Goal: Task Accomplishment & Management: Manage account settings

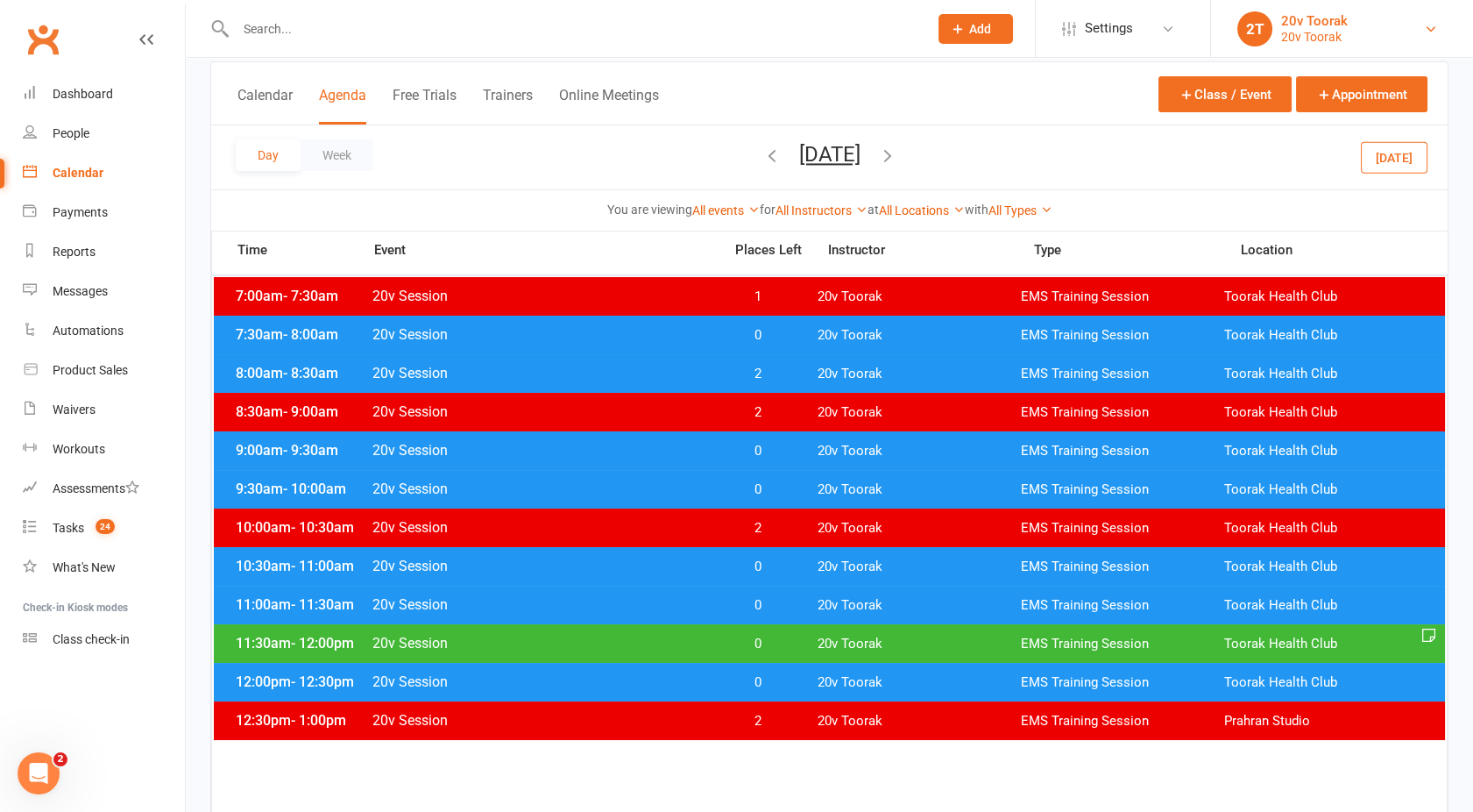
click at [1339, 26] on div "20v Toorak" at bounding box center [1315, 21] width 67 height 16
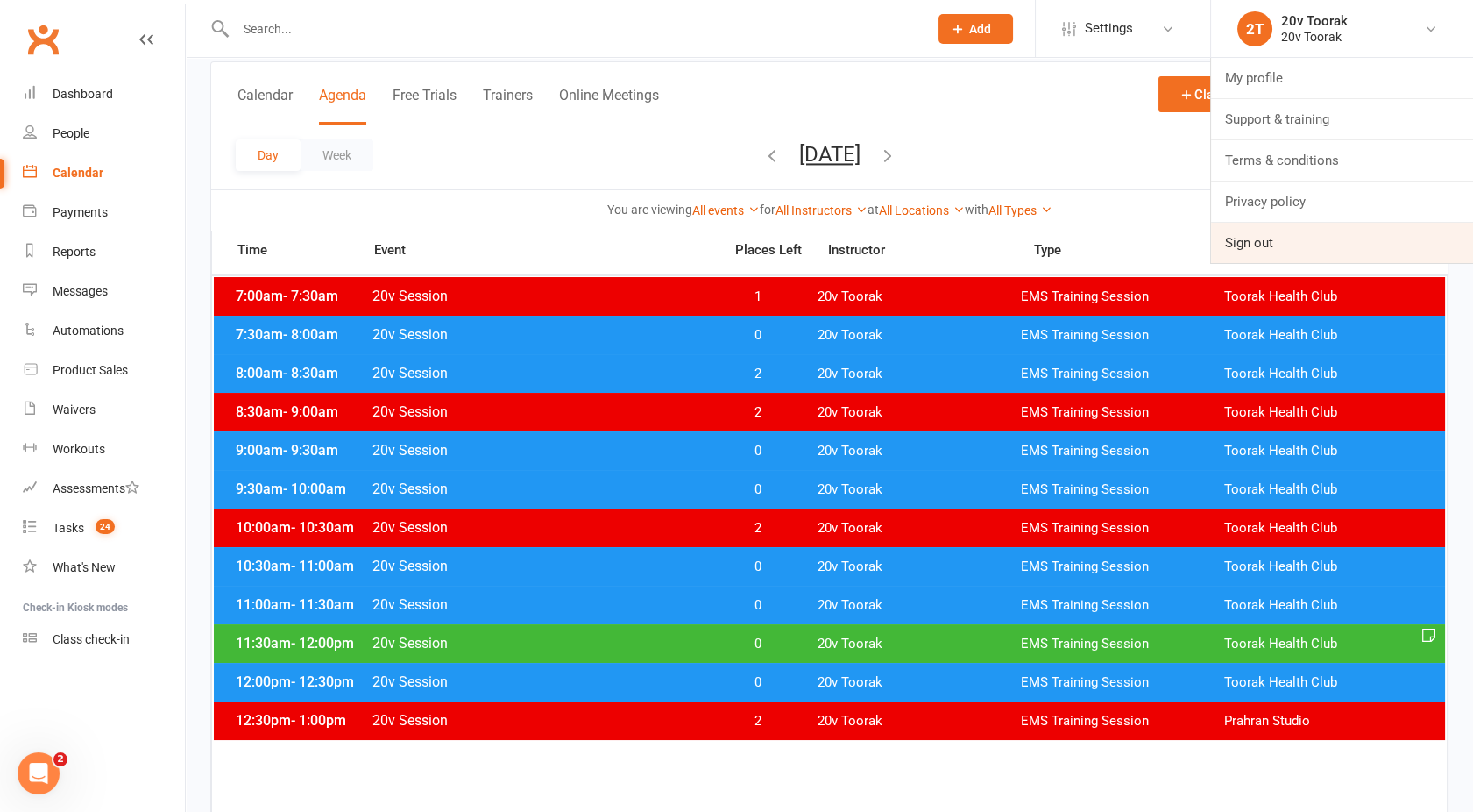
click at [1242, 243] on link "Sign out" at bounding box center [1343, 242] width 262 height 40
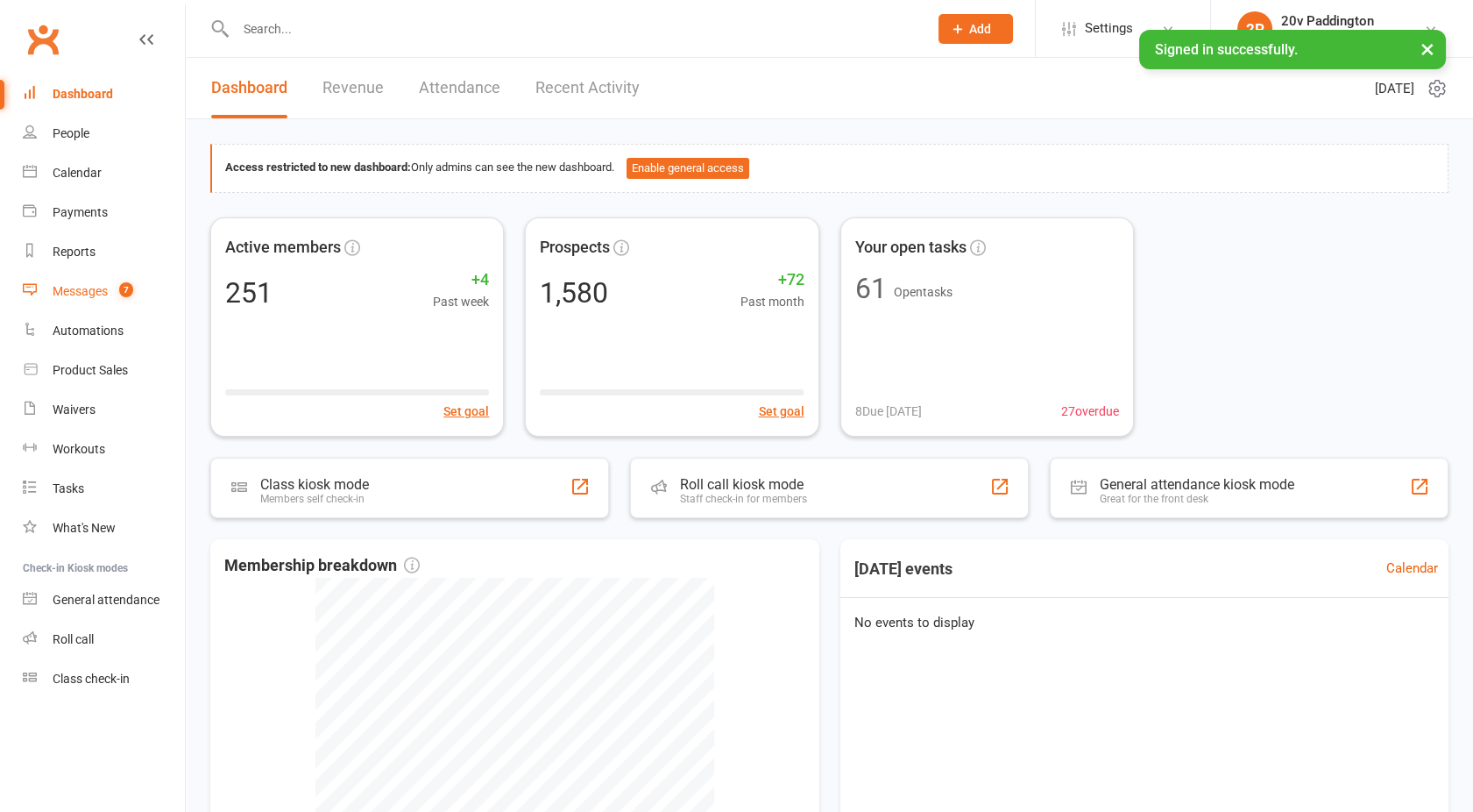
click at [98, 308] on link "Messages 7" at bounding box center [104, 291] width 163 height 39
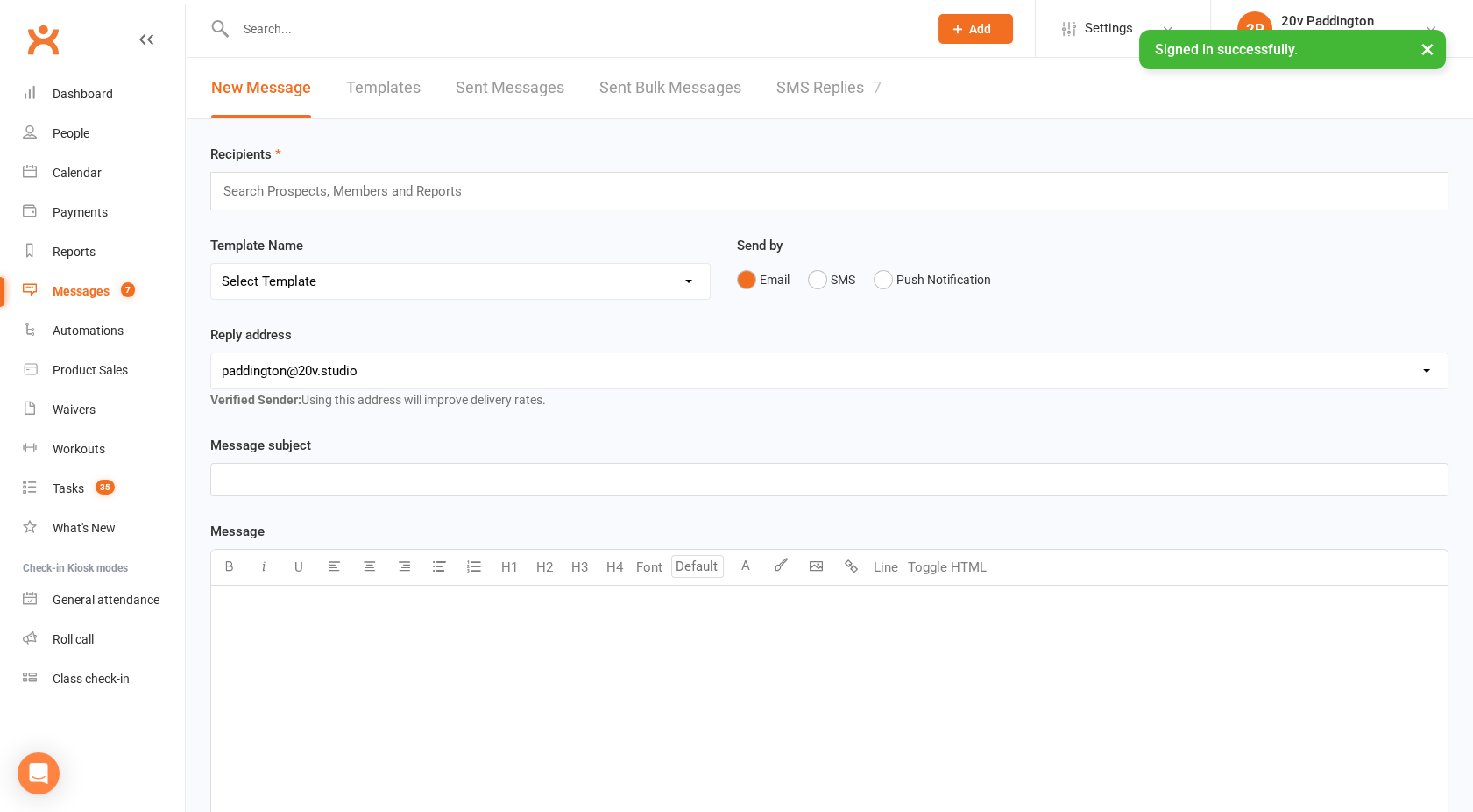
click at [834, 83] on link "SMS Replies 7" at bounding box center [829, 88] width 106 height 61
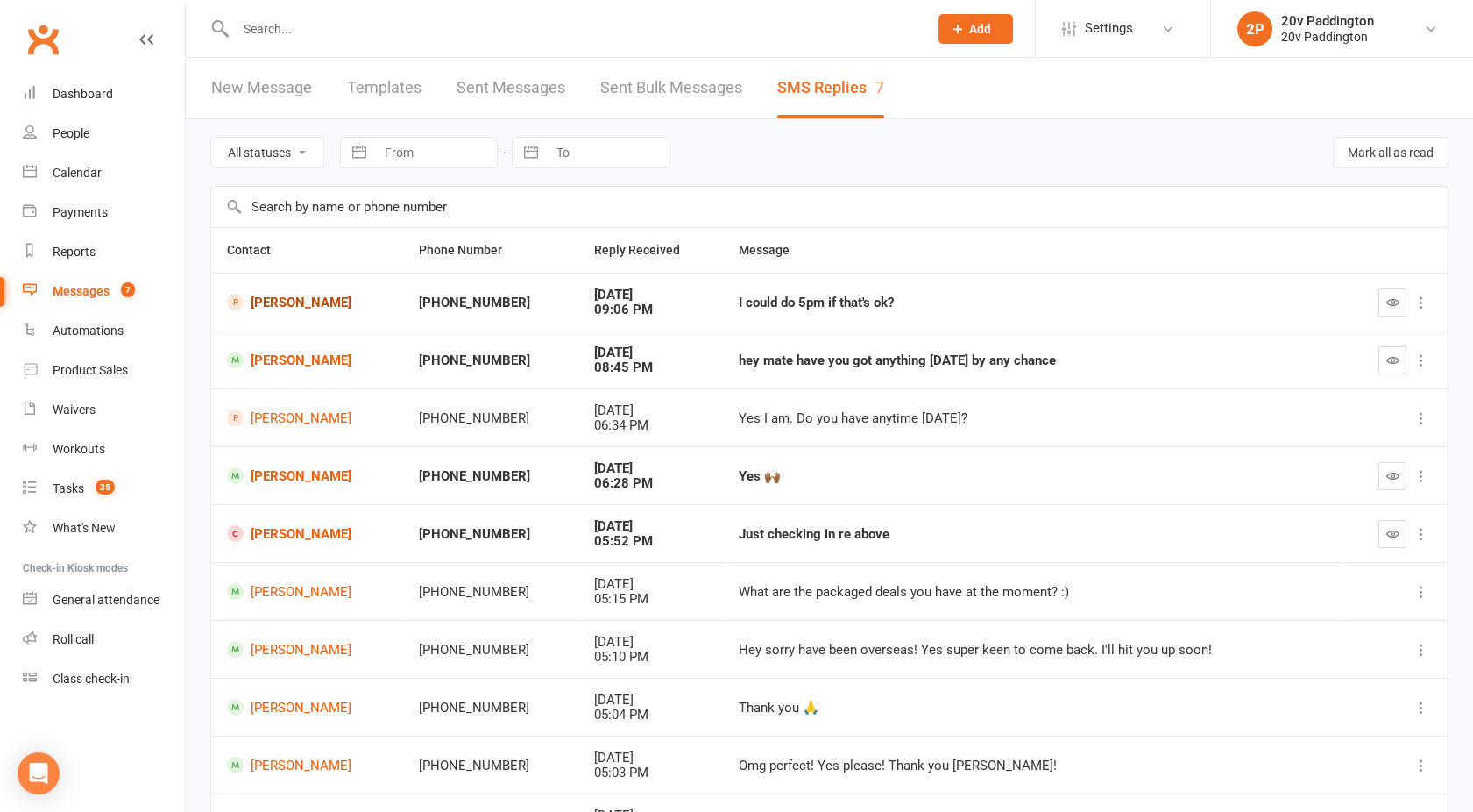
click at [321, 301] on link "[PERSON_NAME]" at bounding box center [307, 302] width 161 height 17
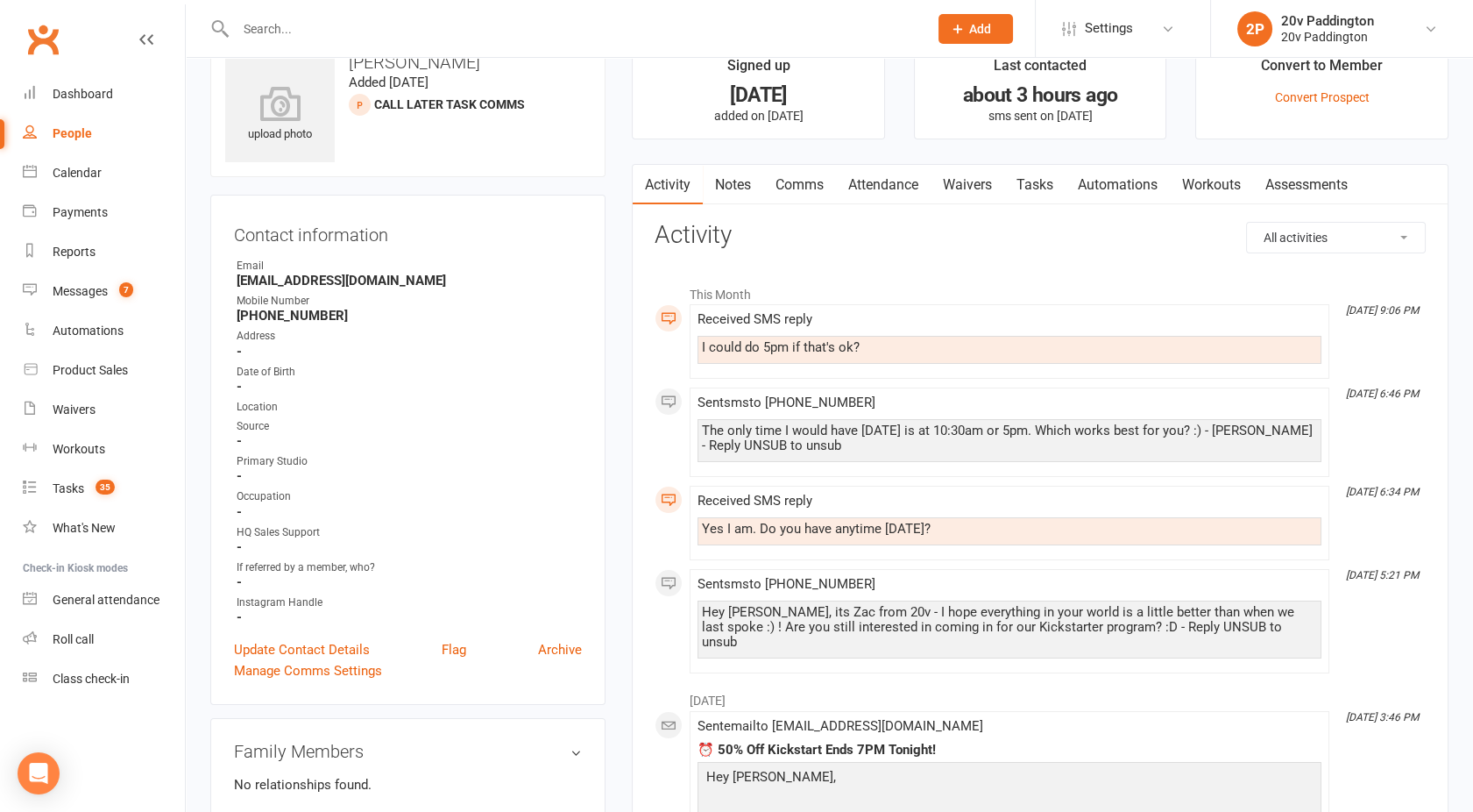
scroll to position [46, 0]
click at [82, 166] on div "Calendar" at bounding box center [77, 172] width 49 height 14
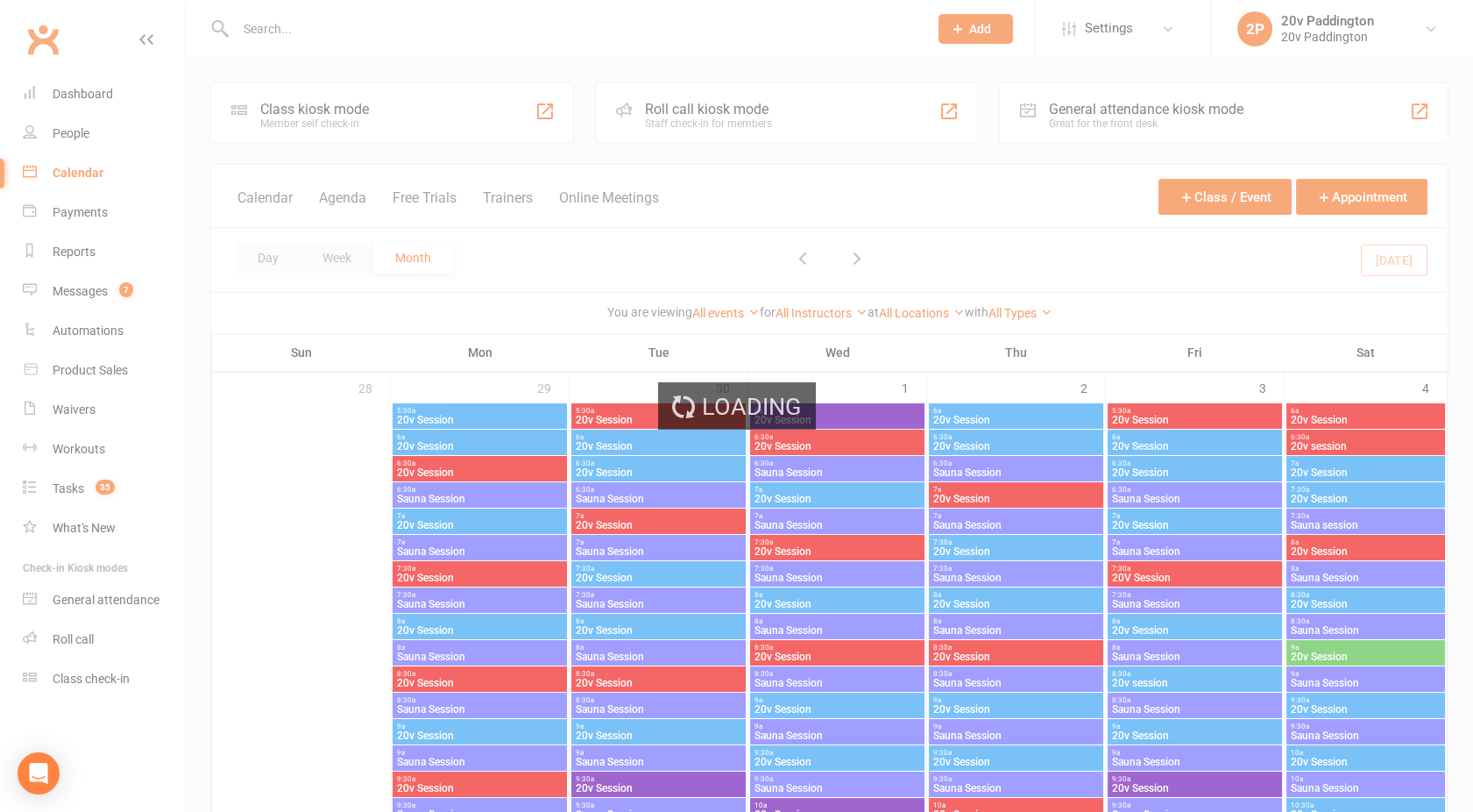
click at [347, 200] on div "Loading" at bounding box center [736, 406] width 1473 height 812
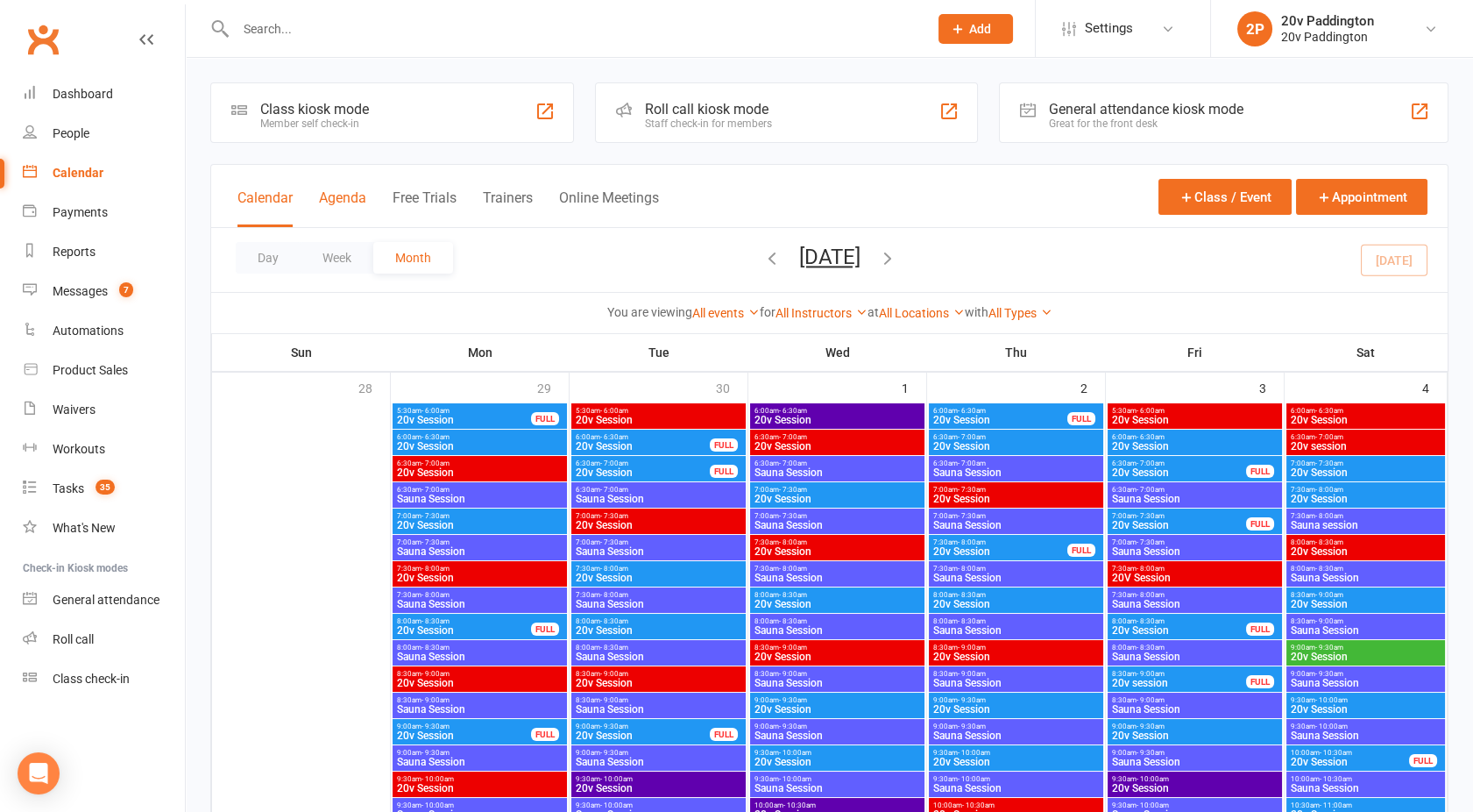
click at [346, 198] on button "Agenda" at bounding box center [343, 208] width 48 height 38
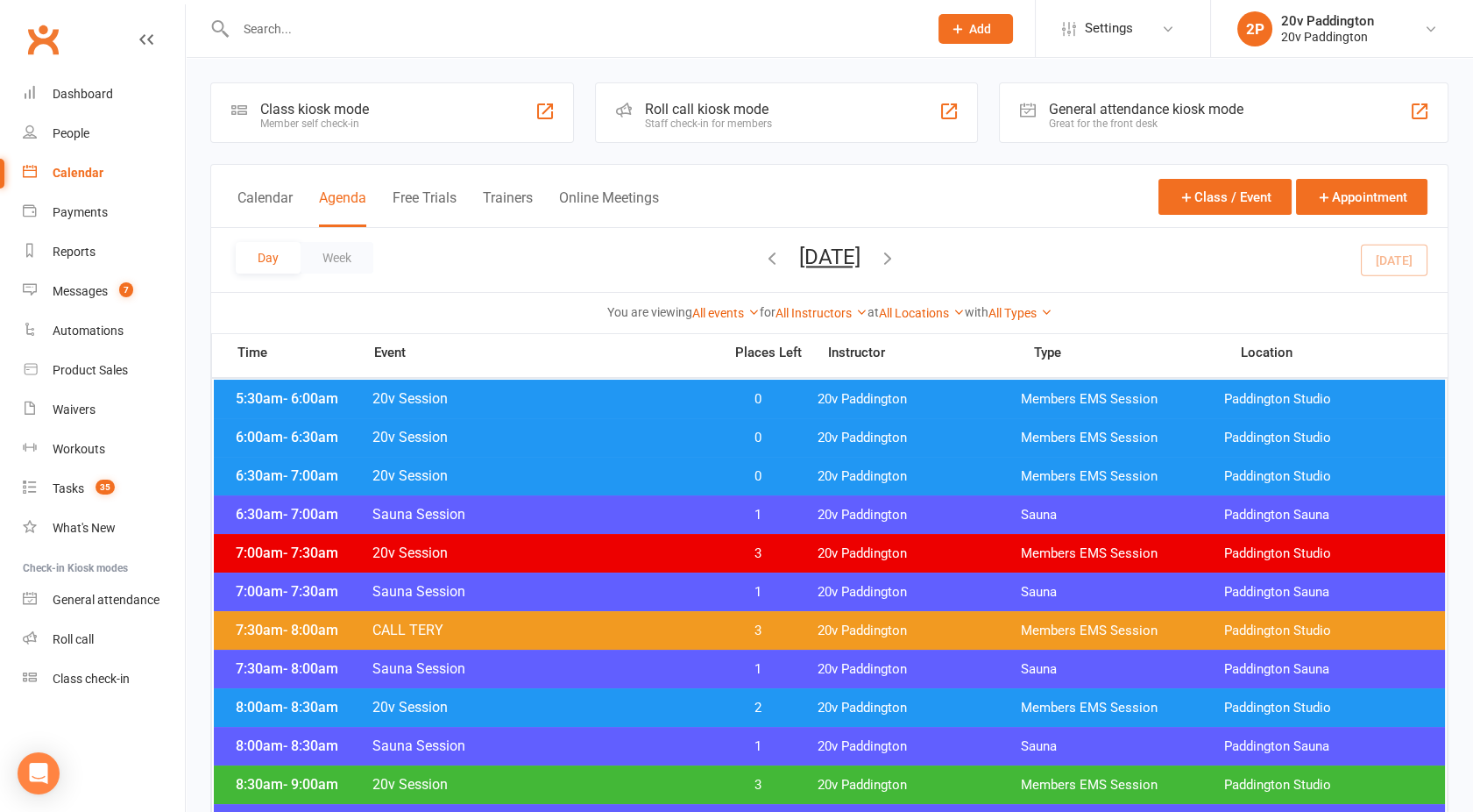
click at [818, 263] on button "[DATE]" at bounding box center [830, 257] width 62 height 25
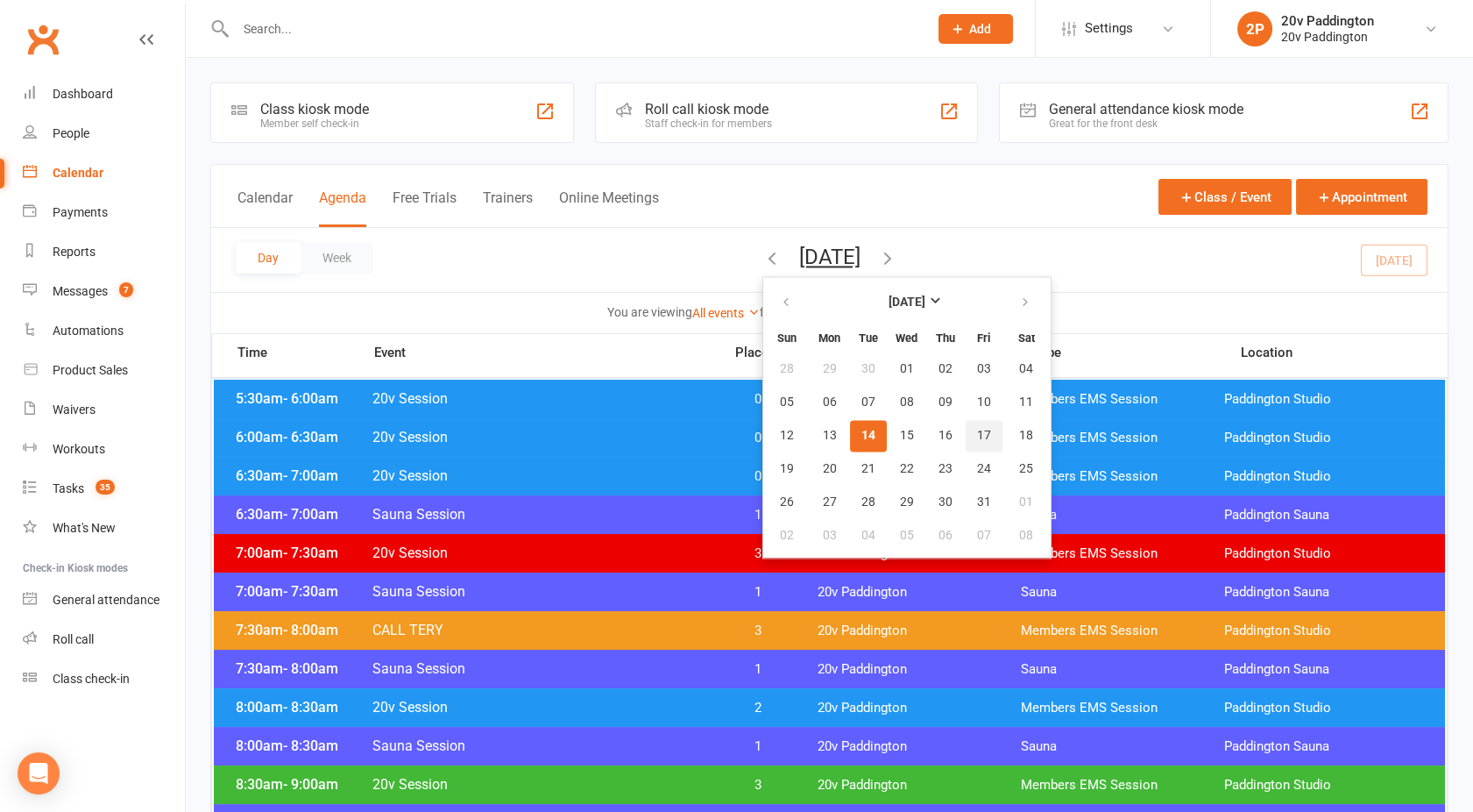
click at [978, 432] on span "17" at bounding box center [984, 435] width 14 height 14
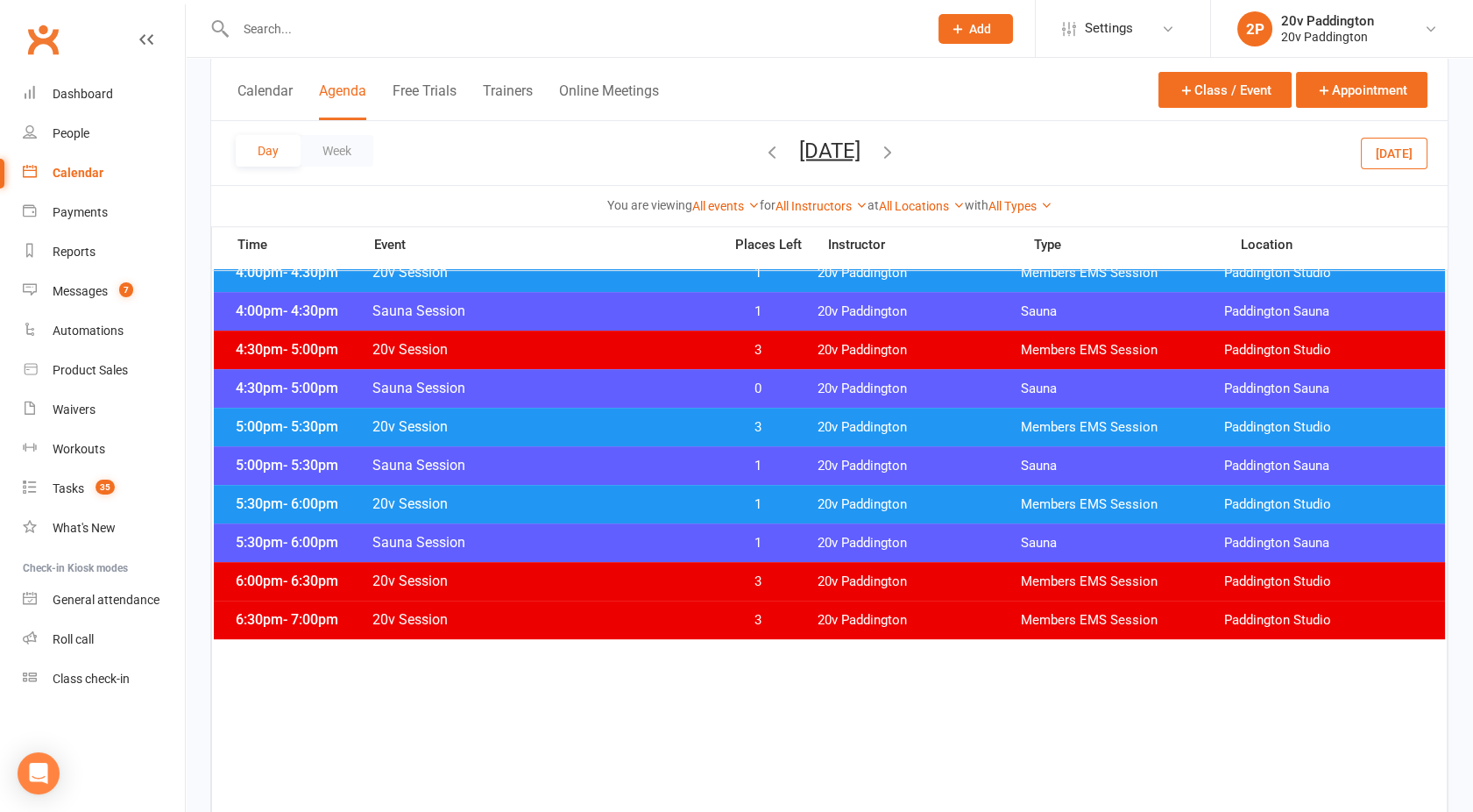
scroll to position [1431, 0]
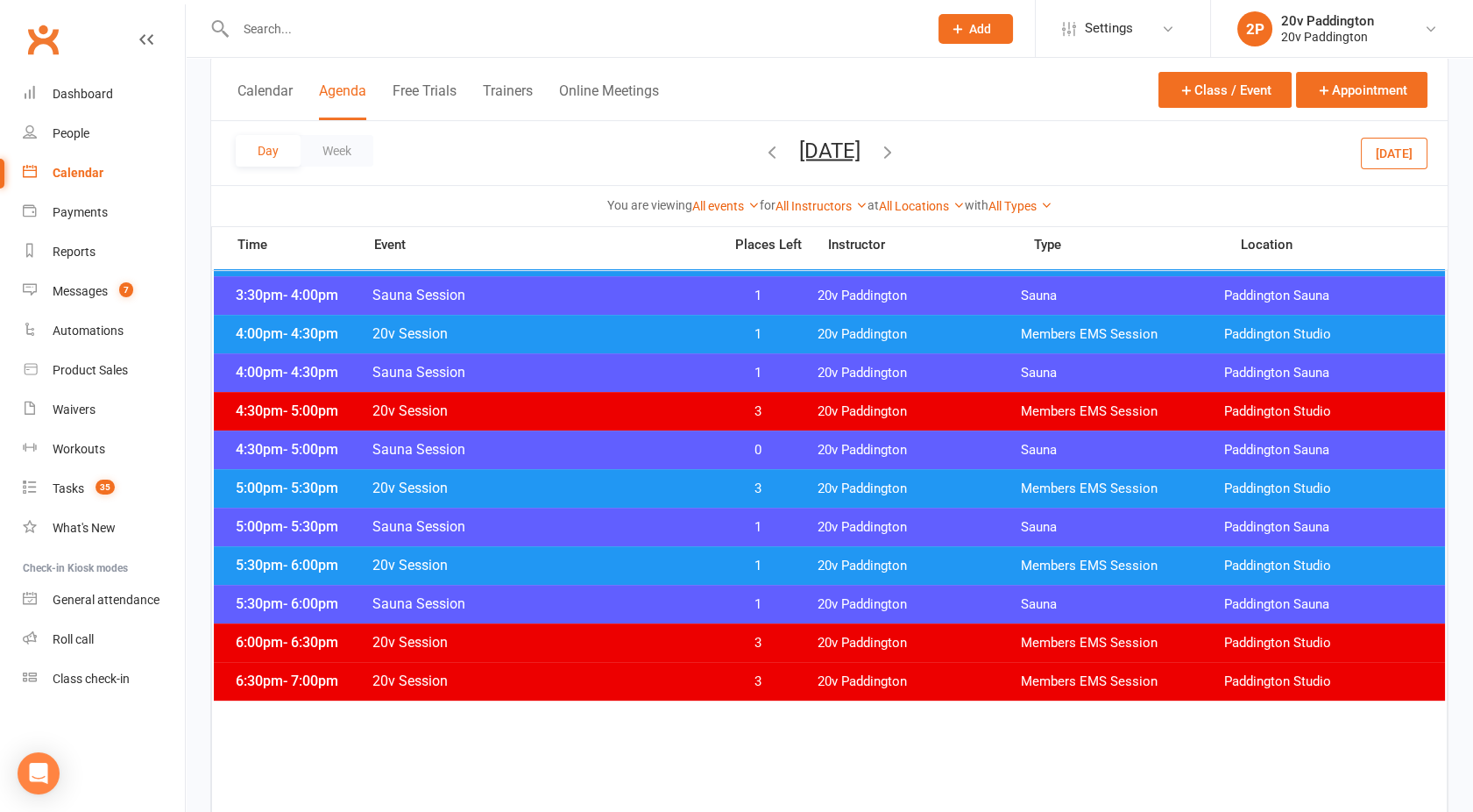
click at [630, 500] on div "5:00pm - 5:30pm 20v Session 3 20v Paddington Members EMS Session [GEOGRAPHIC_DA…" at bounding box center [829, 488] width 1231 height 39
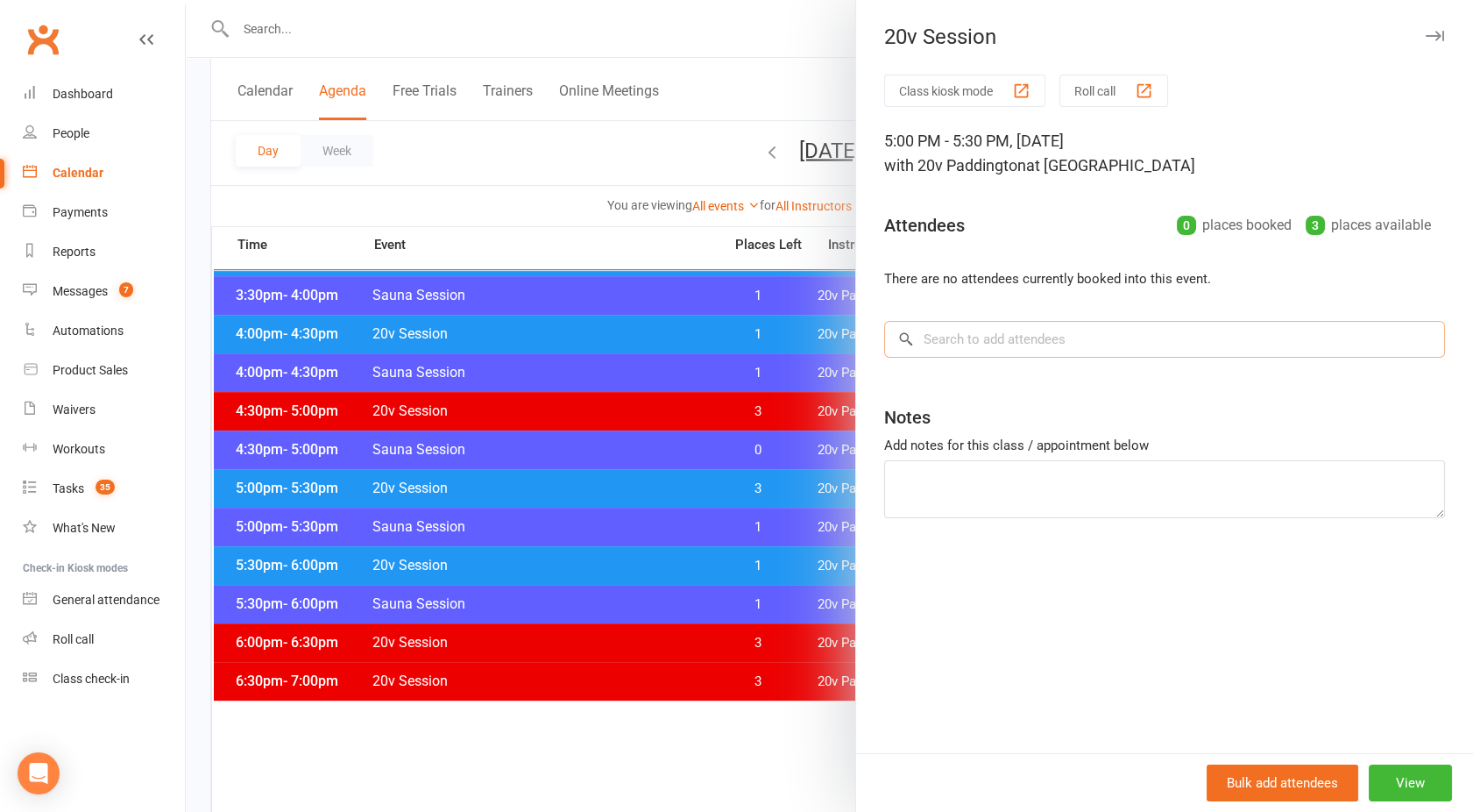
click at [1006, 328] on input "search" at bounding box center [1165, 338] width 561 height 37
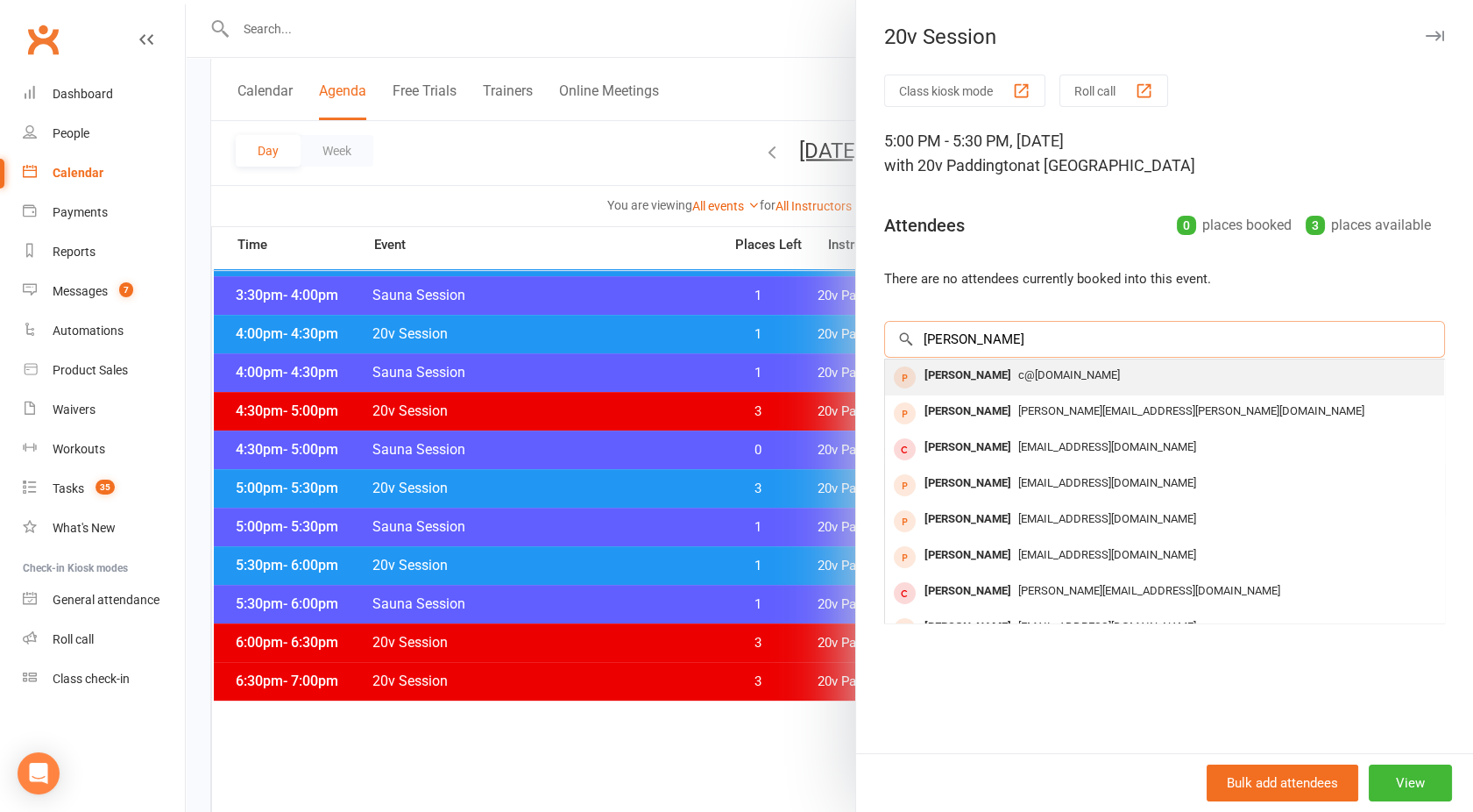
type input "[PERSON_NAME]"
click at [979, 383] on div "[PERSON_NAME]" at bounding box center [968, 376] width 101 height 26
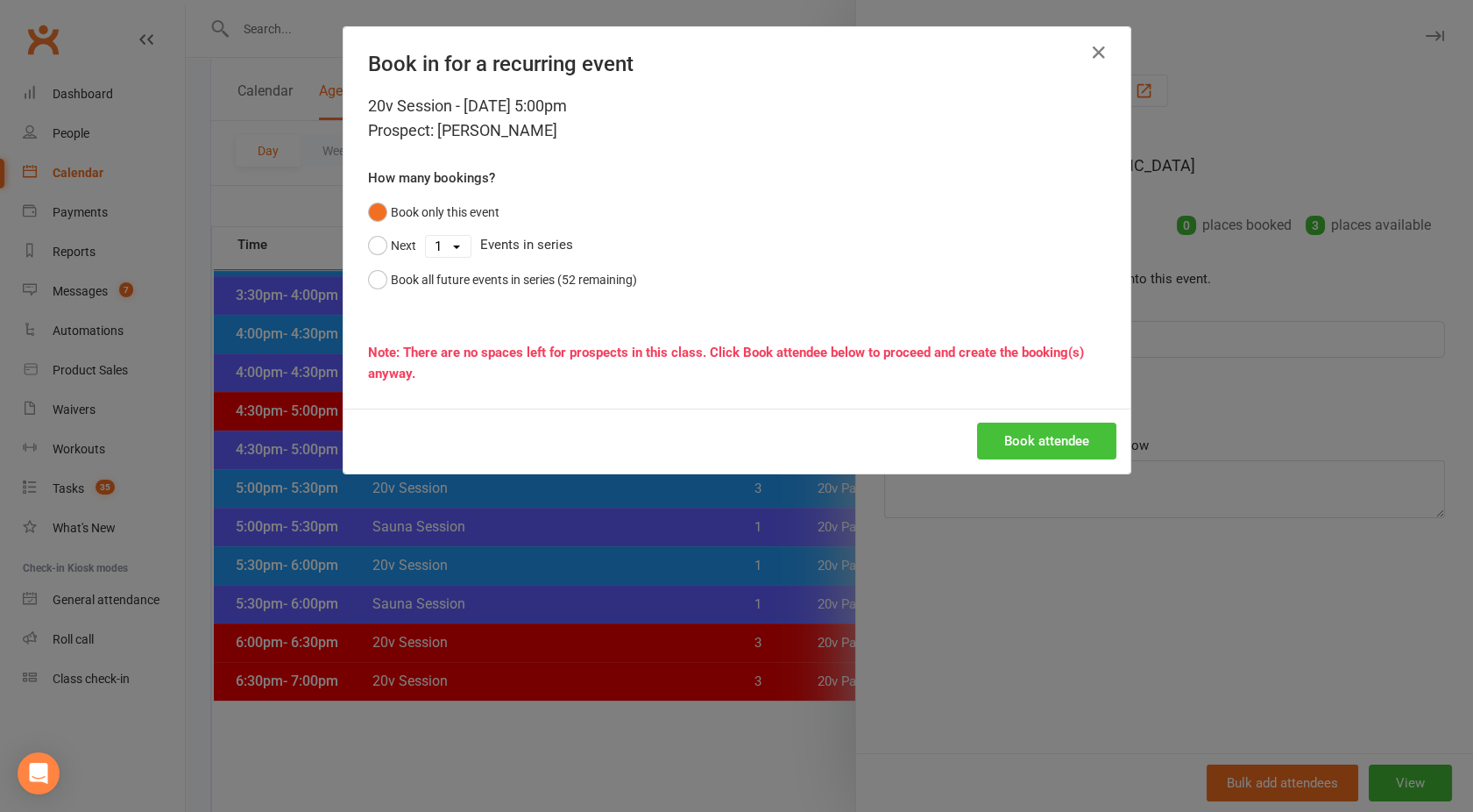
click at [1035, 442] on button "Book attendee" at bounding box center [1047, 440] width 140 height 37
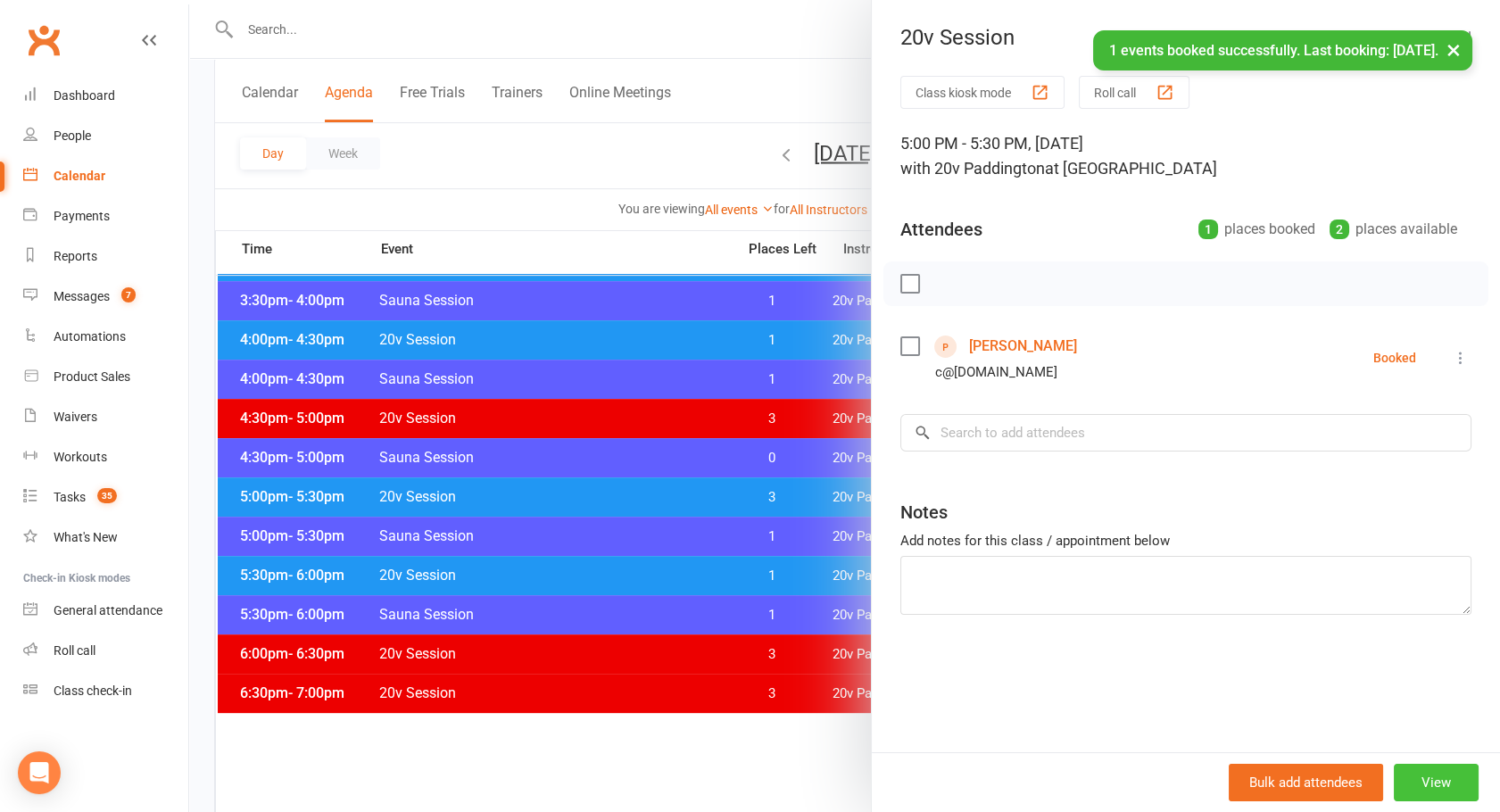
click at [1439, 769] on button "View" at bounding box center [1437, 782] width 85 height 38
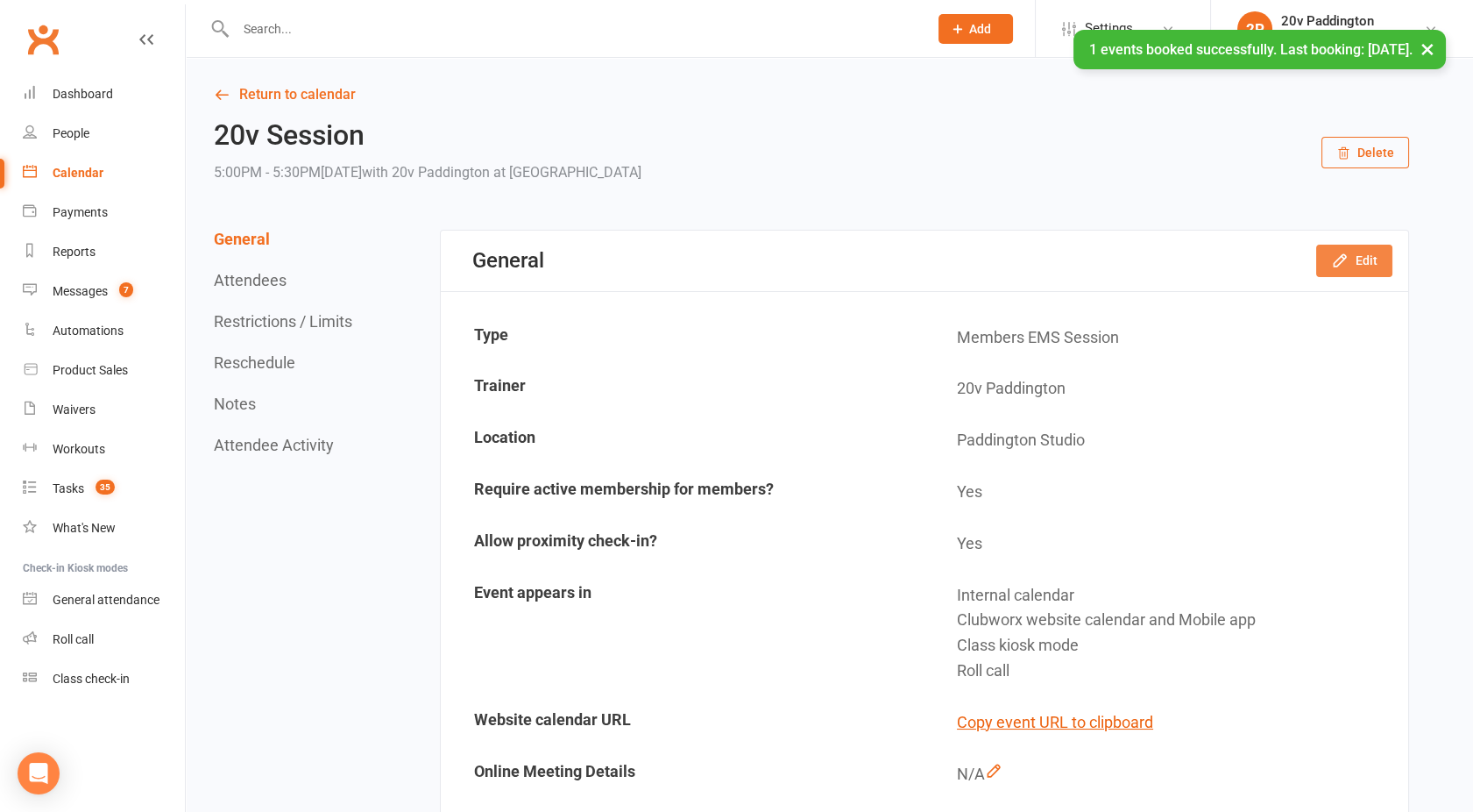
click at [1363, 256] on button "Edit" at bounding box center [1354, 260] width 76 height 31
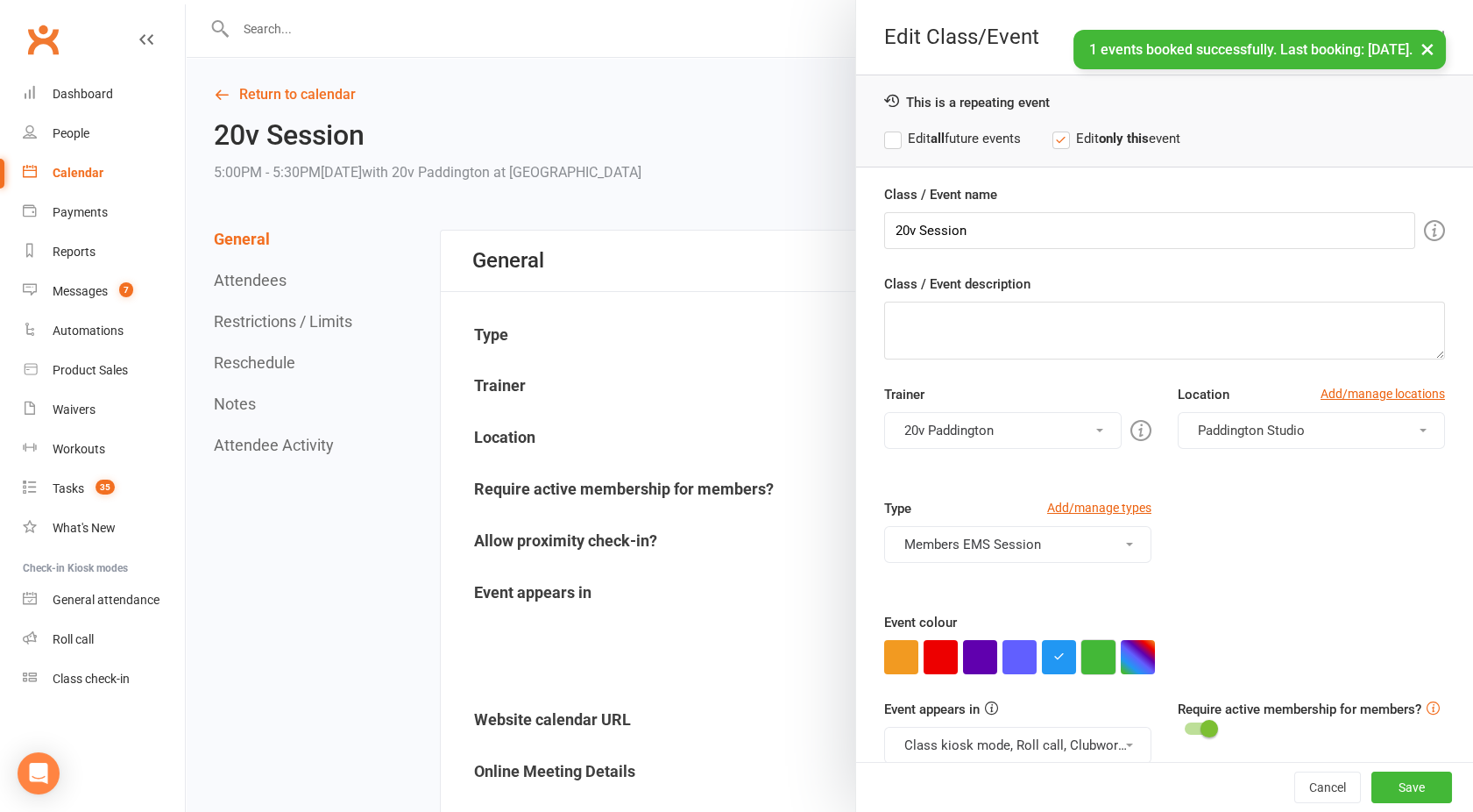
click at [1092, 648] on button "button" at bounding box center [1098, 657] width 34 height 34
click at [1019, 736] on button "Class kiosk mode, Roll call, Clubworx website calendar and Mobile app" at bounding box center [1018, 744] width 267 height 37
click at [1013, 769] on link "Clubworx website calendar and Mobile app" at bounding box center [1032, 786] width 294 height 35
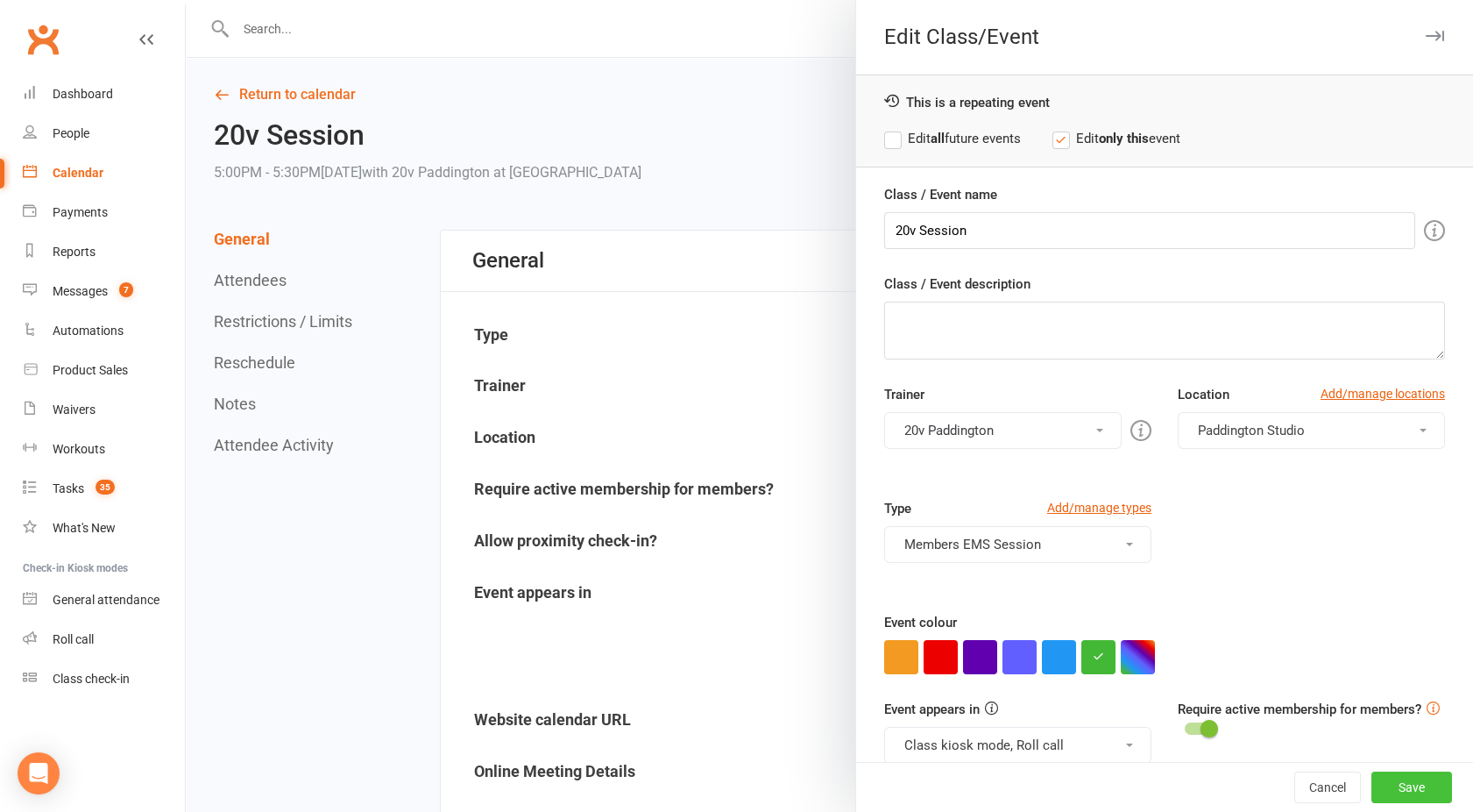
click at [1388, 783] on button "Save" at bounding box center [1412, 786] width 81 height 31
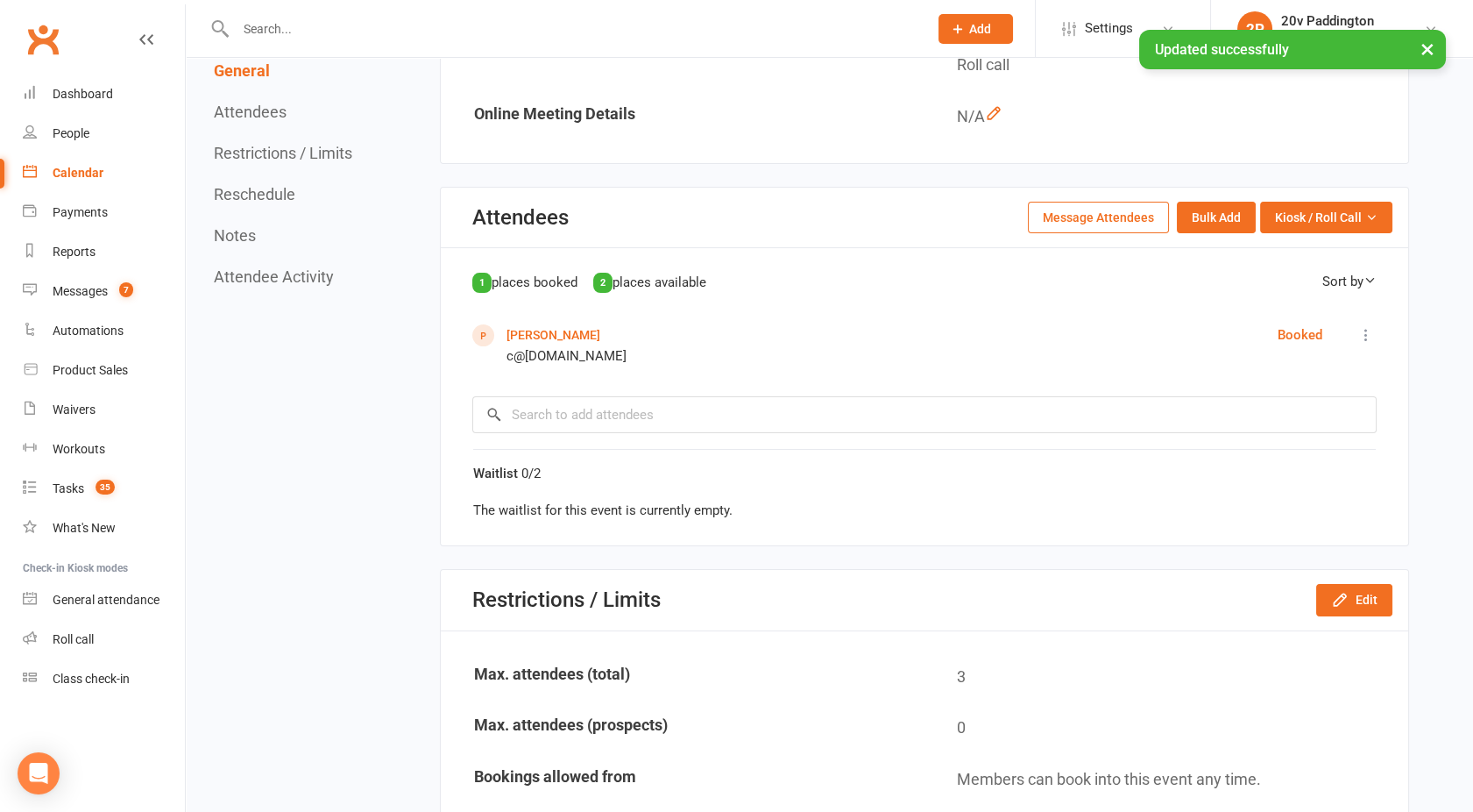
scroll to position [588, 0]
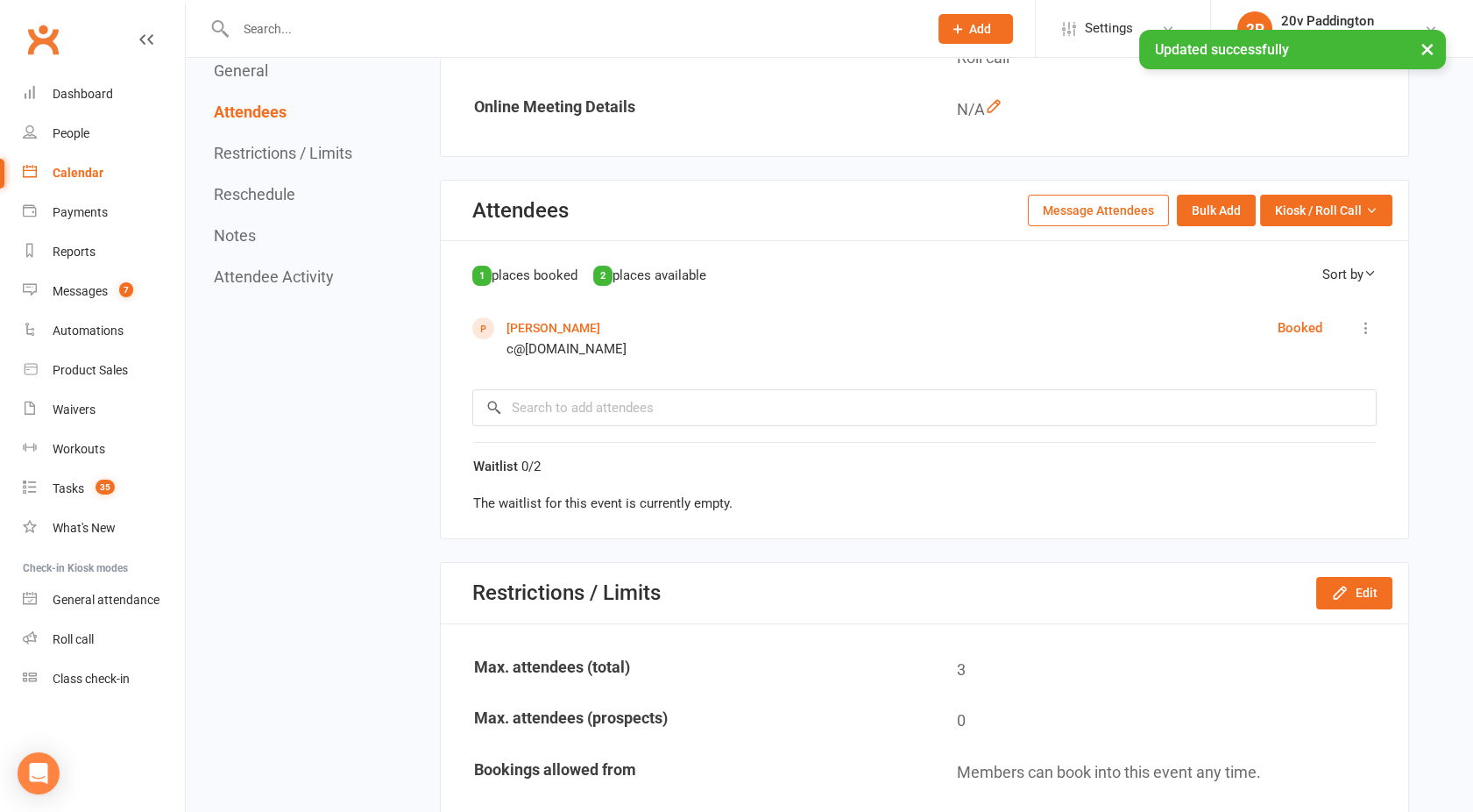
click at [549, 314] on div "1 places booked 2 places available Sort by First Name Last Name [PERSON_NAME] c…" at bounding box center [924, 344] width 904 height 163
click at [547, 324] on link "[PERSON_NAME]" at bounding box center [553, 327] width 94 height 14
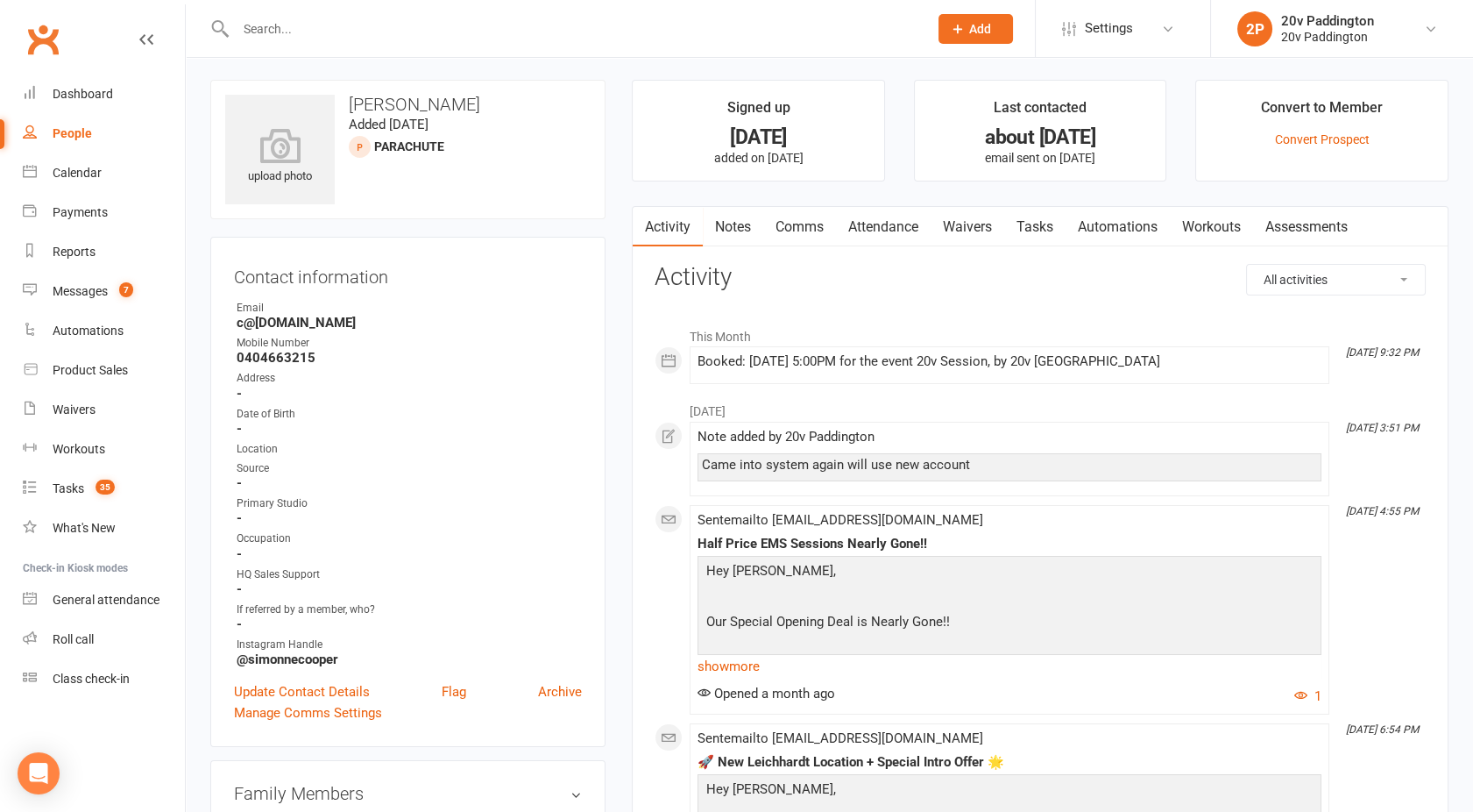
scroll to position [2, 0]
click at [892, 224] on link "Attendance" at bounding box center [883, 227] width 95 height 40
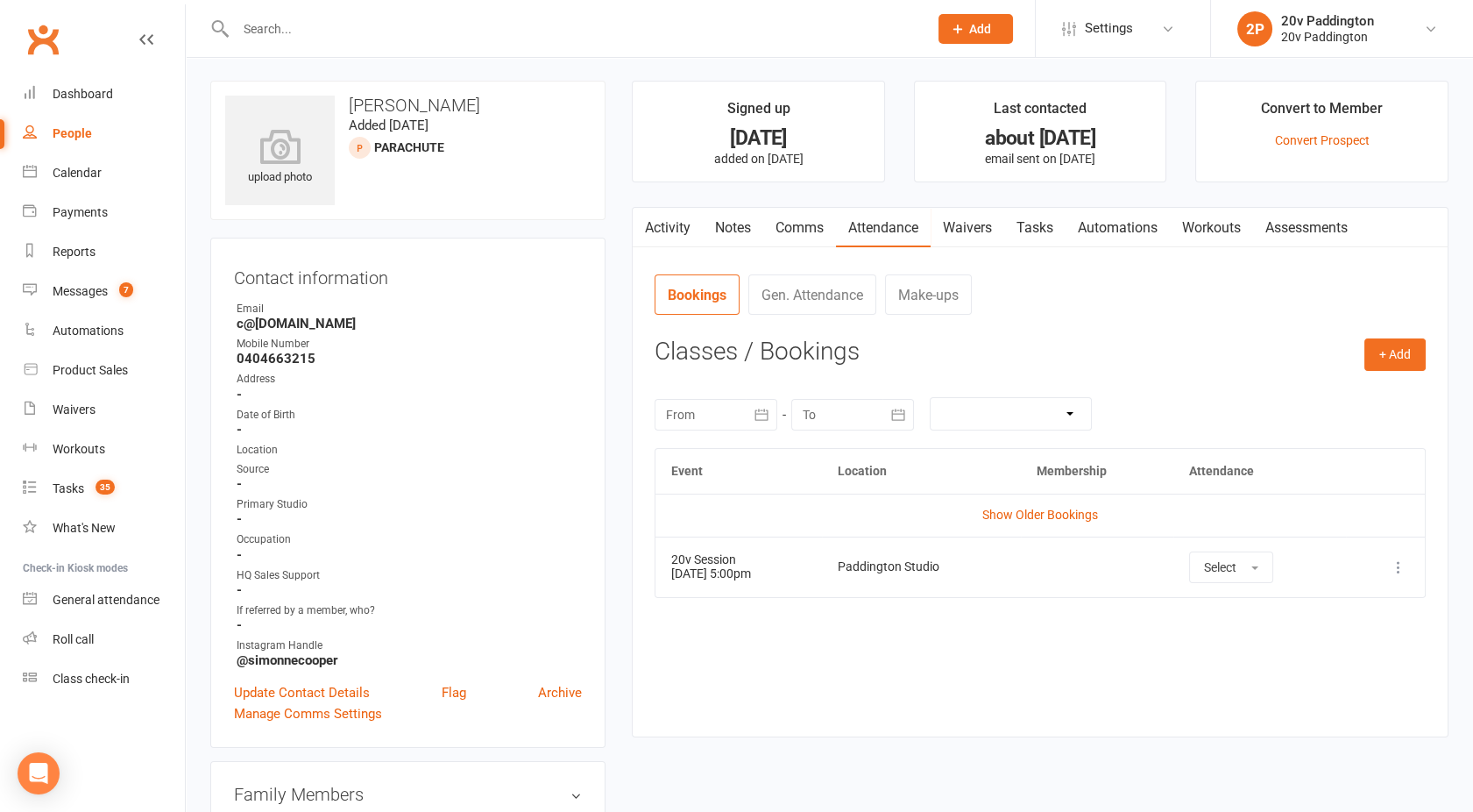
click at [1405, 568] on icon at bounding box center [1399, 567] width 17 height 17
click at [1291, 667] on link "Remove booking" at bounding box center [1322, 671] width 174 height 35
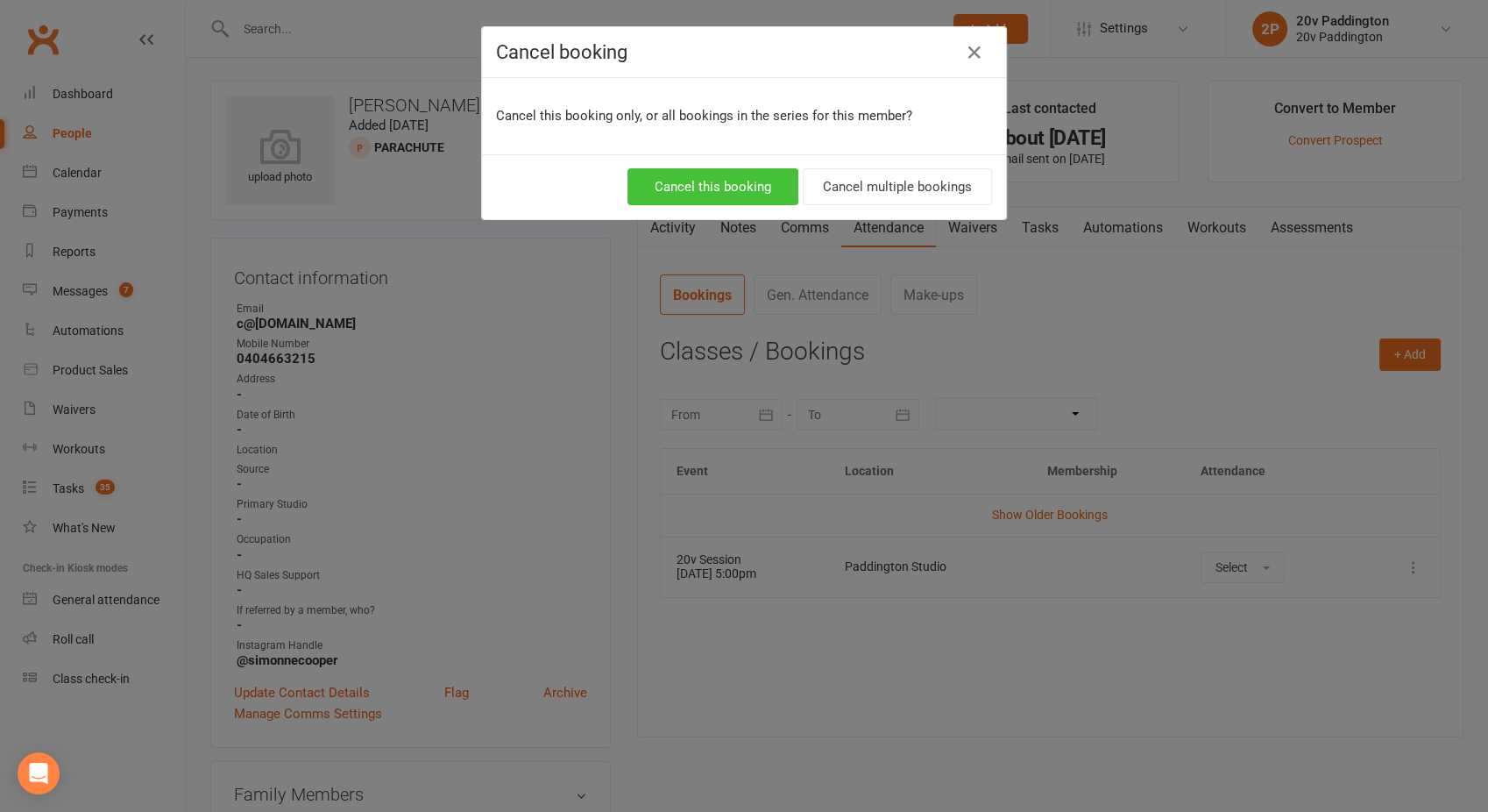
click at [741, 187] on button "Cancel this booking" at bounding box center [713, 186] width 171 height 37
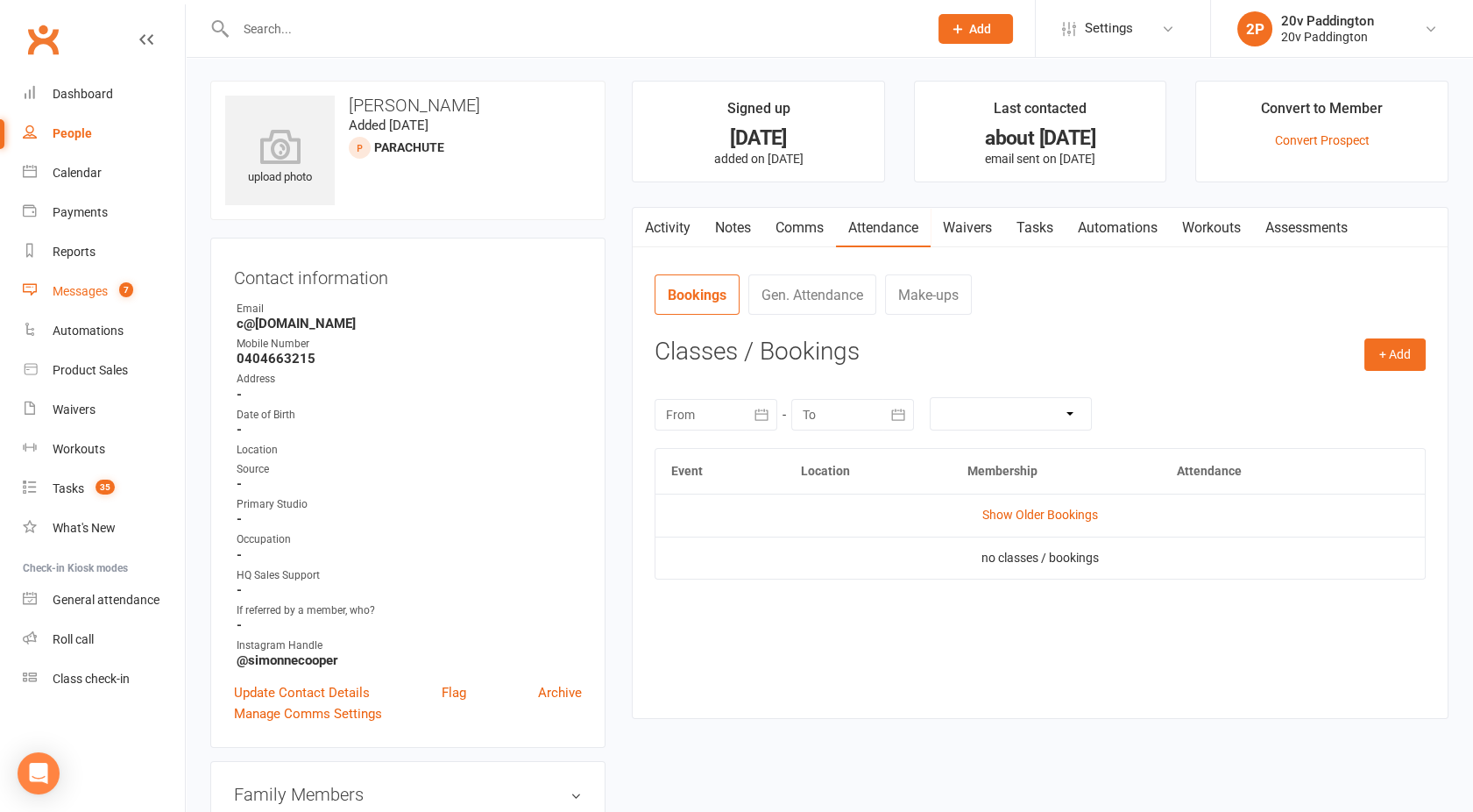
click at [46, 277] on link "Messages 7" at bounding box center [104, 291] width 163 height 39
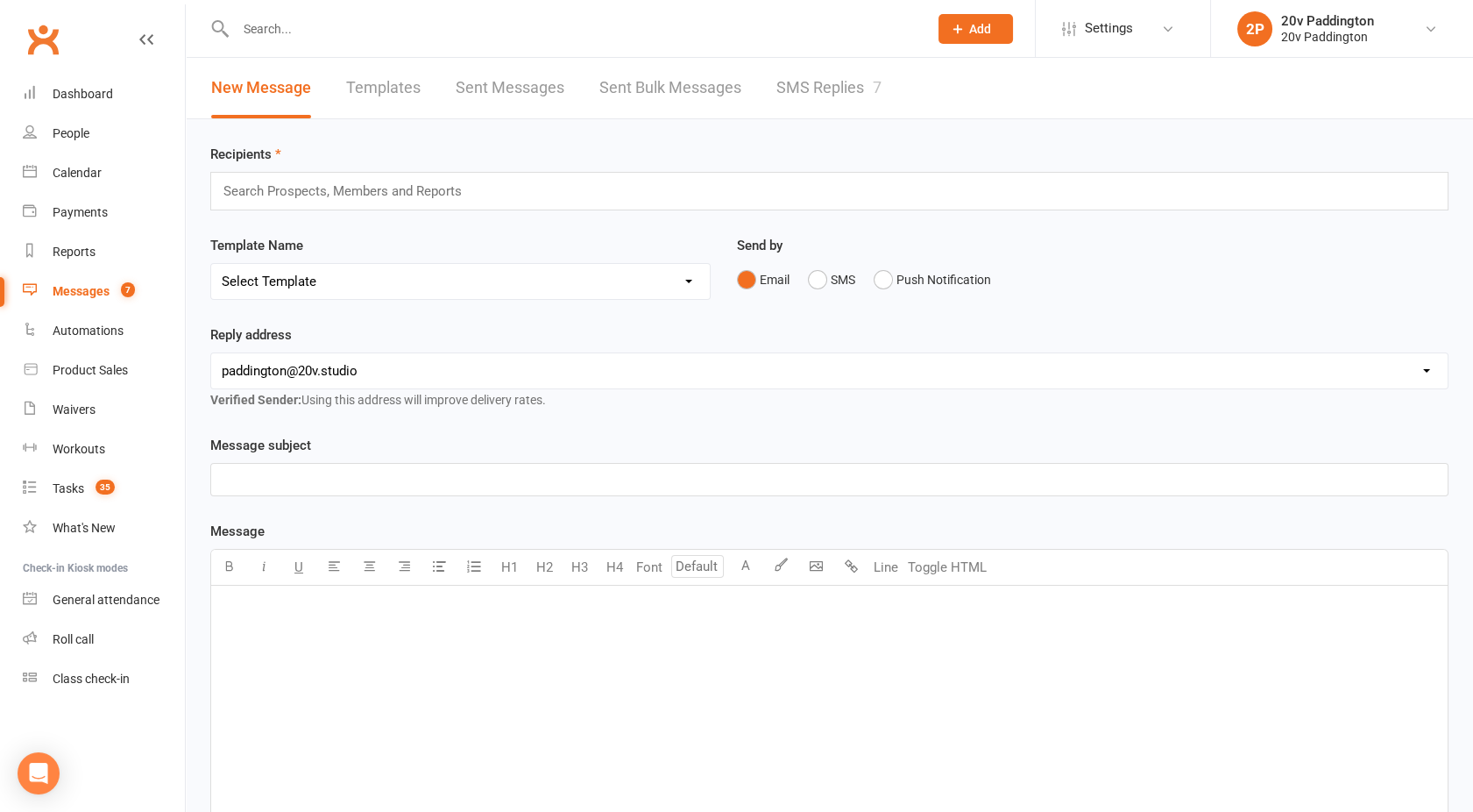
click at [812, 94] on link "SMS Replies 7" at bounding box center [829, 88] width 106 height 61
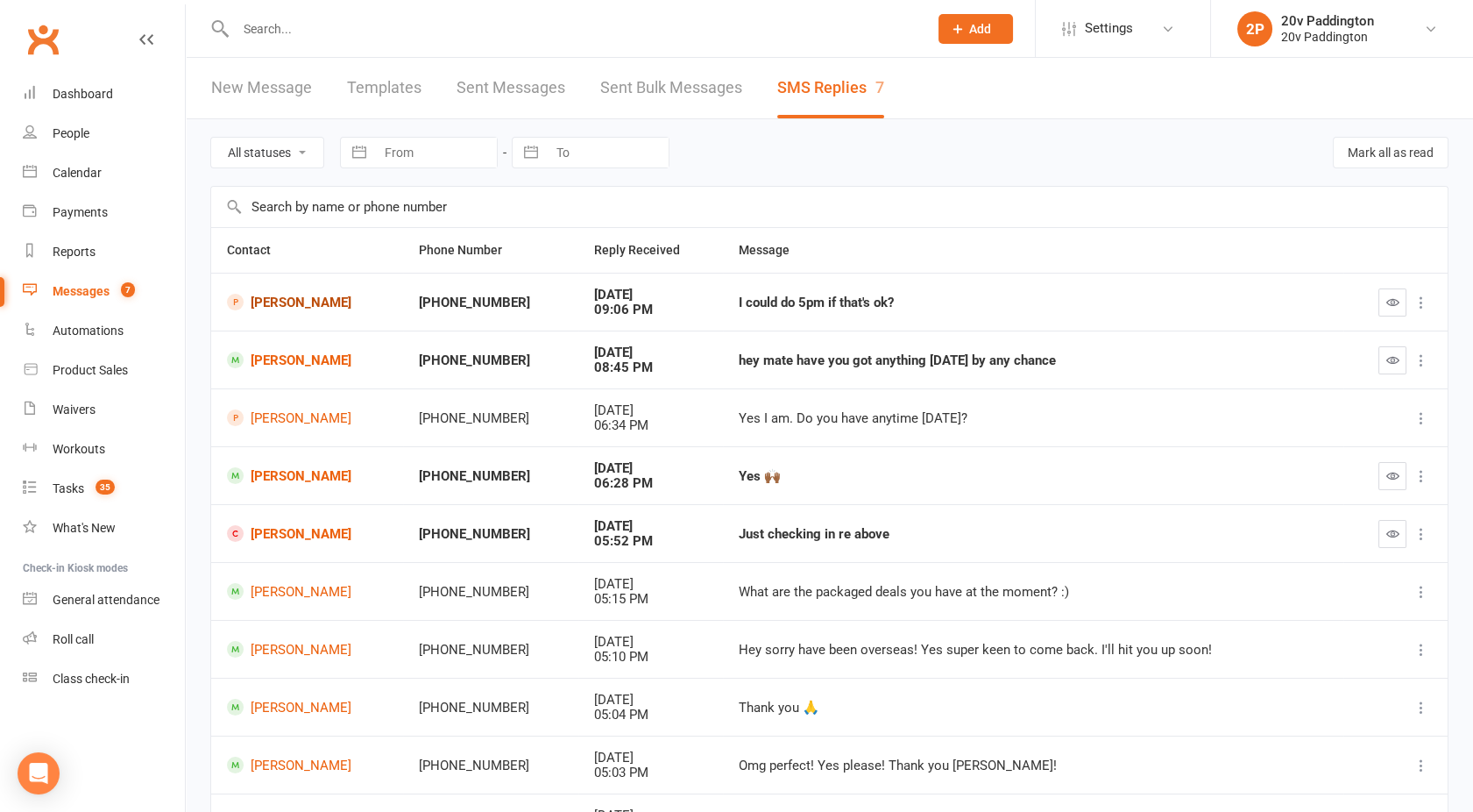
click at [329, 301] on link "[PERSON_NAME]" at bounding box center [307, 302] width 161 height 17
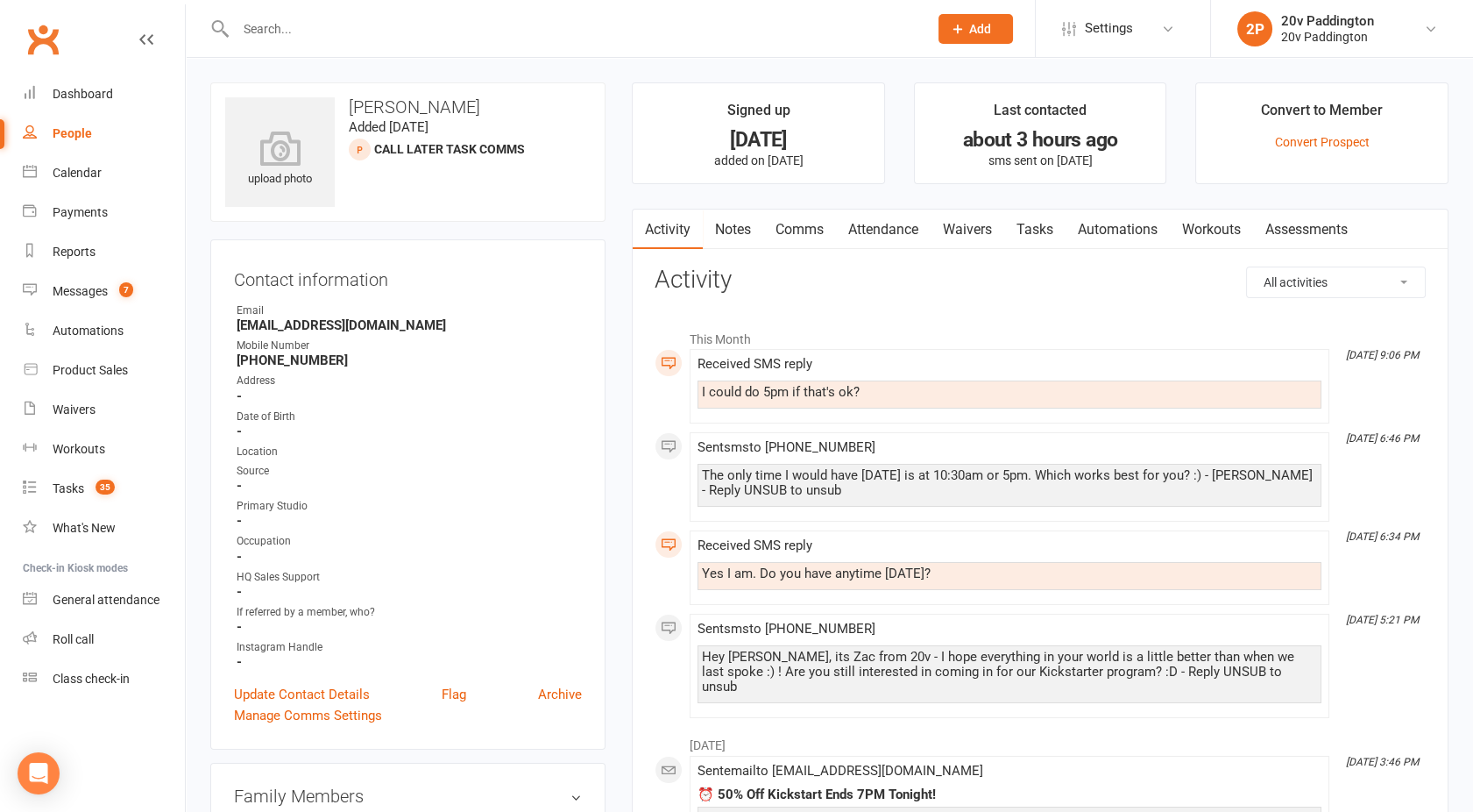
click at [79, 134] on div "People" at bounding box center [71, 133] width 39 height 14
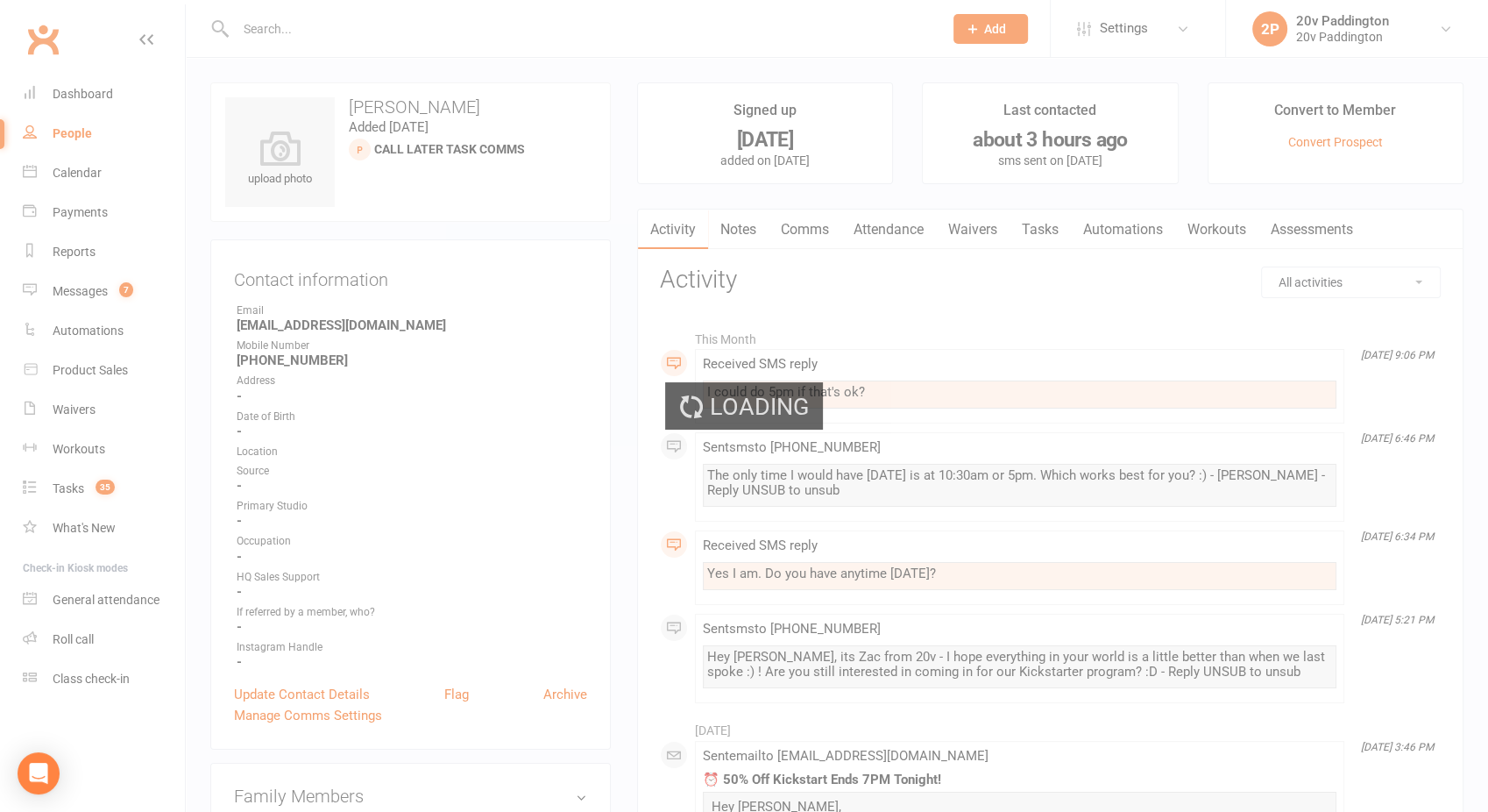
select select "100"
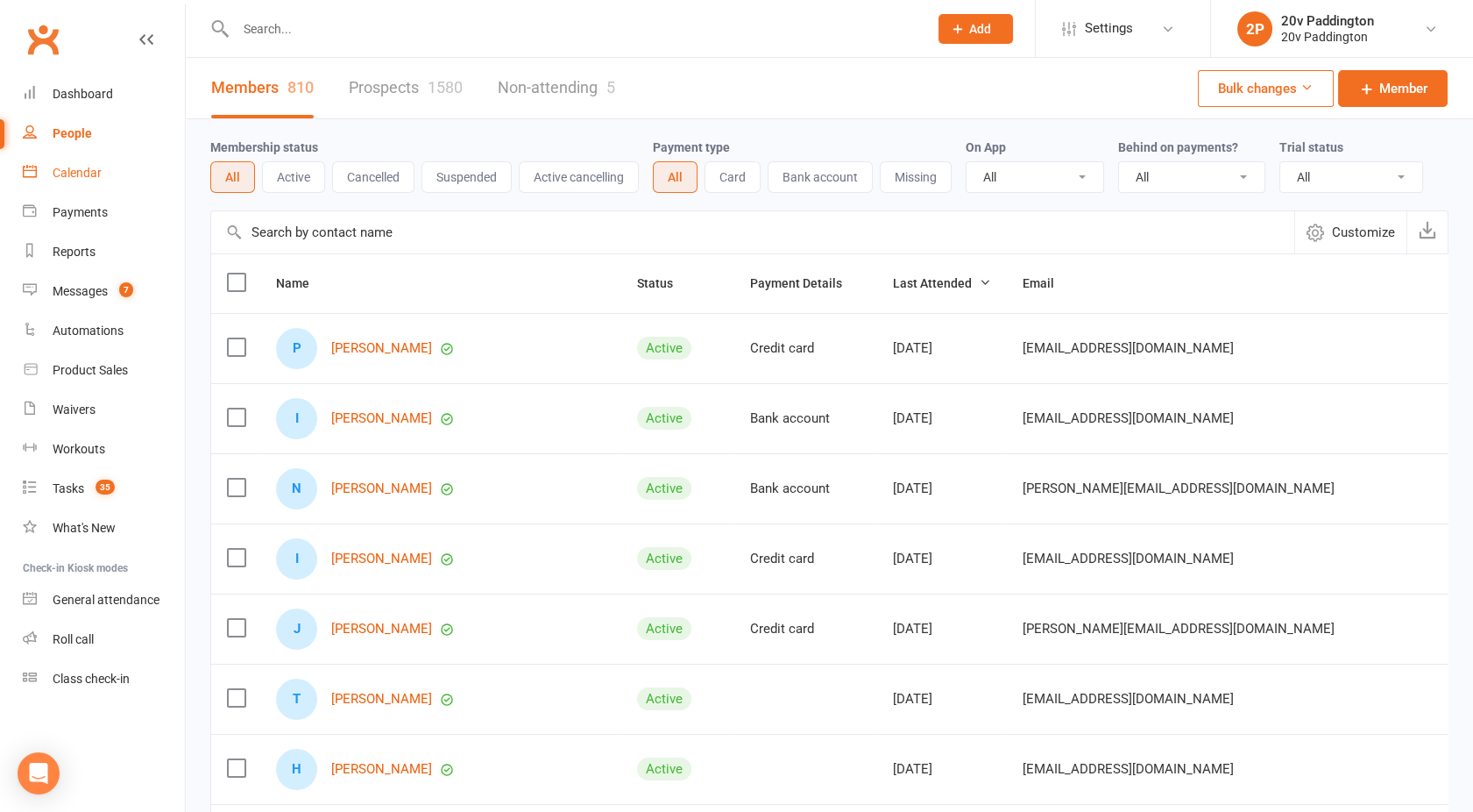
click at [70, 163] on link "Calendar" at bounding box center [104, 172] width 163 height 39
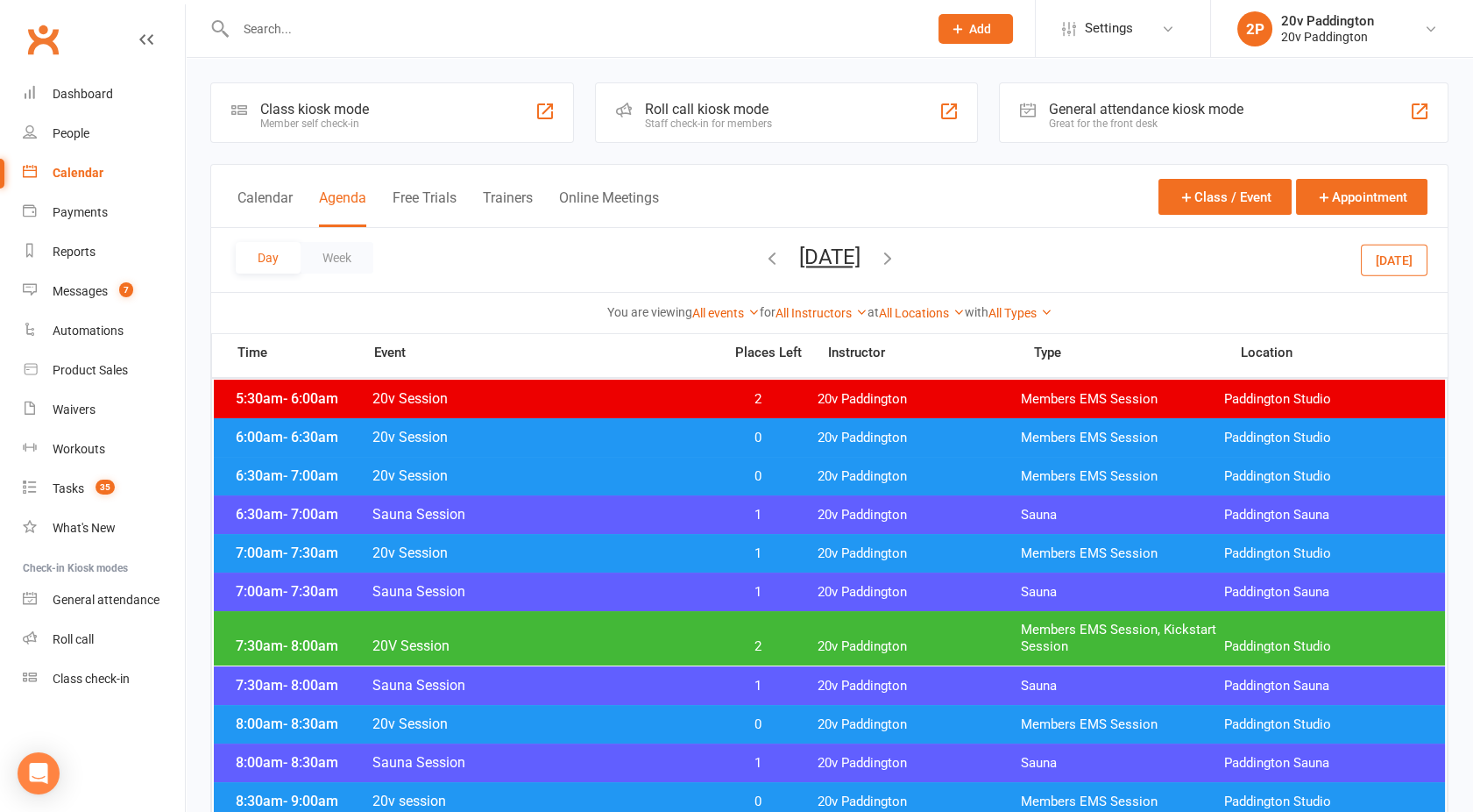
click at [824, 257] on button "[DATE]" at bounding box center [830, 257] width 62 height 25
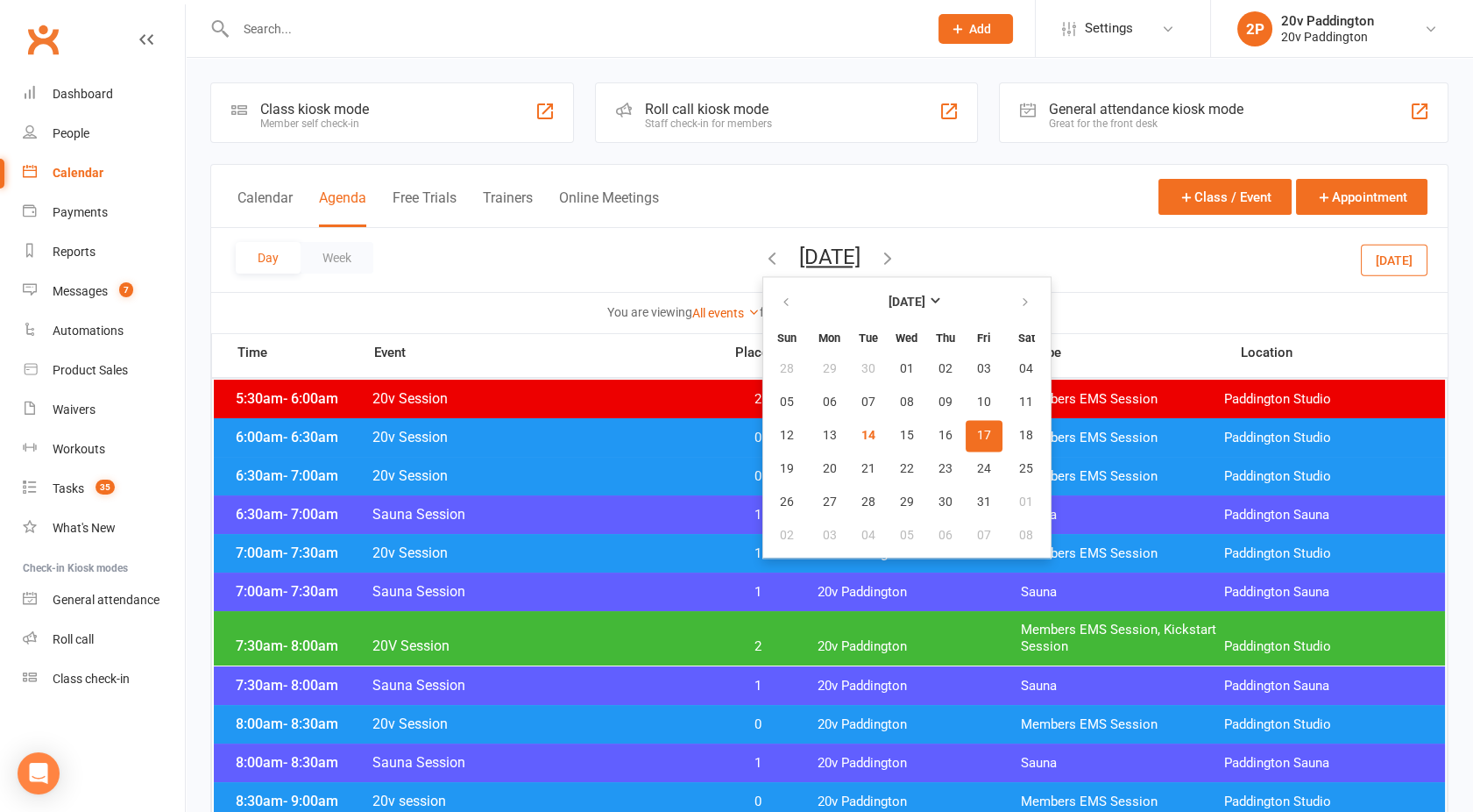
click at [978, 433] on span "17" at bounding box center [984, 435] width 14 height 14
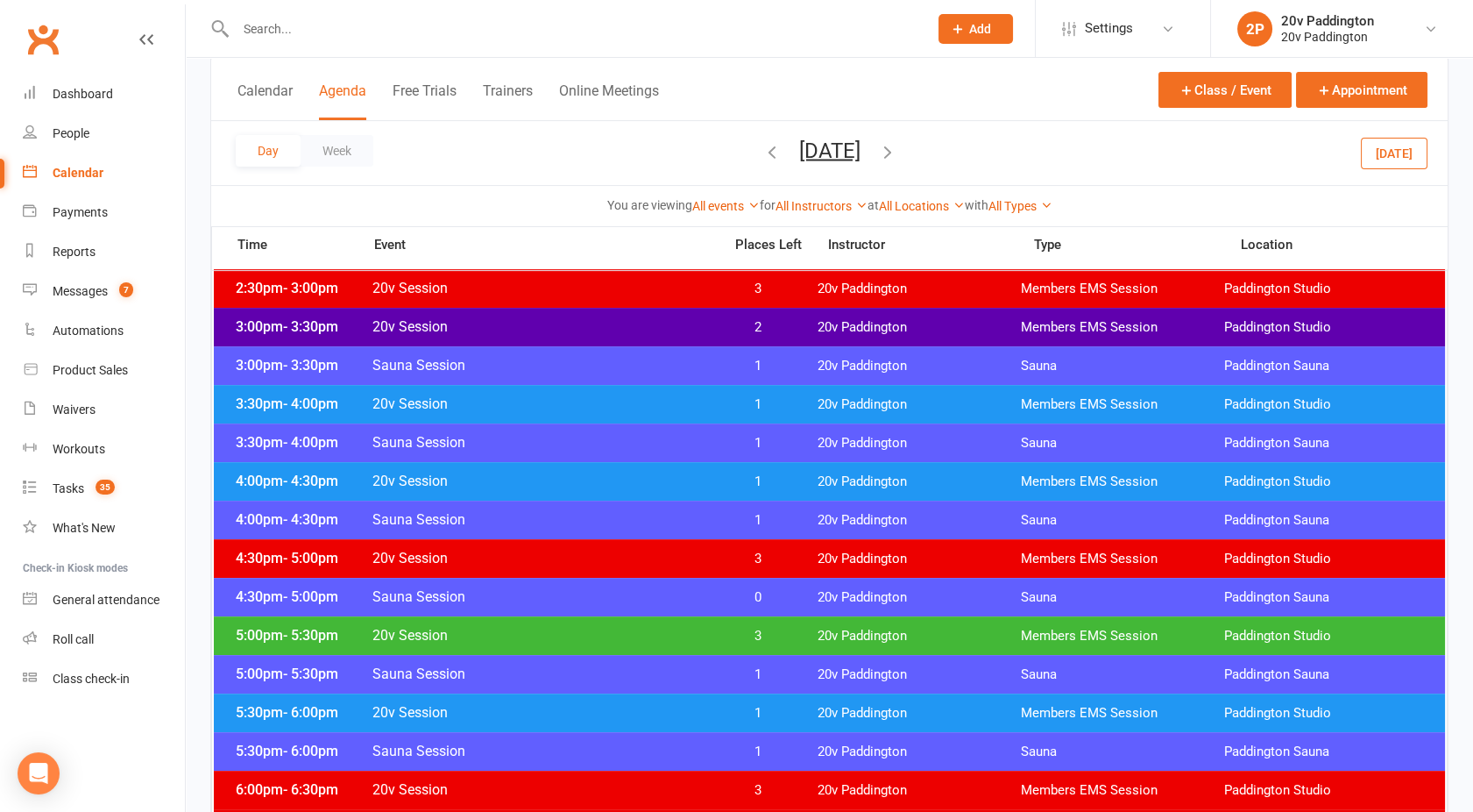
scroll to position [1285, 0]
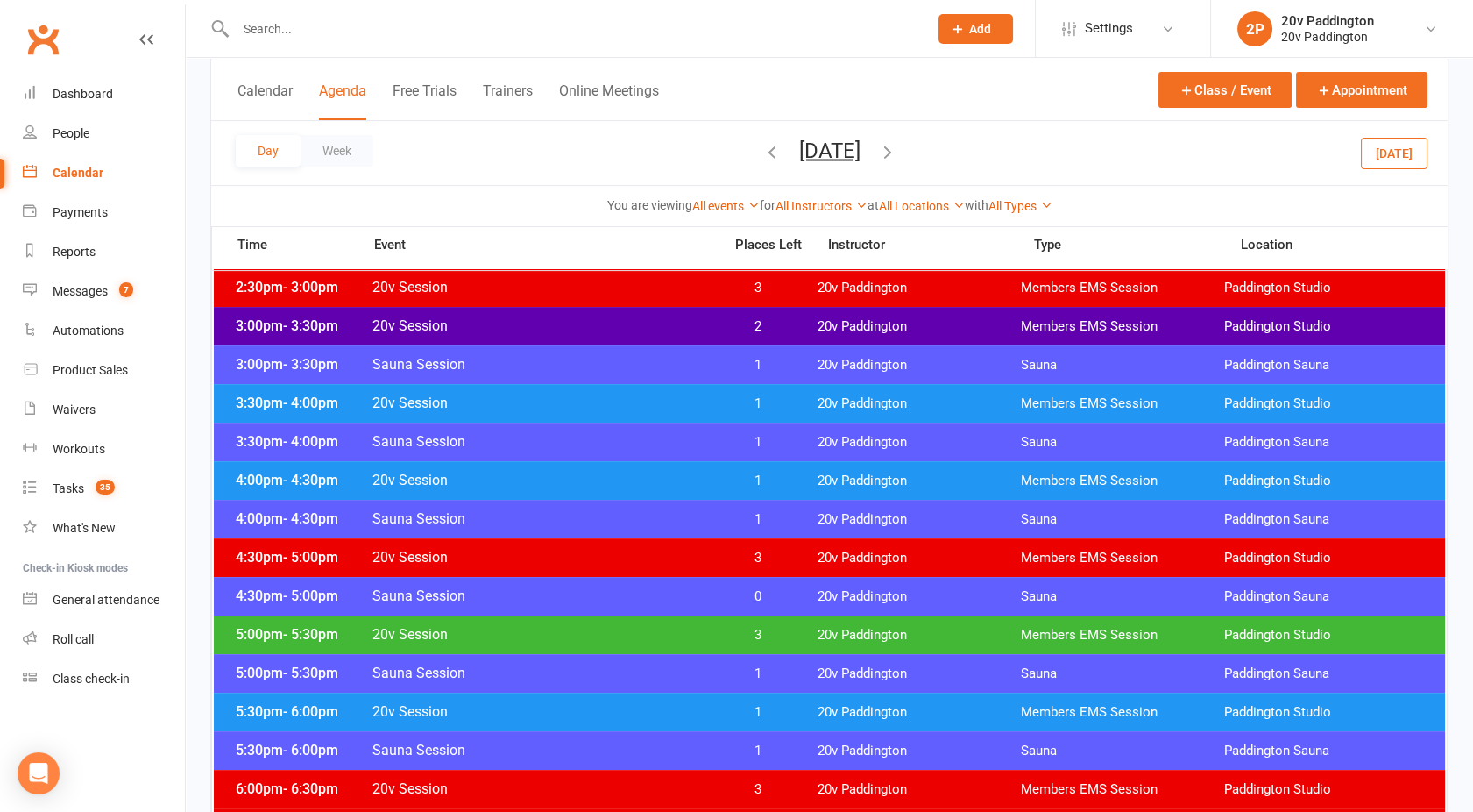
click at [683, 634] on span "20v Session" at bounding box center [542, 634] width 341 height 17
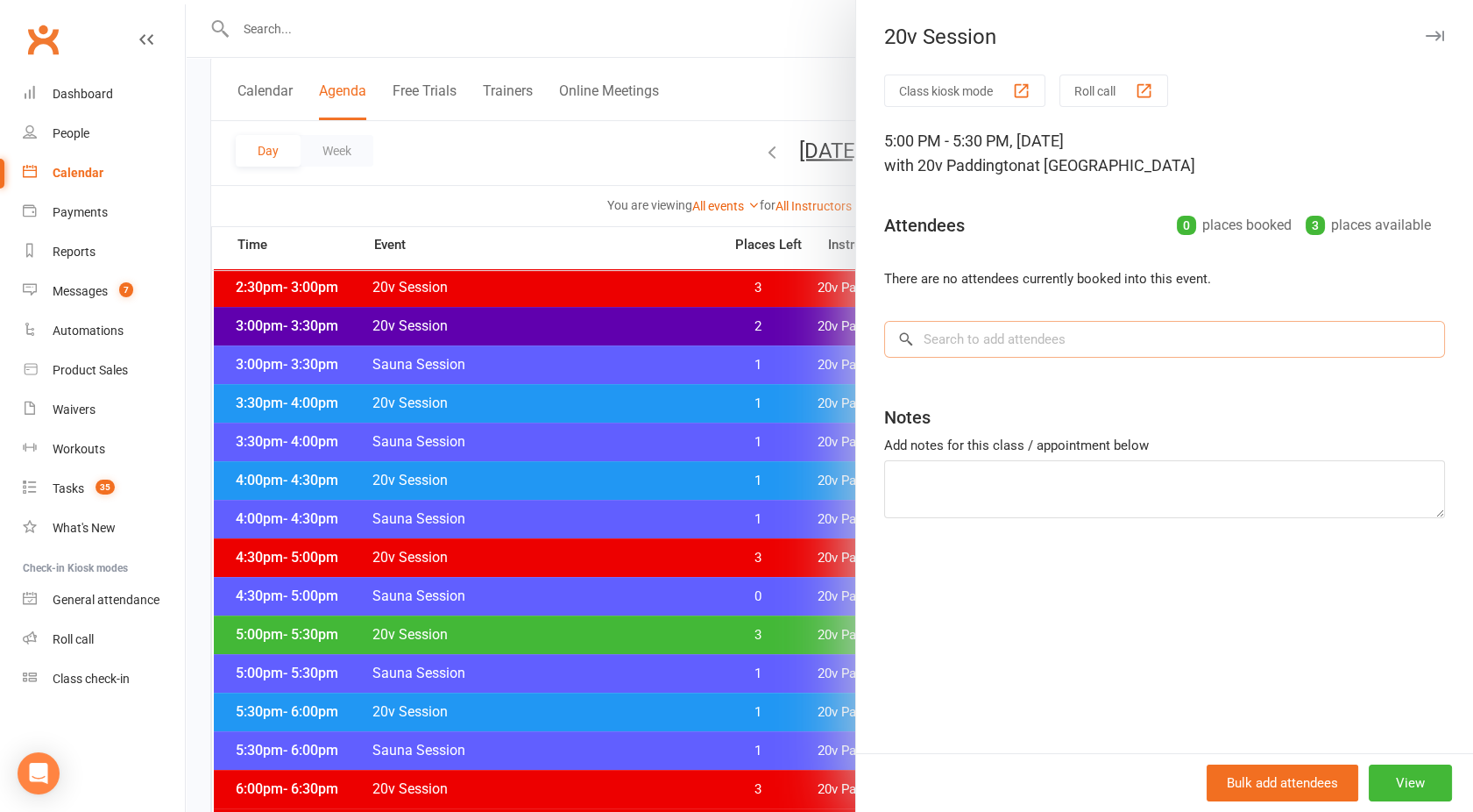
click at [964, 351] on input "search" at bounding box center [1165, 338] width 561 height 37
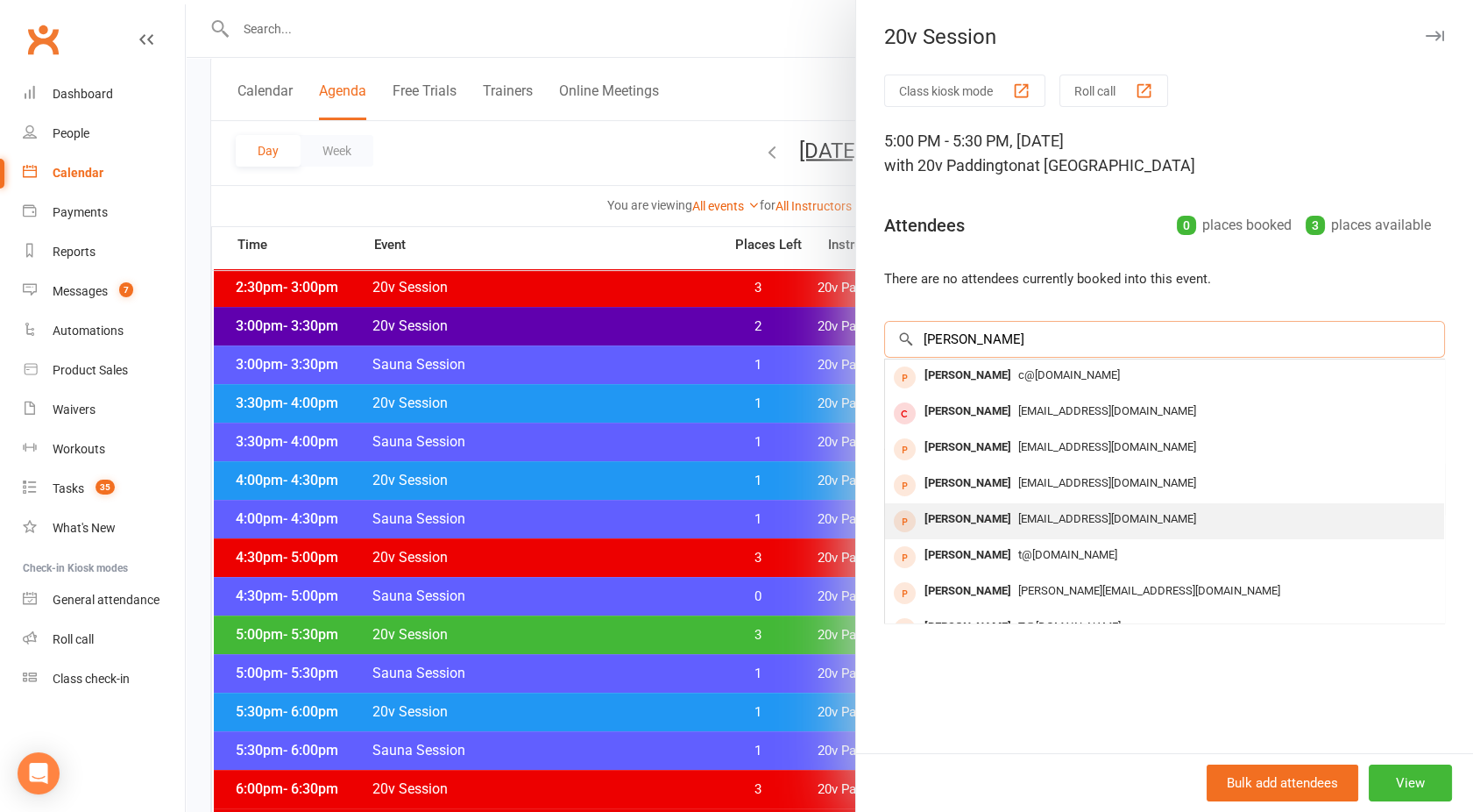
type input "[PERSON_NAME]"
click at [1002, 515] on div "[PERSON_NAME]" at bounding box center [968, 519] width 101 height 26
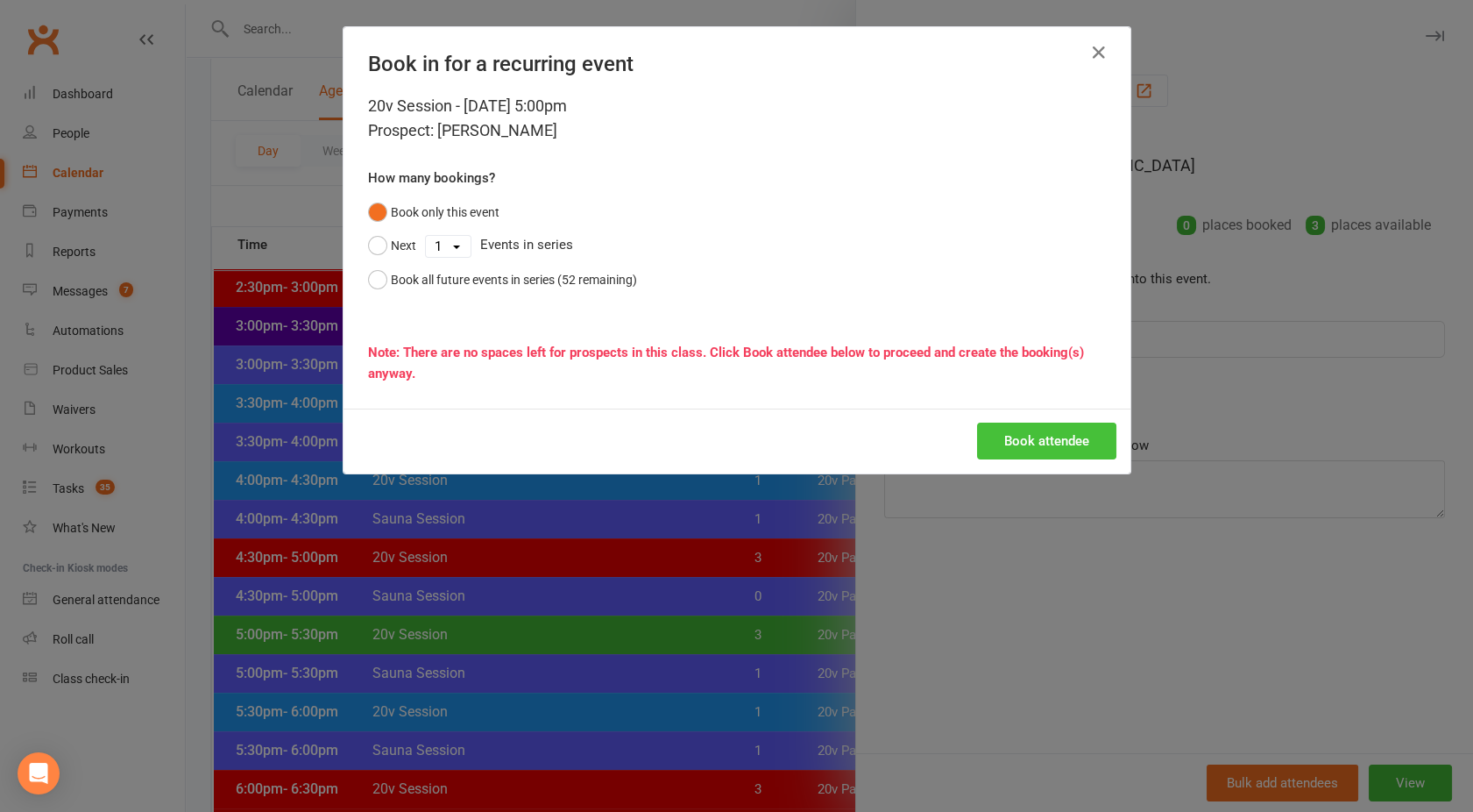
click at [1031, 439] on button "Book attendee" at bounding box center [1047, 440] width 140 height 37
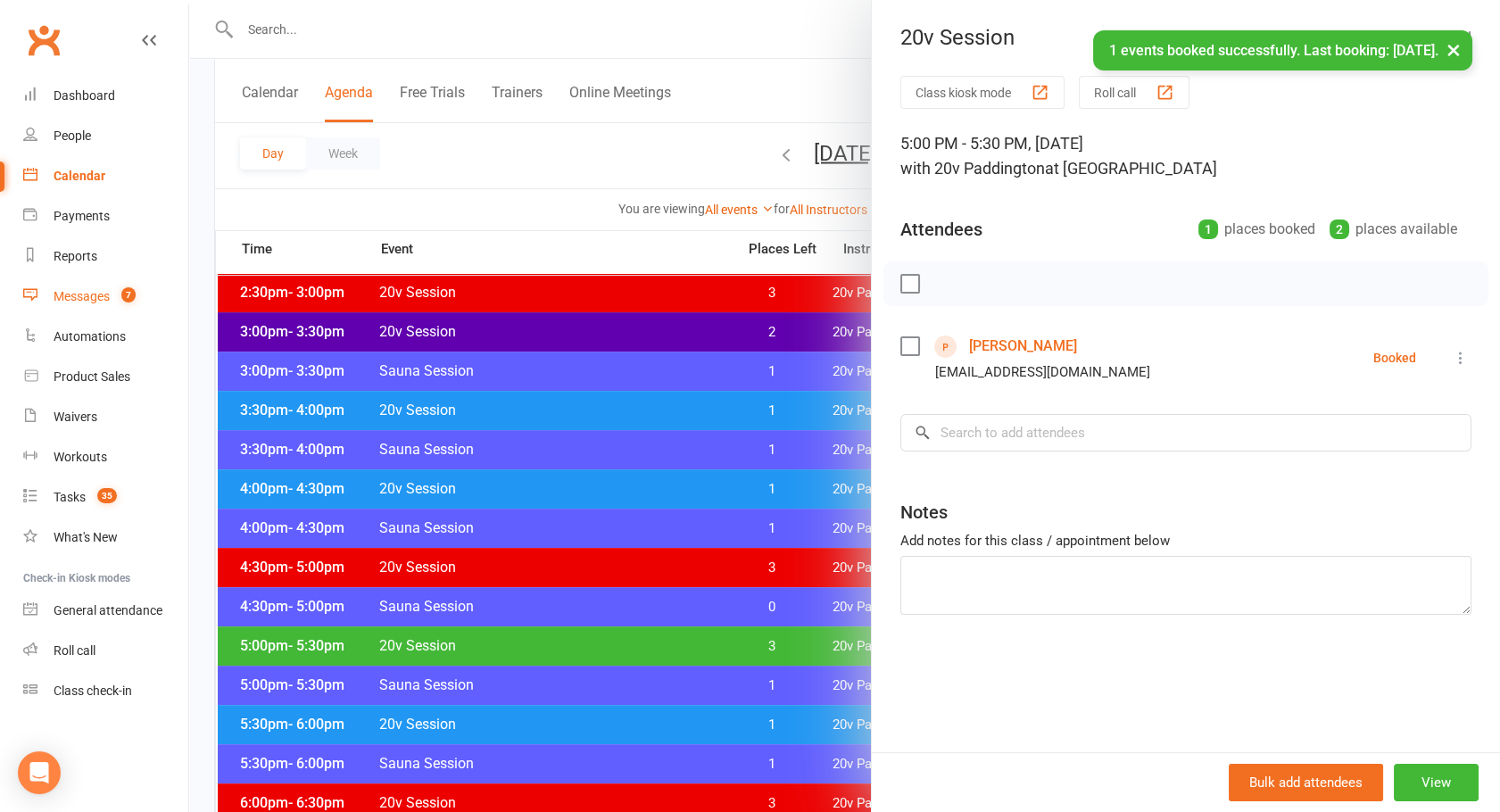
click at [89, 305] on link "Messages 7" at bounding box center [106, 296] width 166 height 40
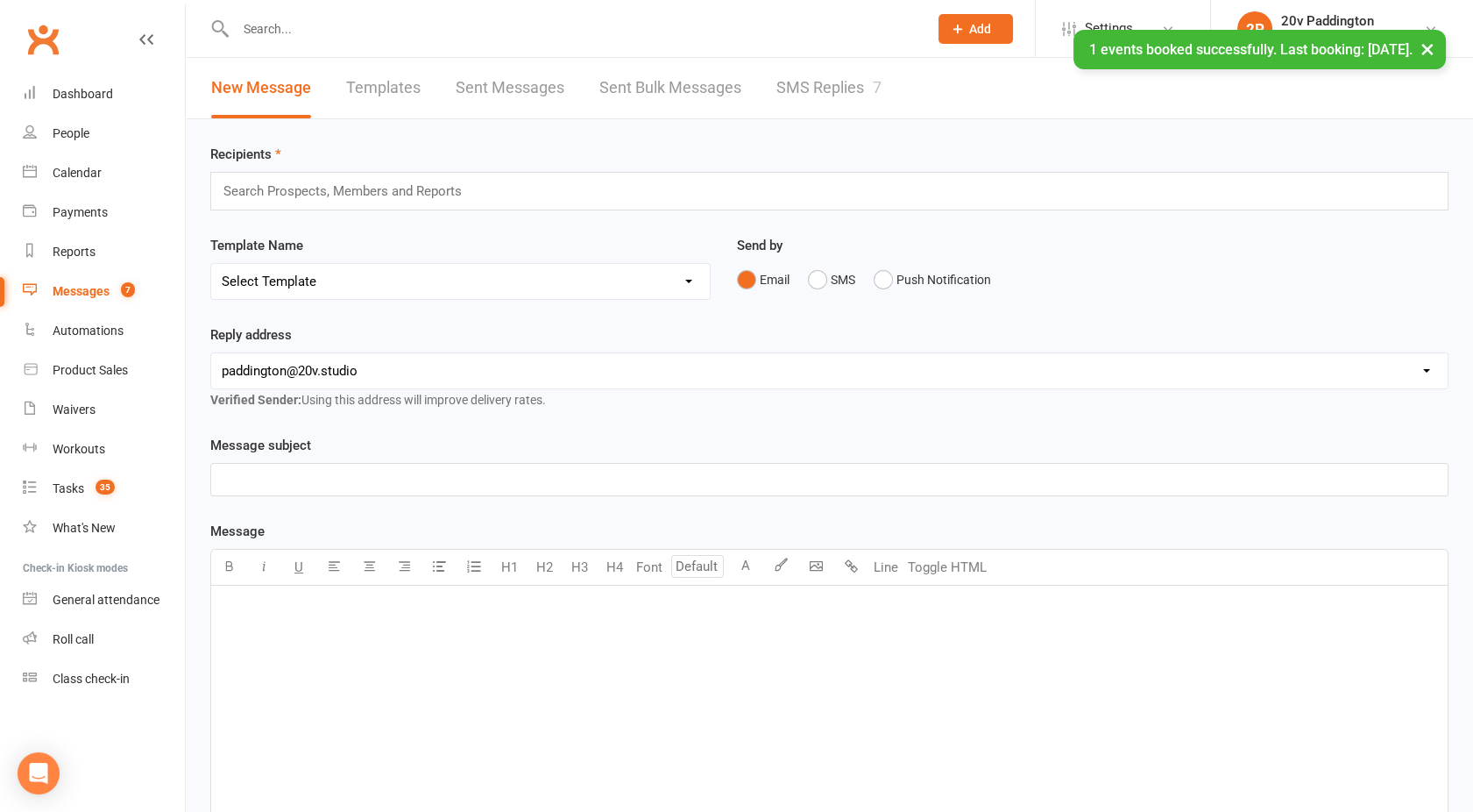
click at [785, 90] on link "SMS Replies 7" at bounding box center [829, 88] width 106 height 61
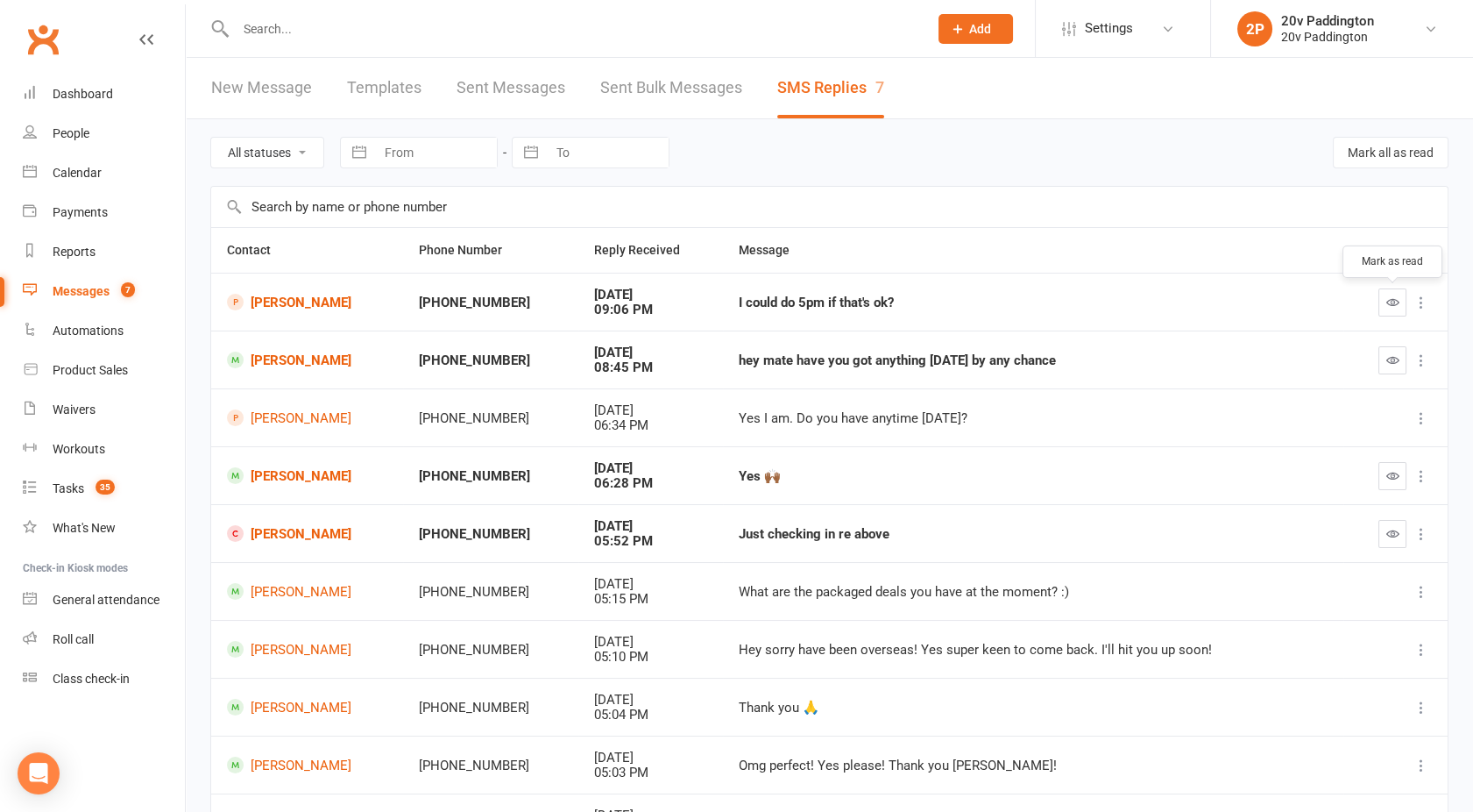
click at [1391, 297] on icon "button" at bounding box center [1393, 302] width 13 height 13
click at [281, 358] on link "[PERSON_NAME]" at bounding box center [307, 360] width 161 height 17
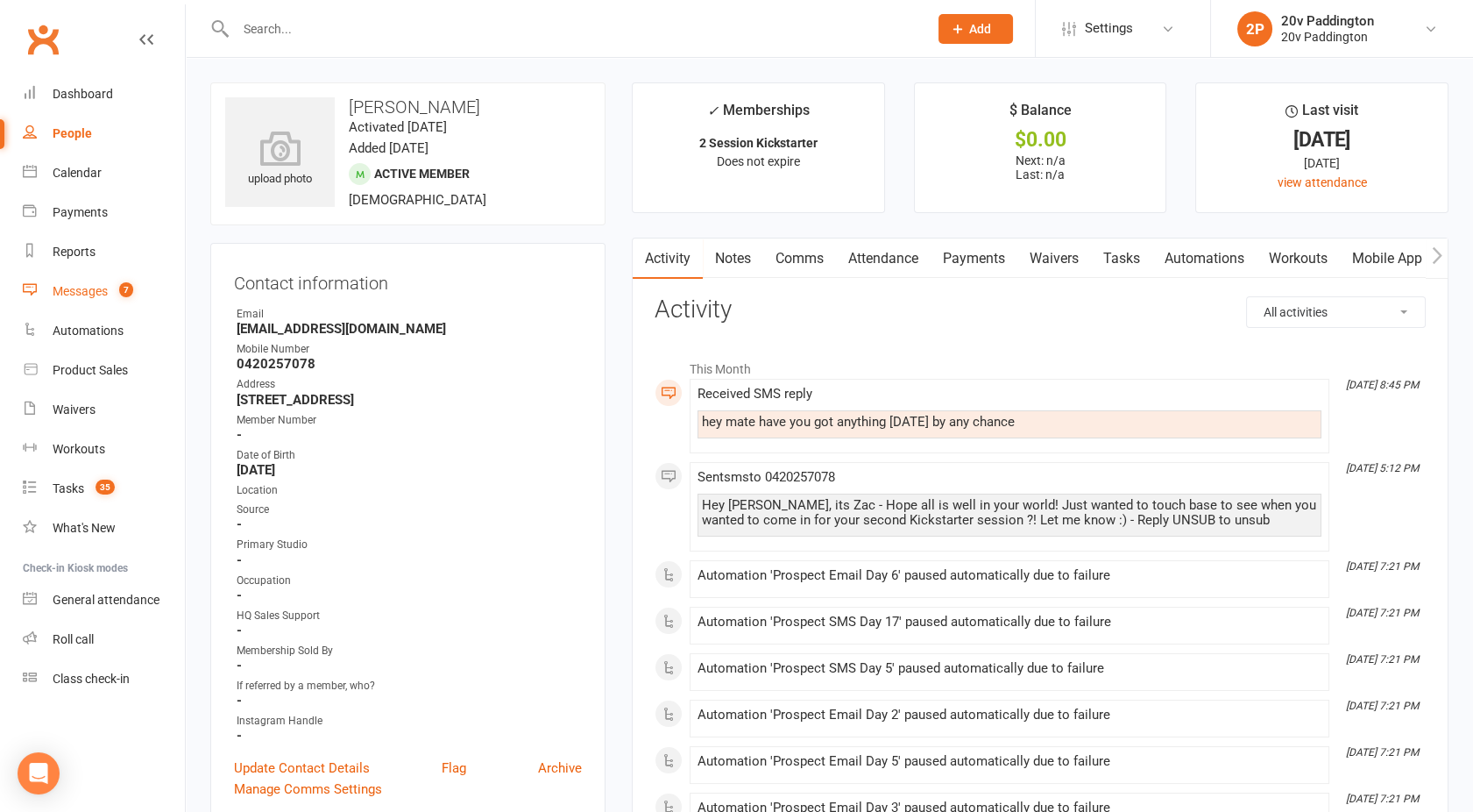
click at [85, 288] on div "Messages" at bounding box center [80, 291] width 55 height 14
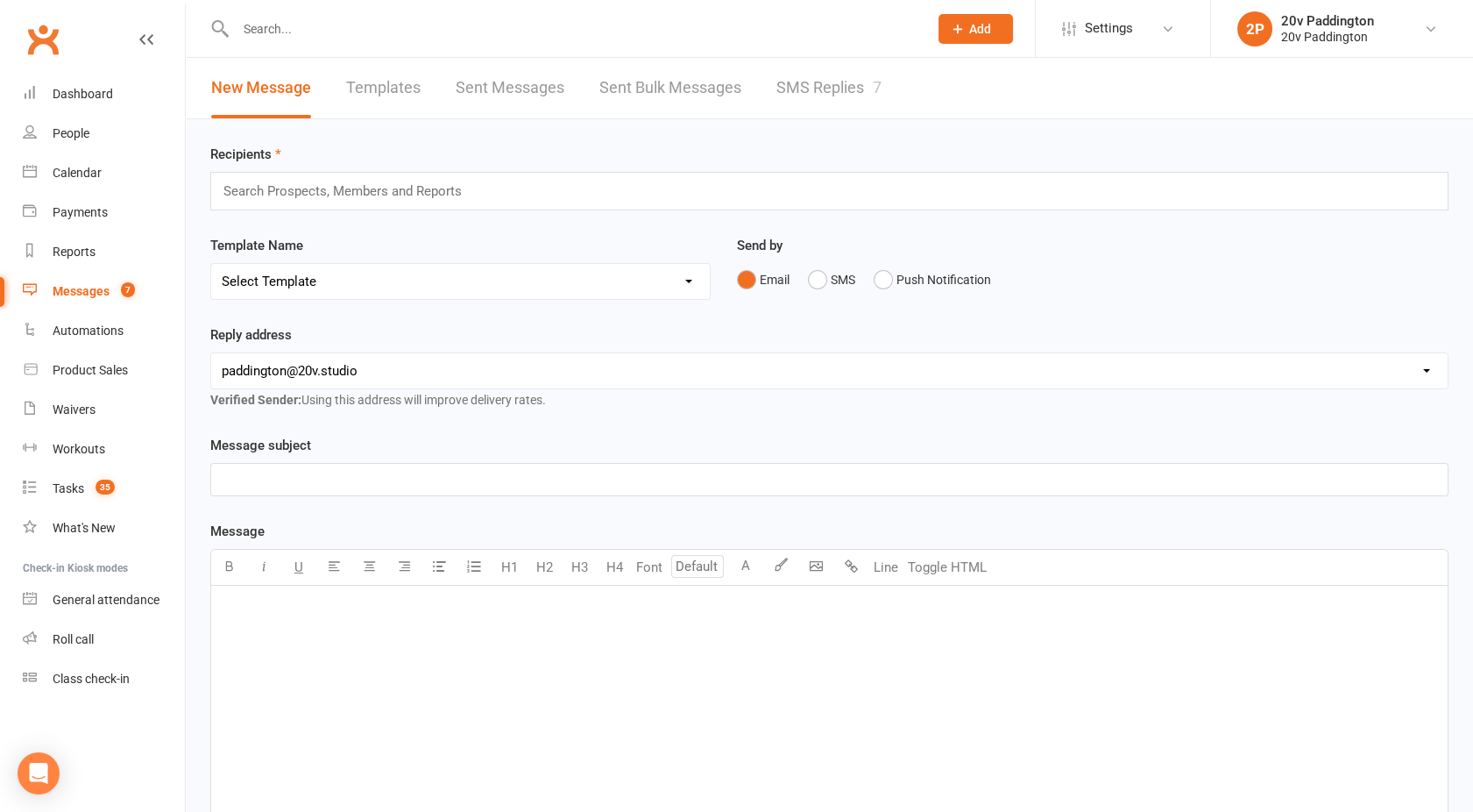
click at [803, 93] on link "SMS Replies 7" at bounding box center [829, 88] width 106 height 61
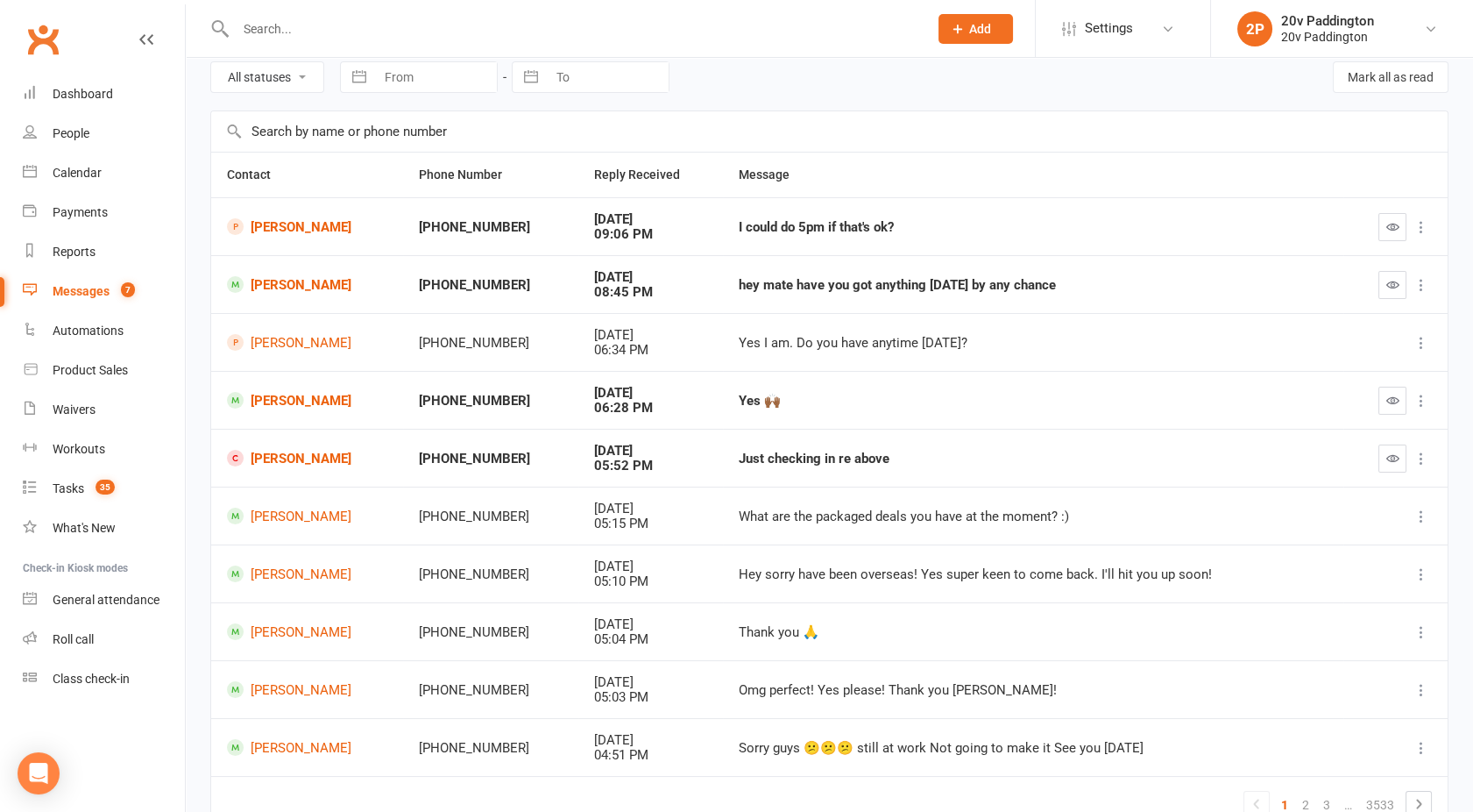
scroll to position [80, 0]
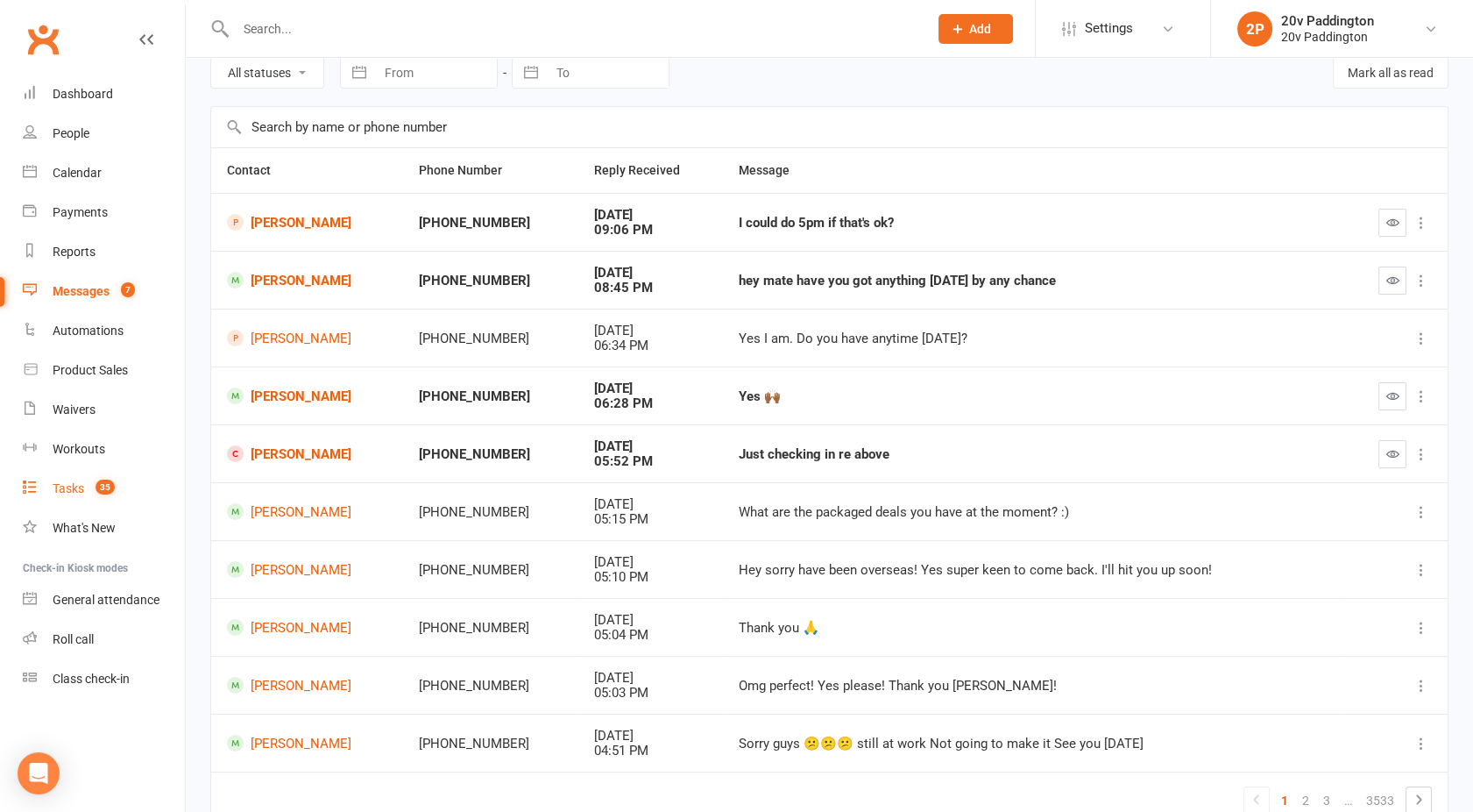
click at [69, 490] on div "Tasks" at bounding box center [68, 488] width 31 height 14
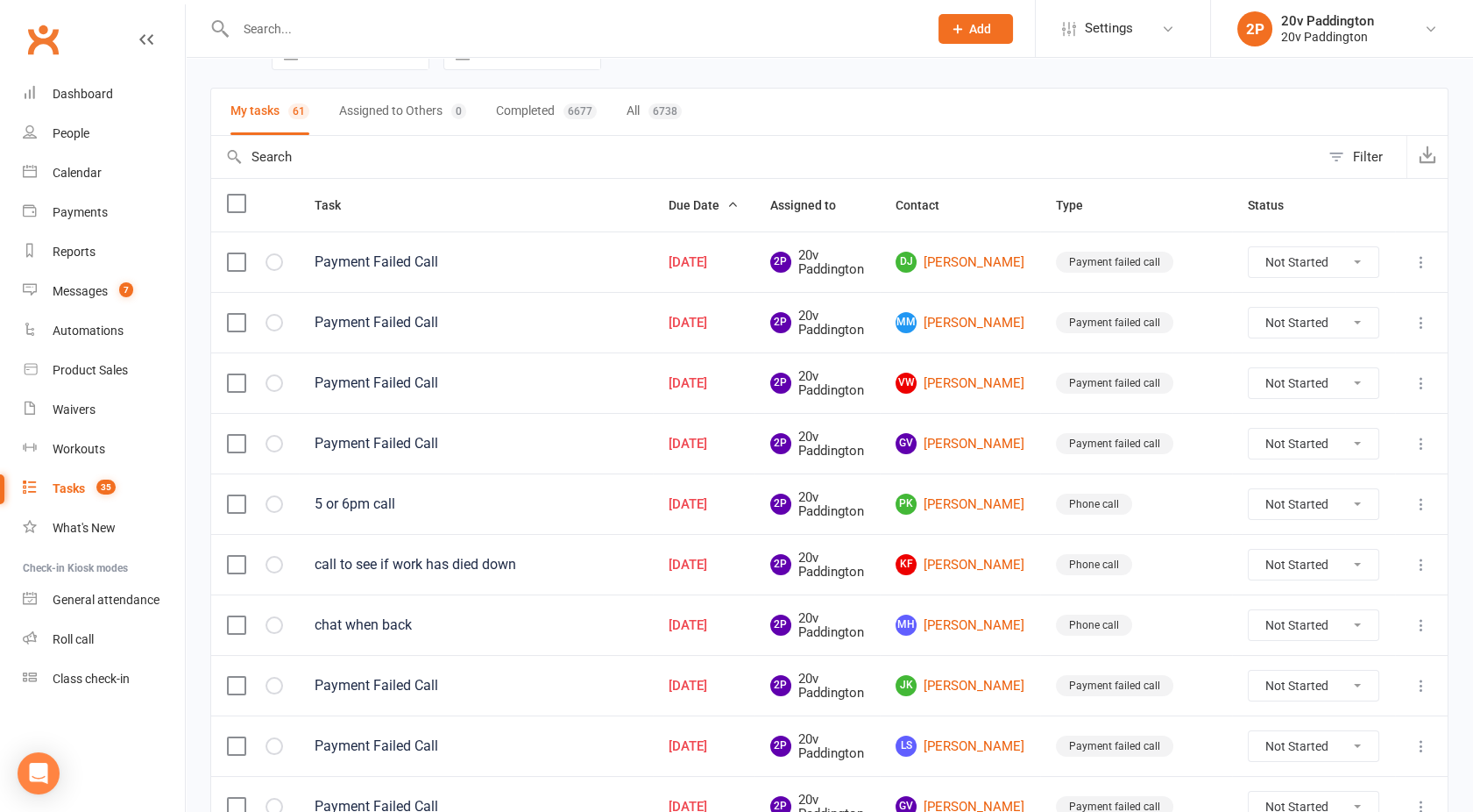
scroll to position [100, 0]
click at [1008, 261] on link "DJ [PERSON_NAME]" at bounding box center [959, 261] width 128 height 21
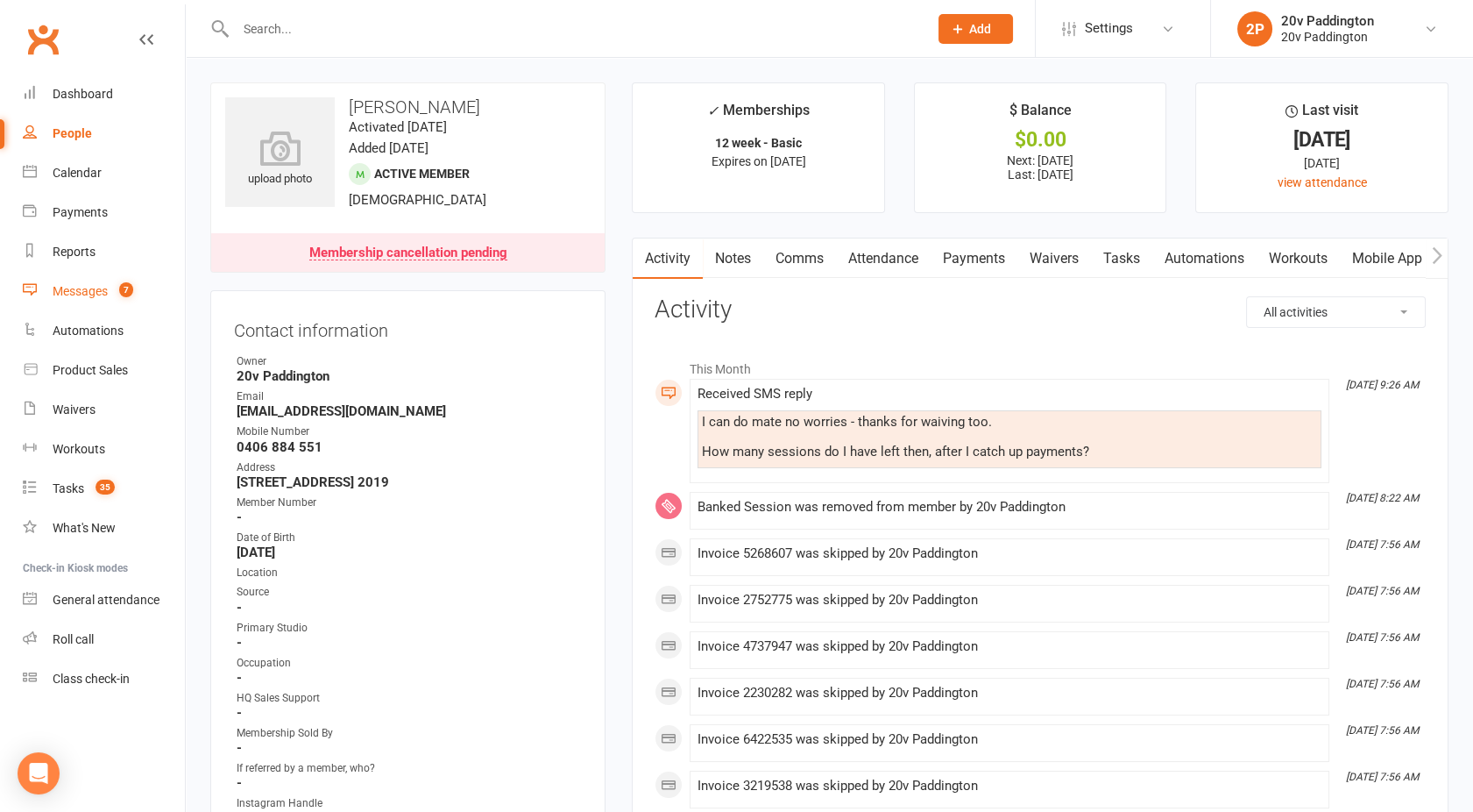
click at [107, 280] on link "Messages 7" at bounding box center [104, 291] width 163 height 39
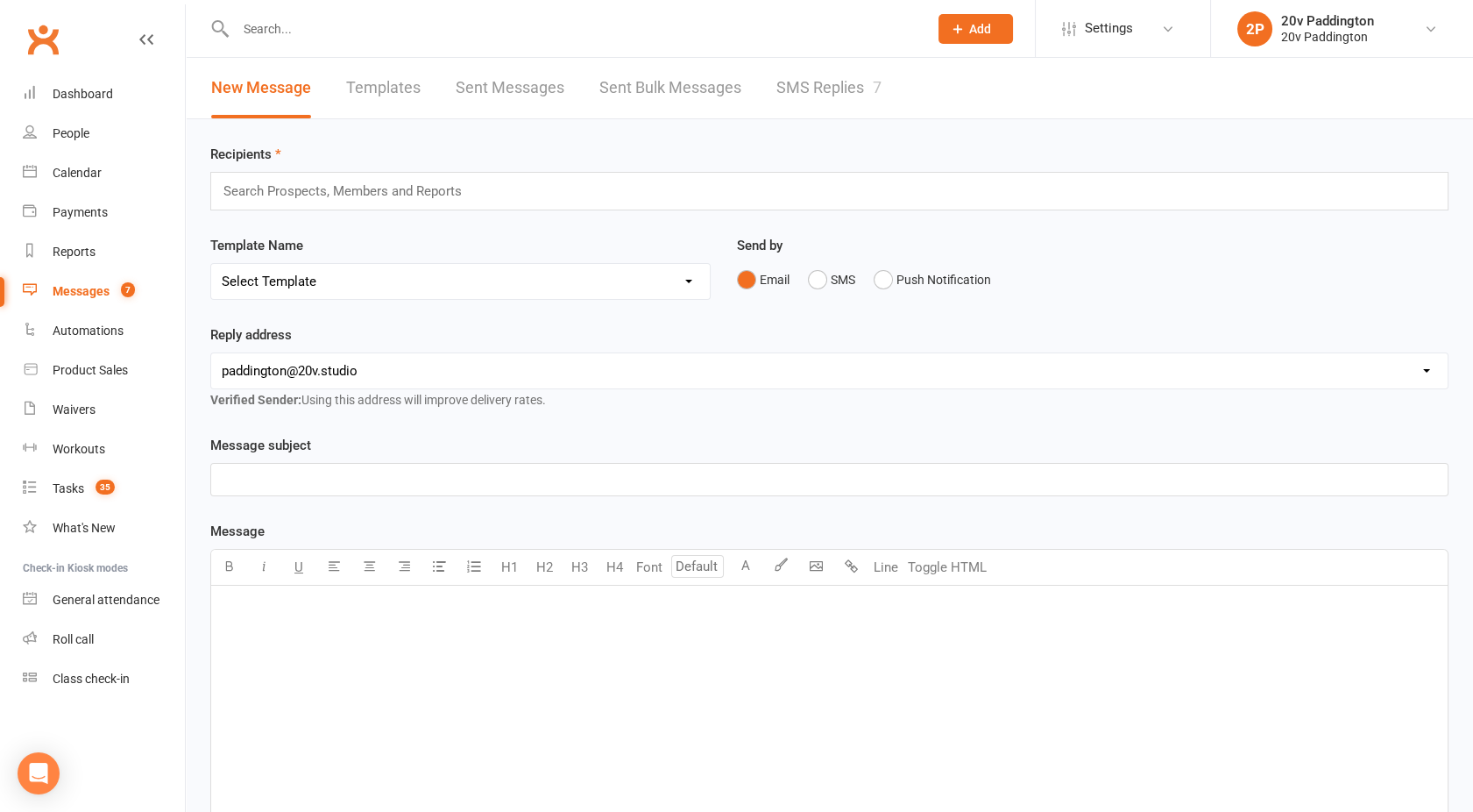
click at [868, 95] on link "SMS Replies 7" at bounding box center [829, 88] width 106 height 61
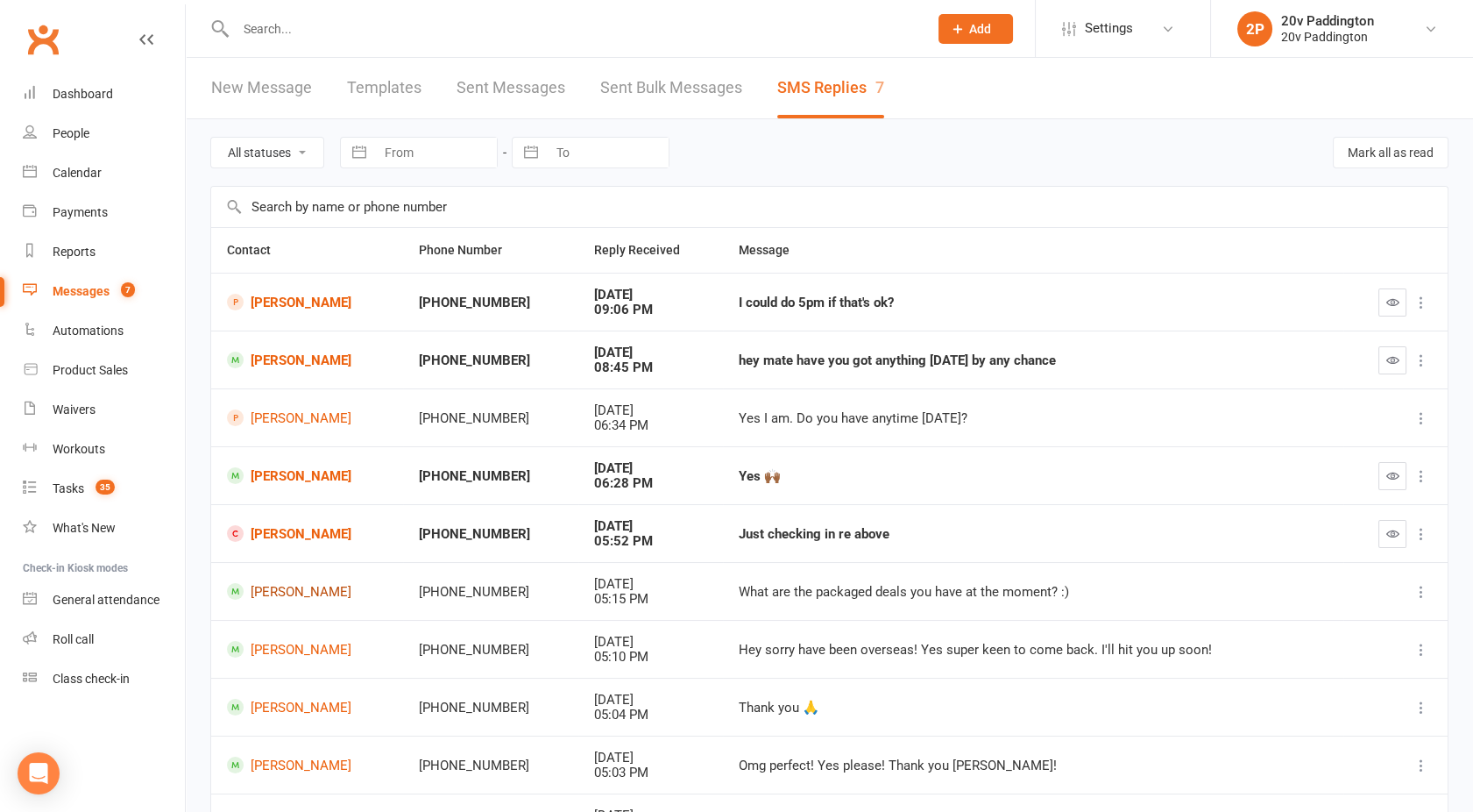
click at [317, 594] on link "[PERSON_NAME]" at bounding box center [307, 591] width 161 height 17
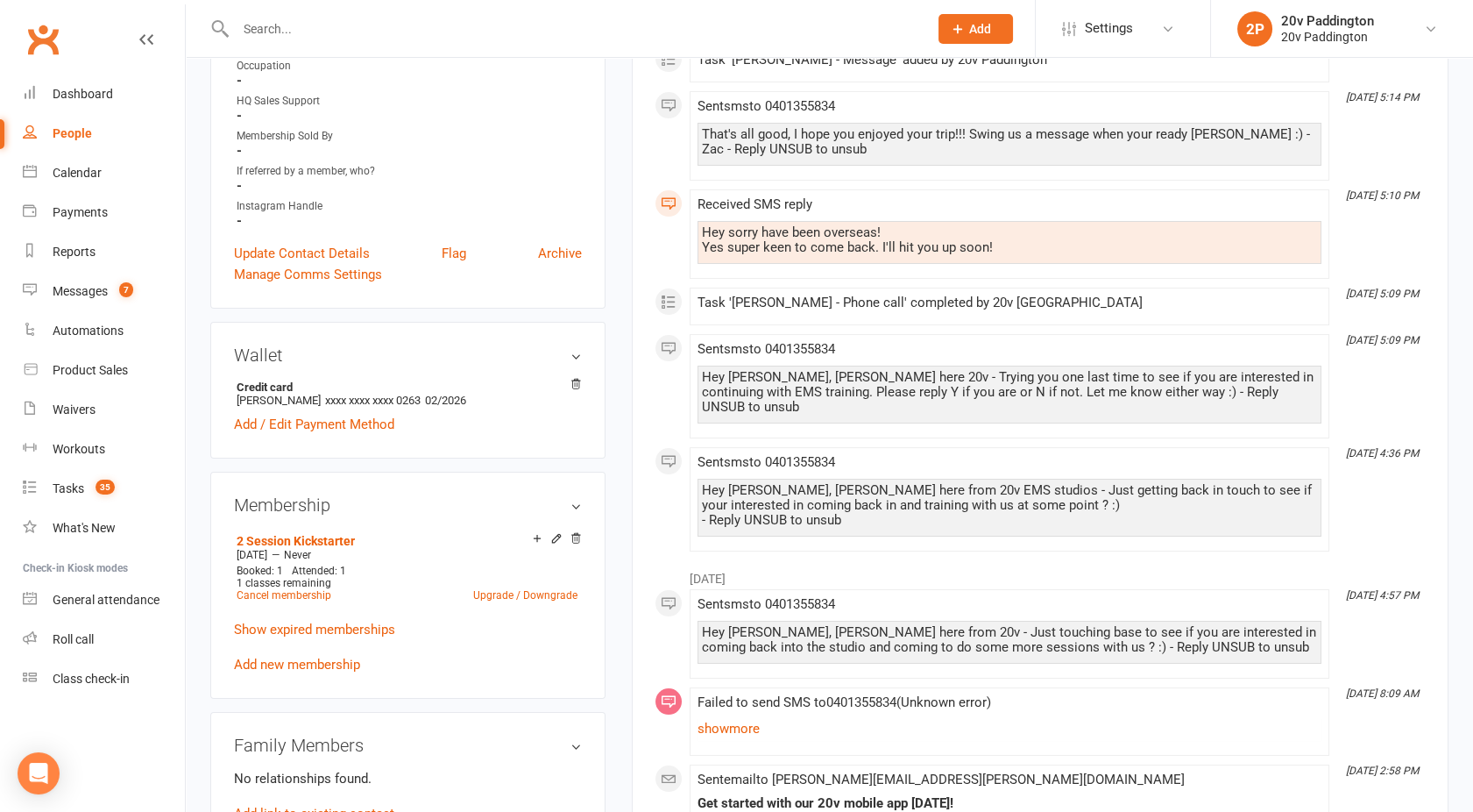
scroll to position [229, 0]
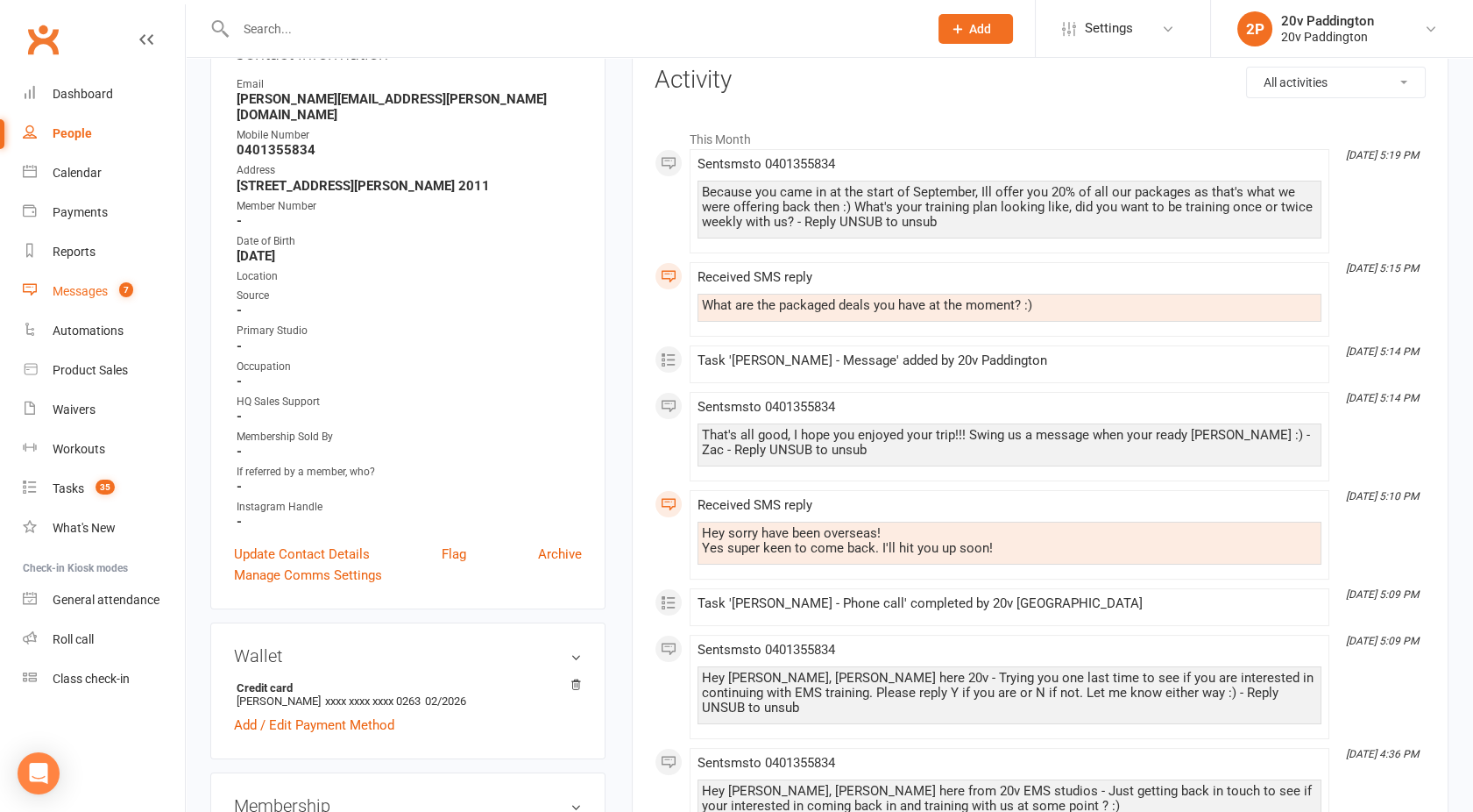
click at [84, 294] on div "Messages" at bounding box center [80, 291] width 55 height 14
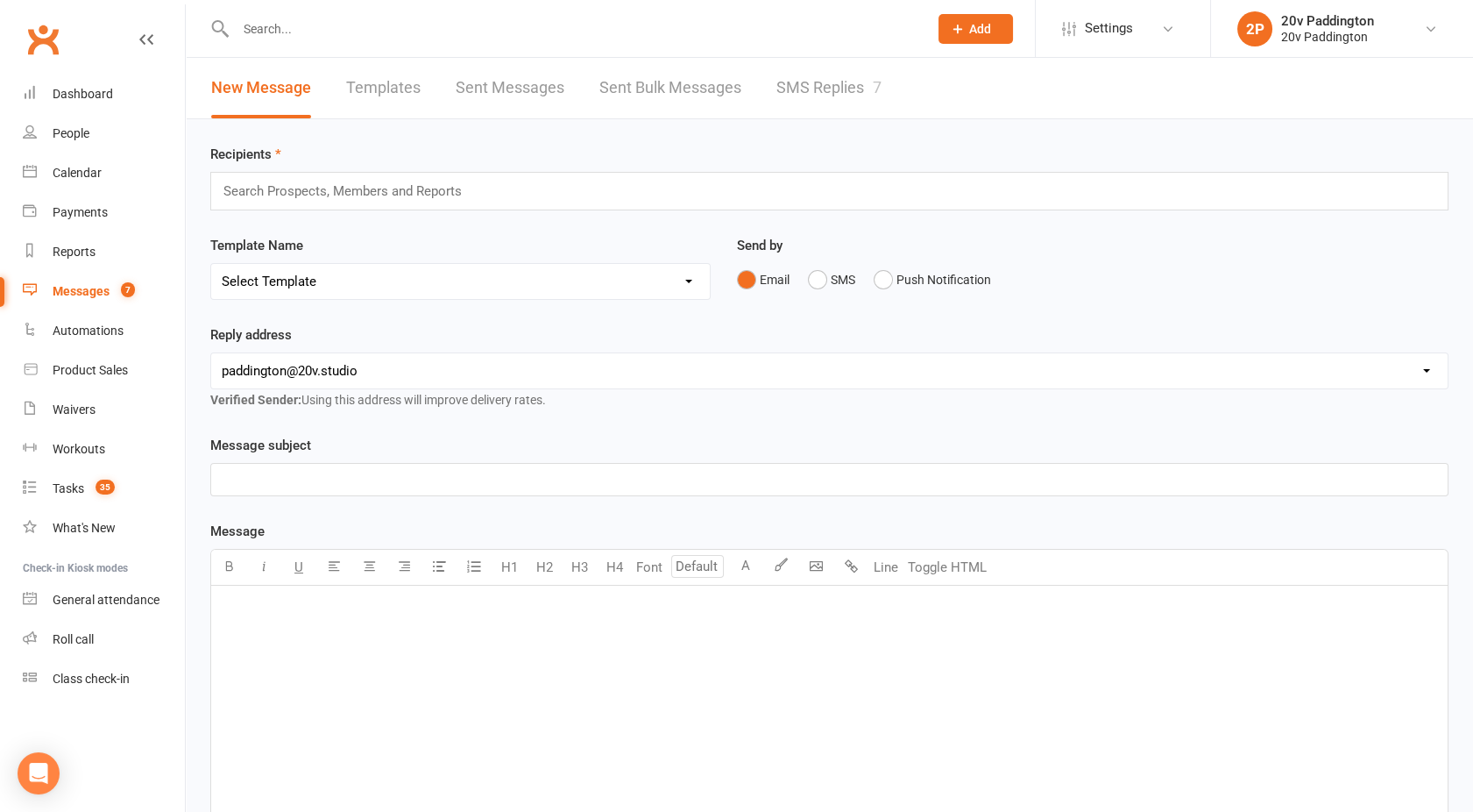
click at [821, 88] on link "SMS Replies 7" at bounding box center [829, 88] width 106 height 61
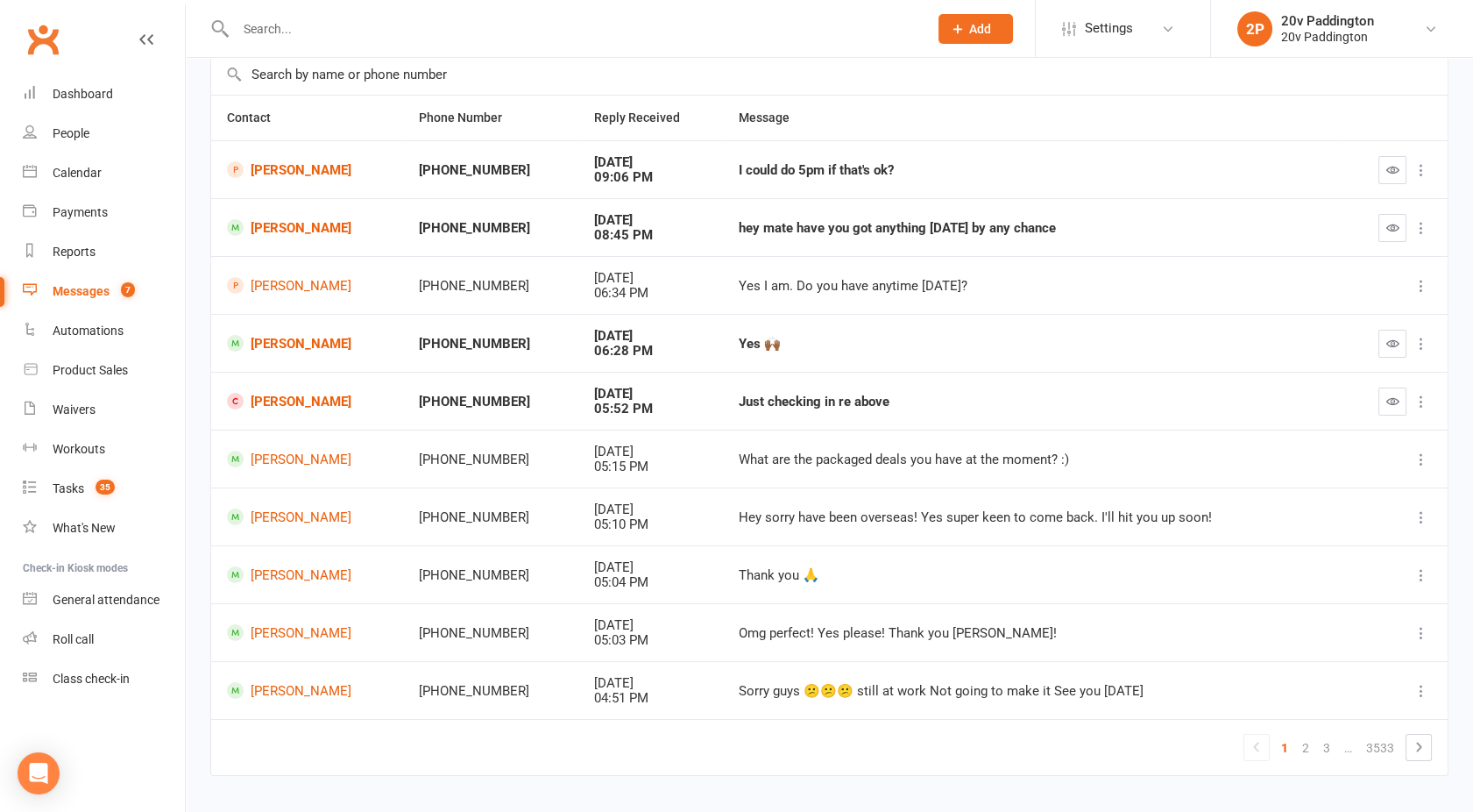
scroll to position [129, 0]
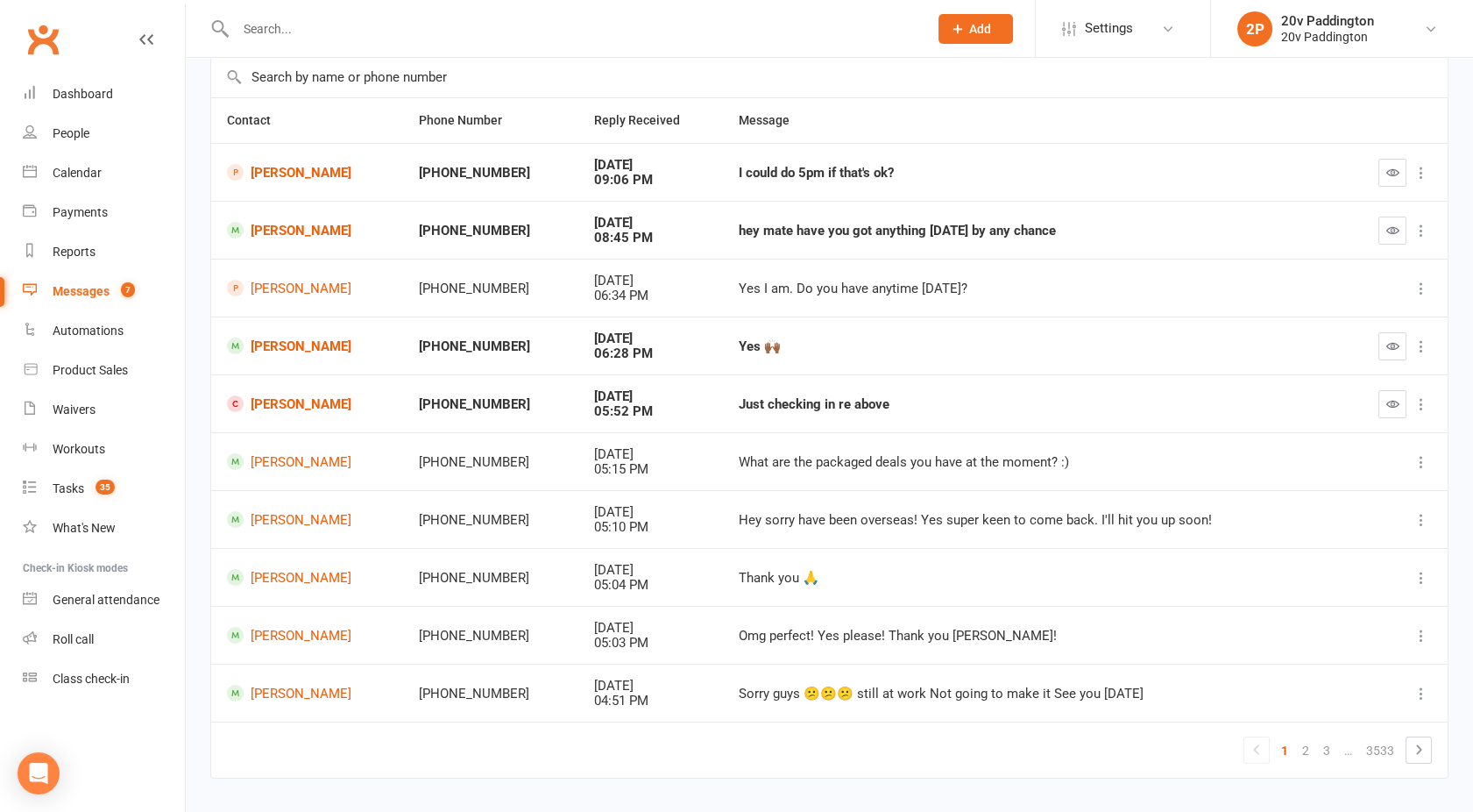
click at [1424, 459] on icon at bounding box center [1422, 462] width 17 height 17
click at [1309, 497] on link "Mark as unread" at bounding box center [1329, 494] width 174 height 35
click at [1321, 29] on div "20v Paddington" at bounding box center [1328, 36] width 93 height 16
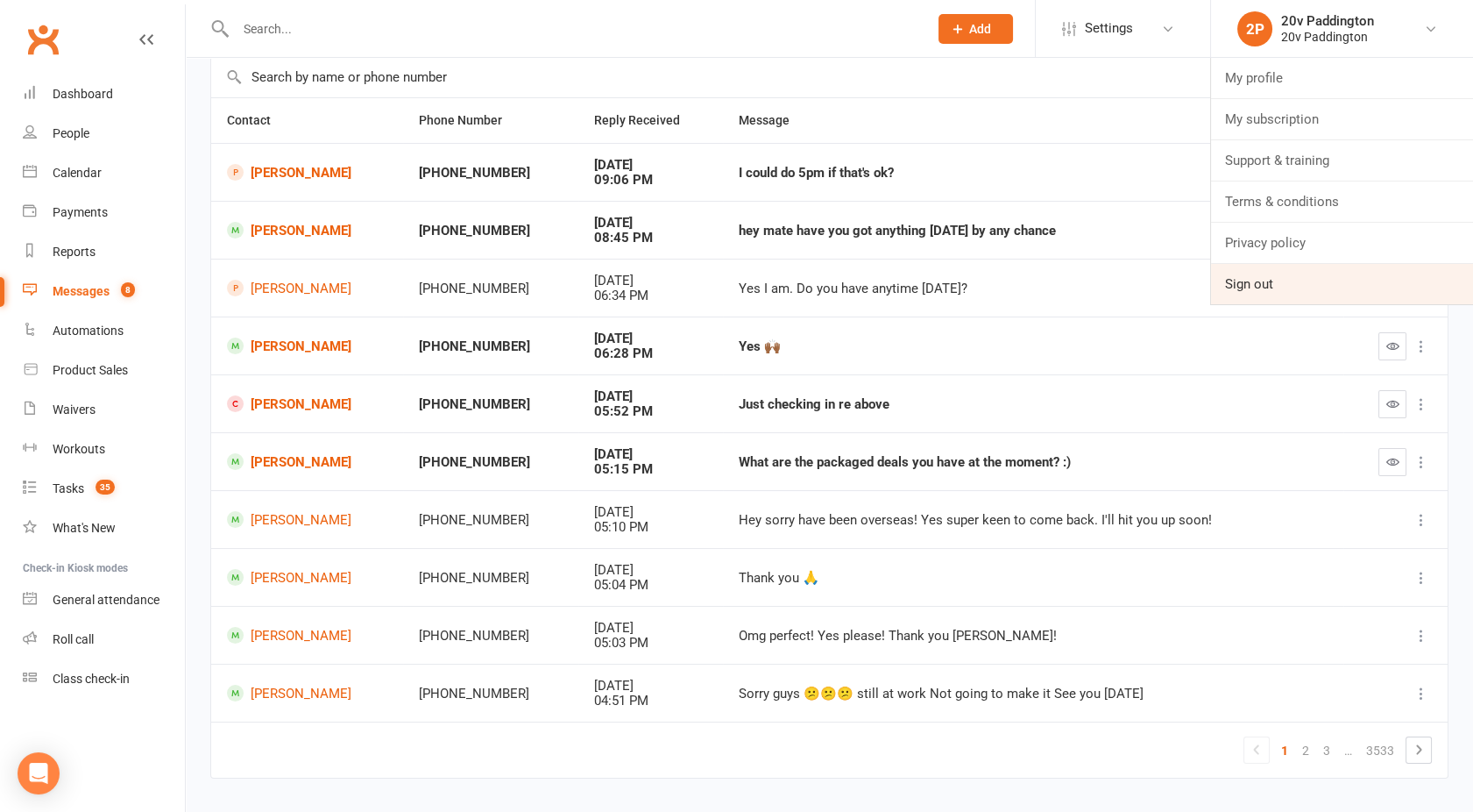
click at [1253, 283] on link "Sign out" at bounding box center [1343, 283] width 262 height 40
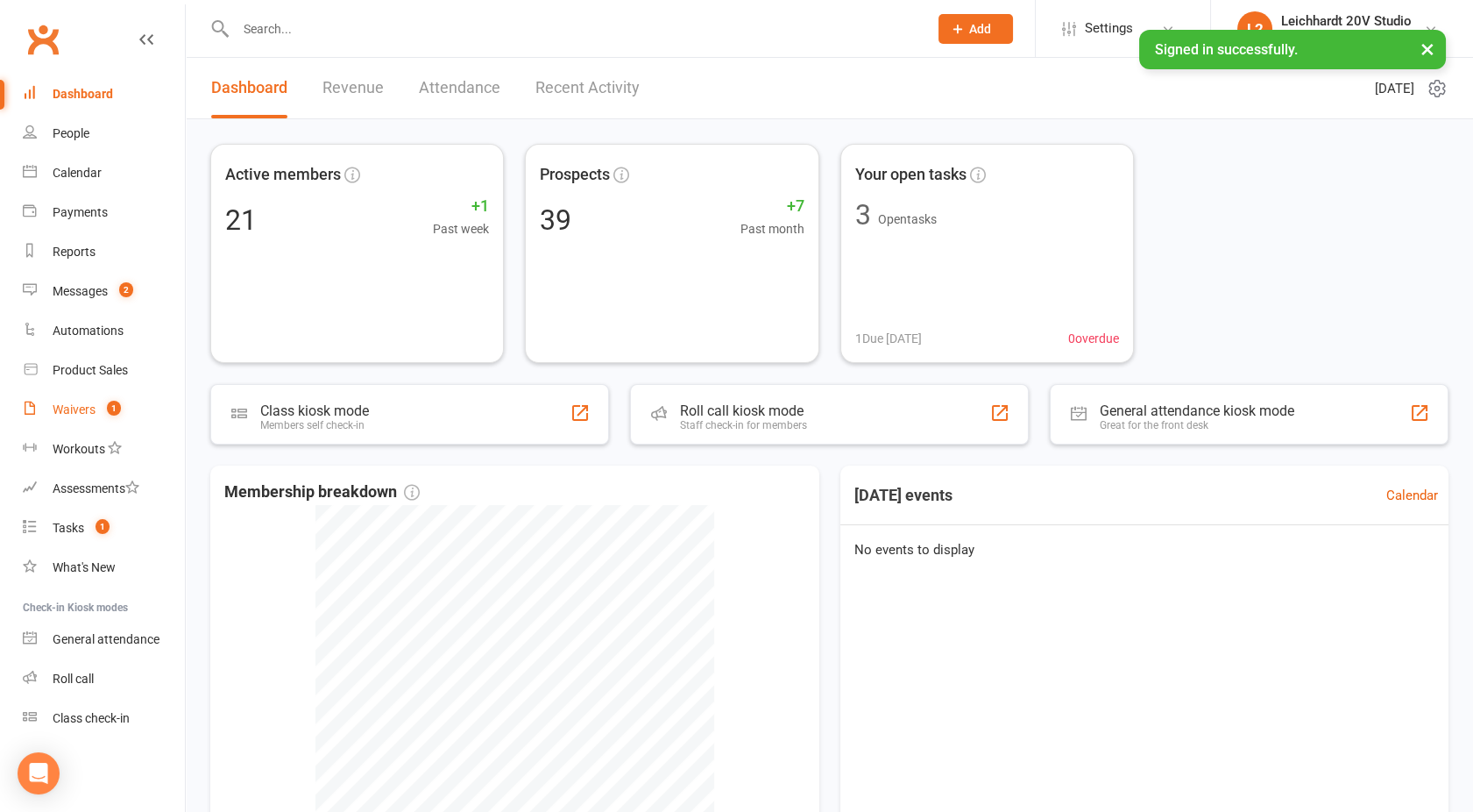
click at [92, 409] on div "Waivers" at bounding box center [73, 409] width 43 height 14
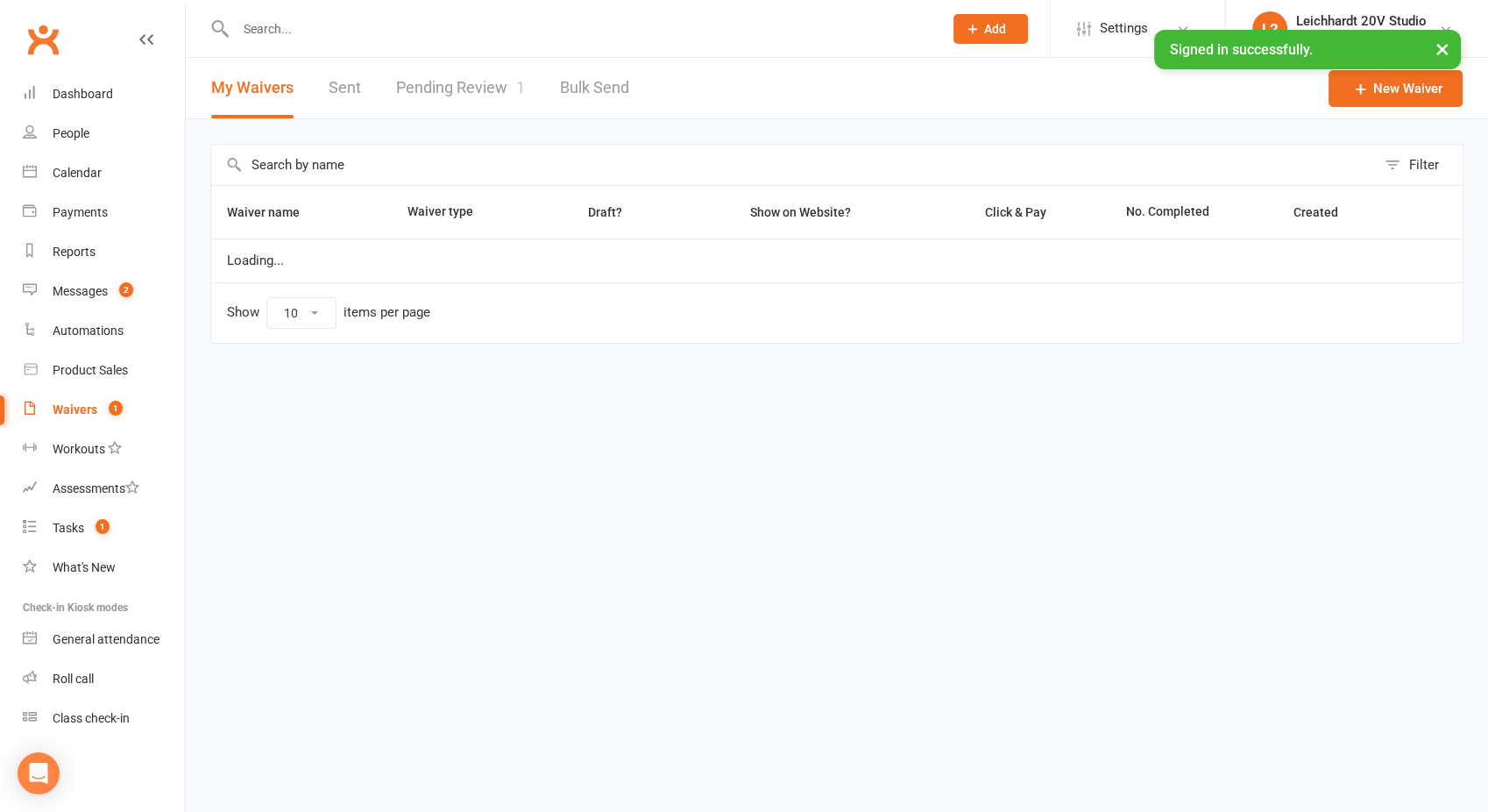
select select "100"
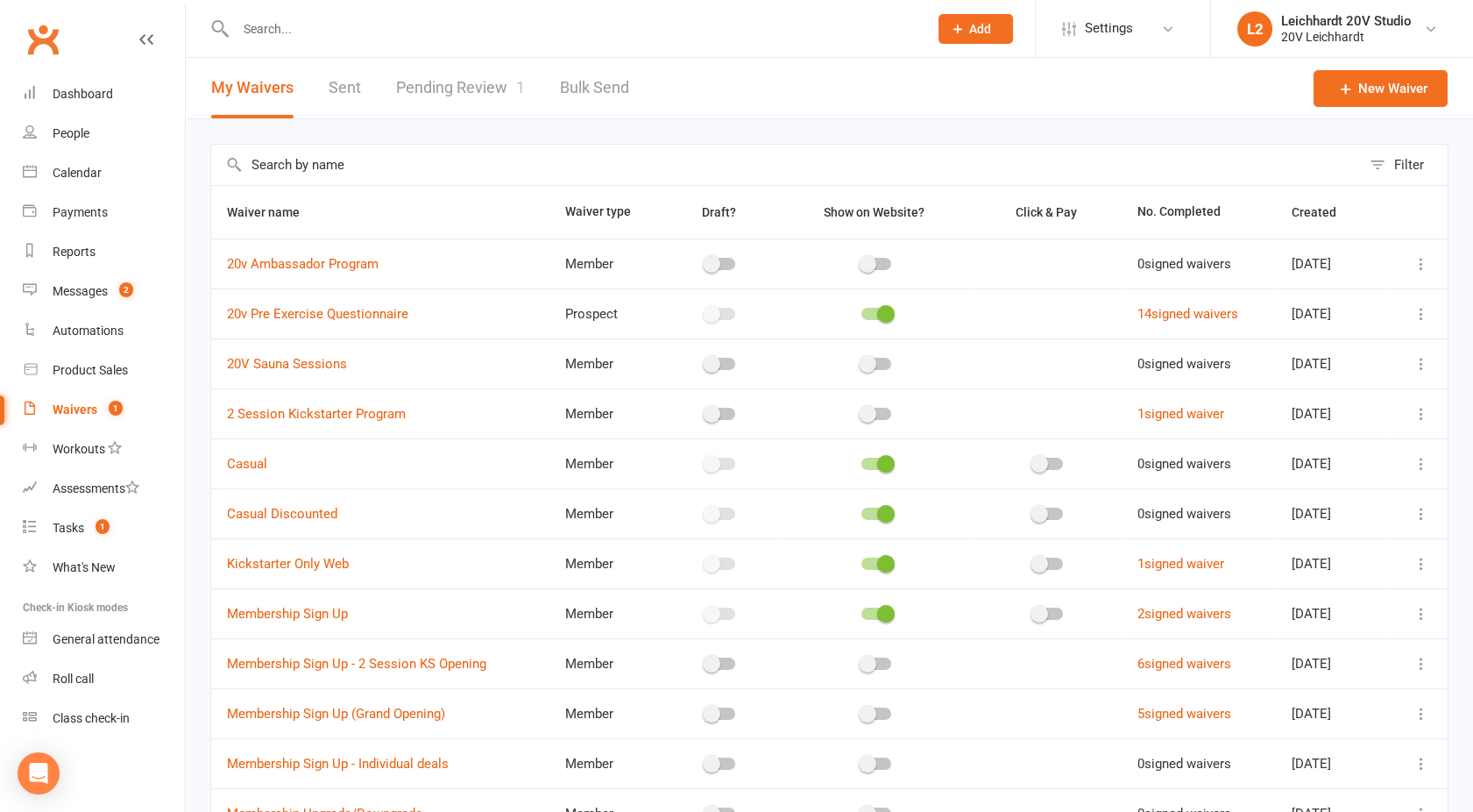
click at [442, 88] on link "Pending Review 1" at bounding box center [460, 88] width 128 height 61
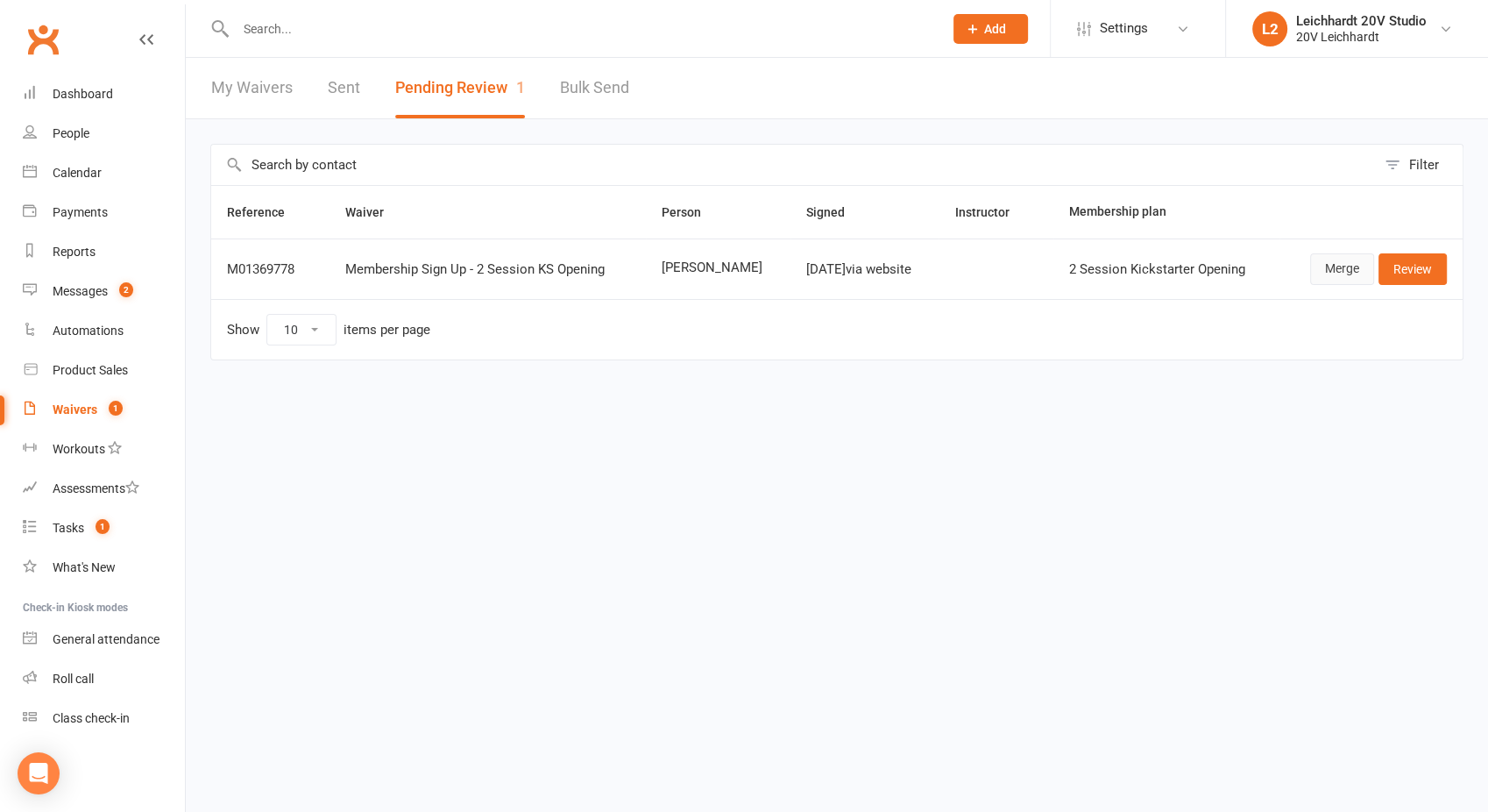
click at [1333, 269] on link "Merge" at bounding box center [1342, 268] width 64 height 31
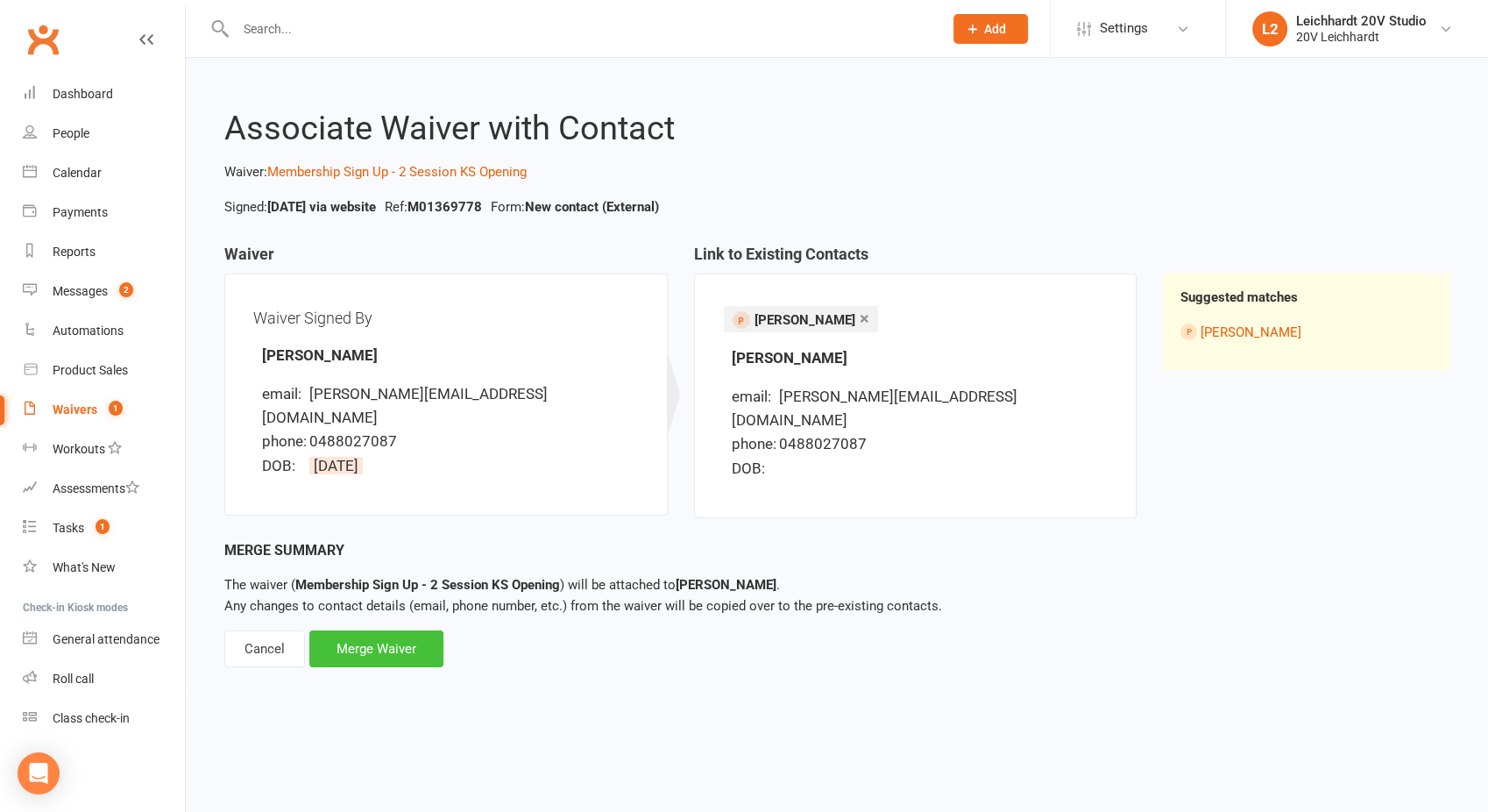
click at [382, 630] on div "Merge Waiver" at bounding box center [376, 648] width 134 height 37
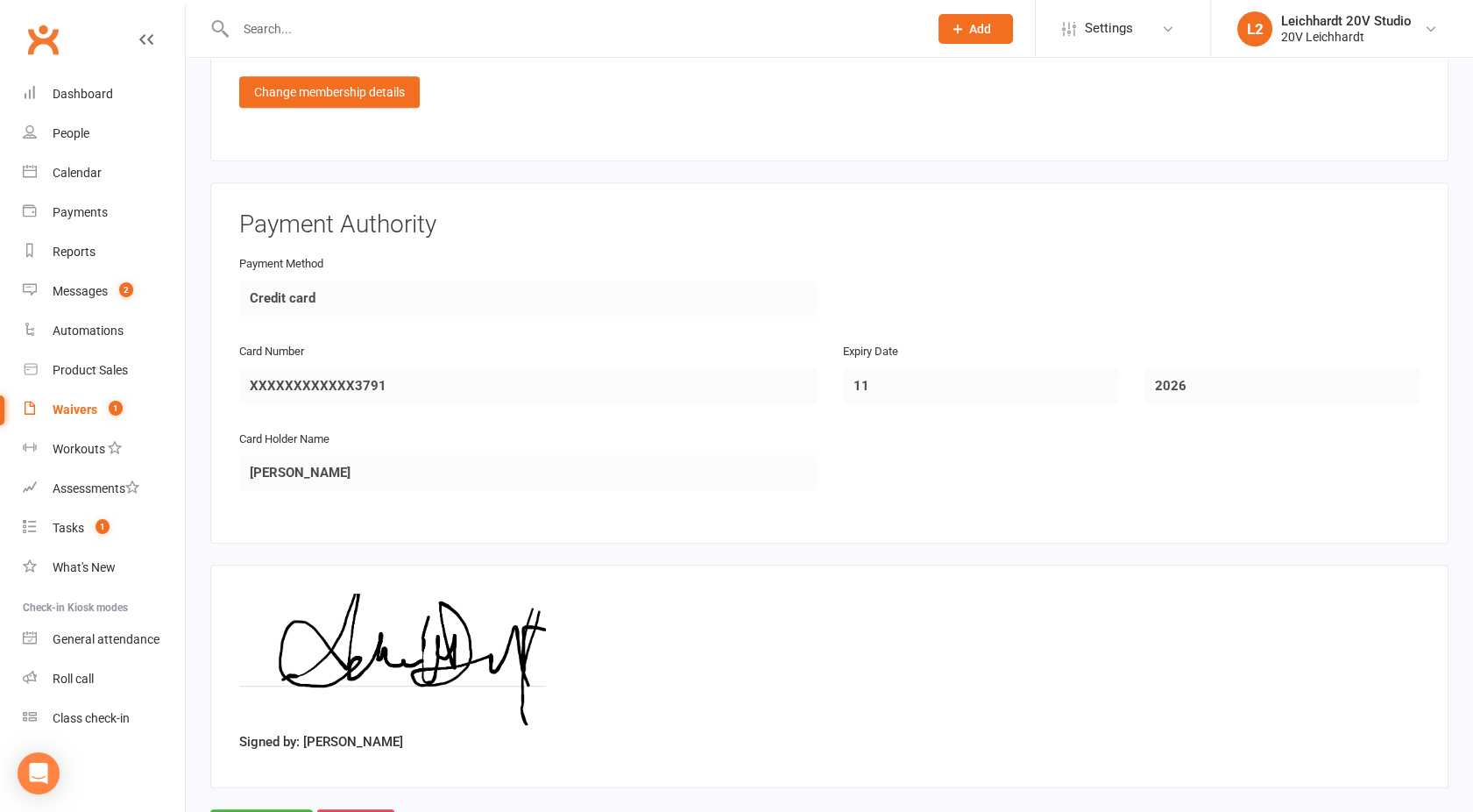
scroll to position [2012, 0]
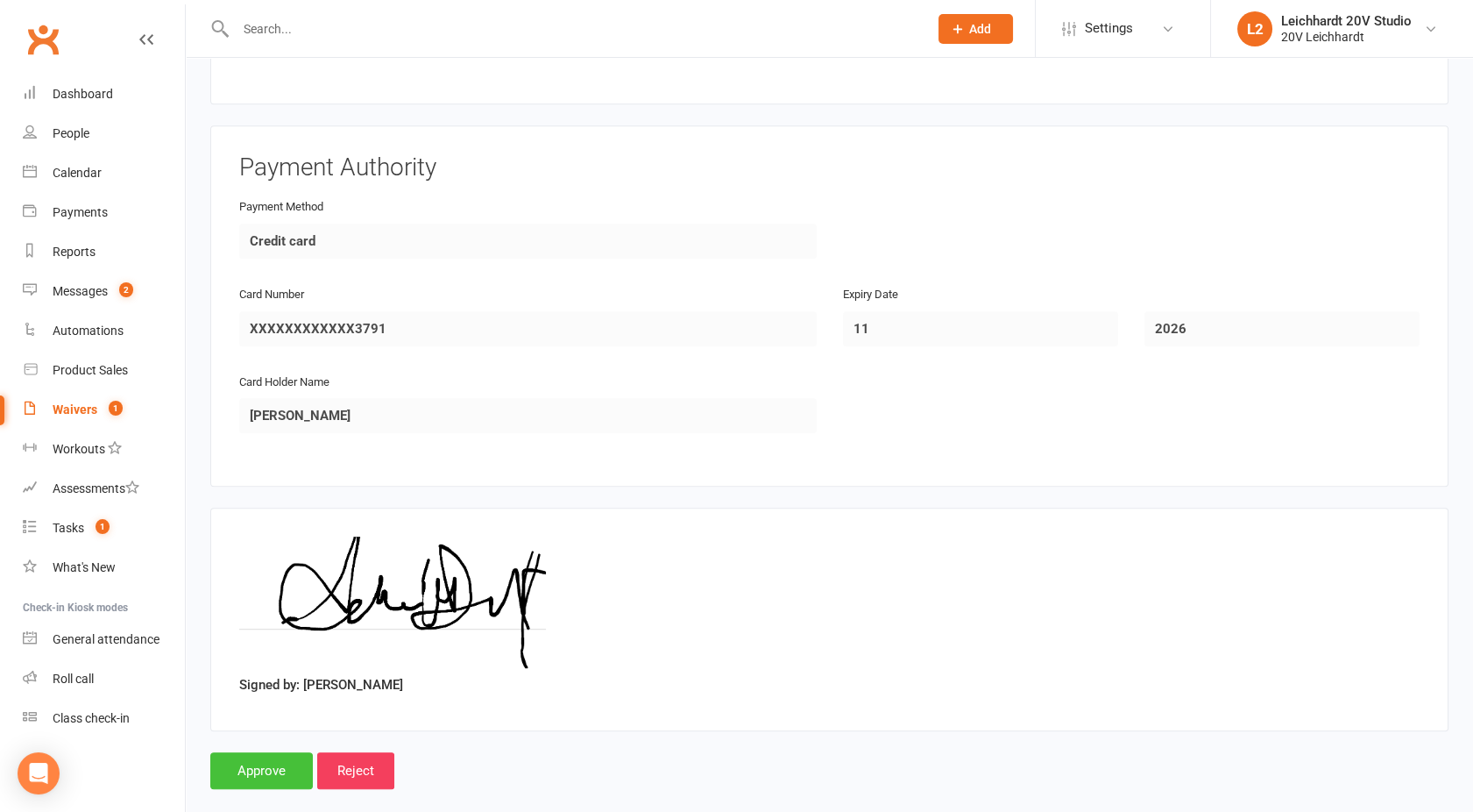
click at [260, 752] on input "Approve" at bounding box center [262, 770] width 103 height 37
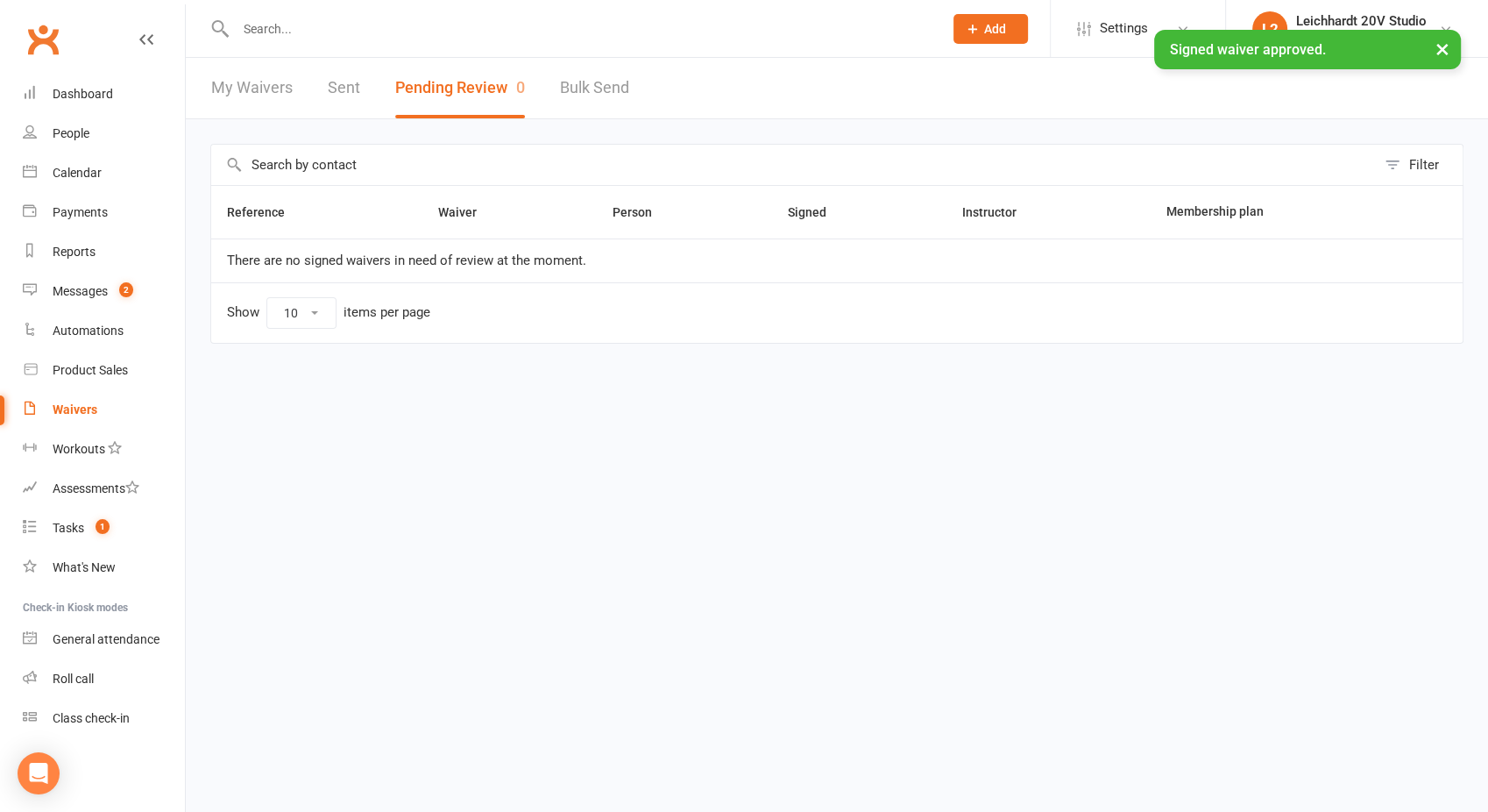
click at [277, 27] on input "text" at bounding box center [580, 29] width 700 height 25
type input "d"
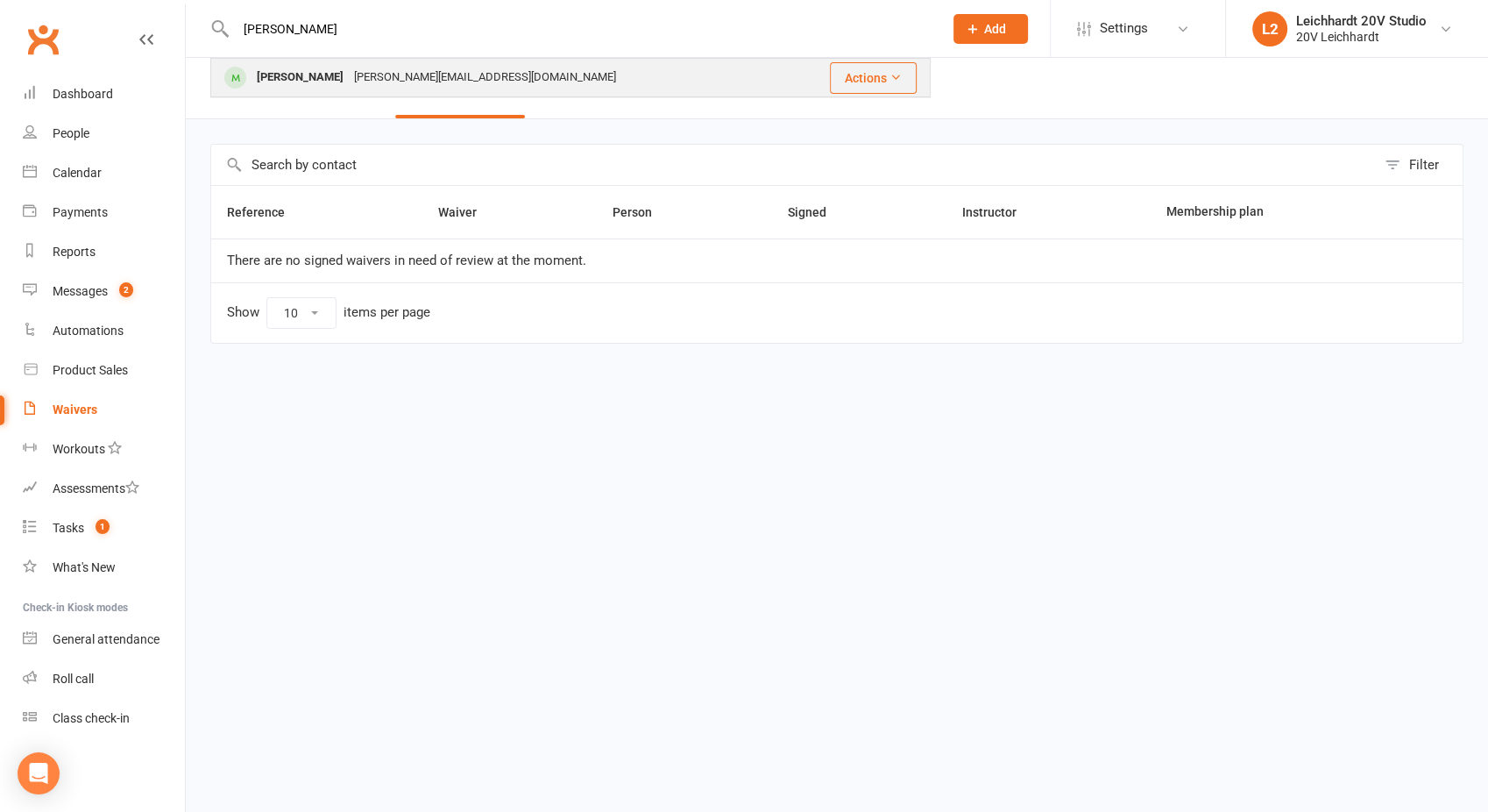
type input "adam"
click at [286, 78] on div "Adam Dent" at bounding box center [300, 77] width 97 height 26
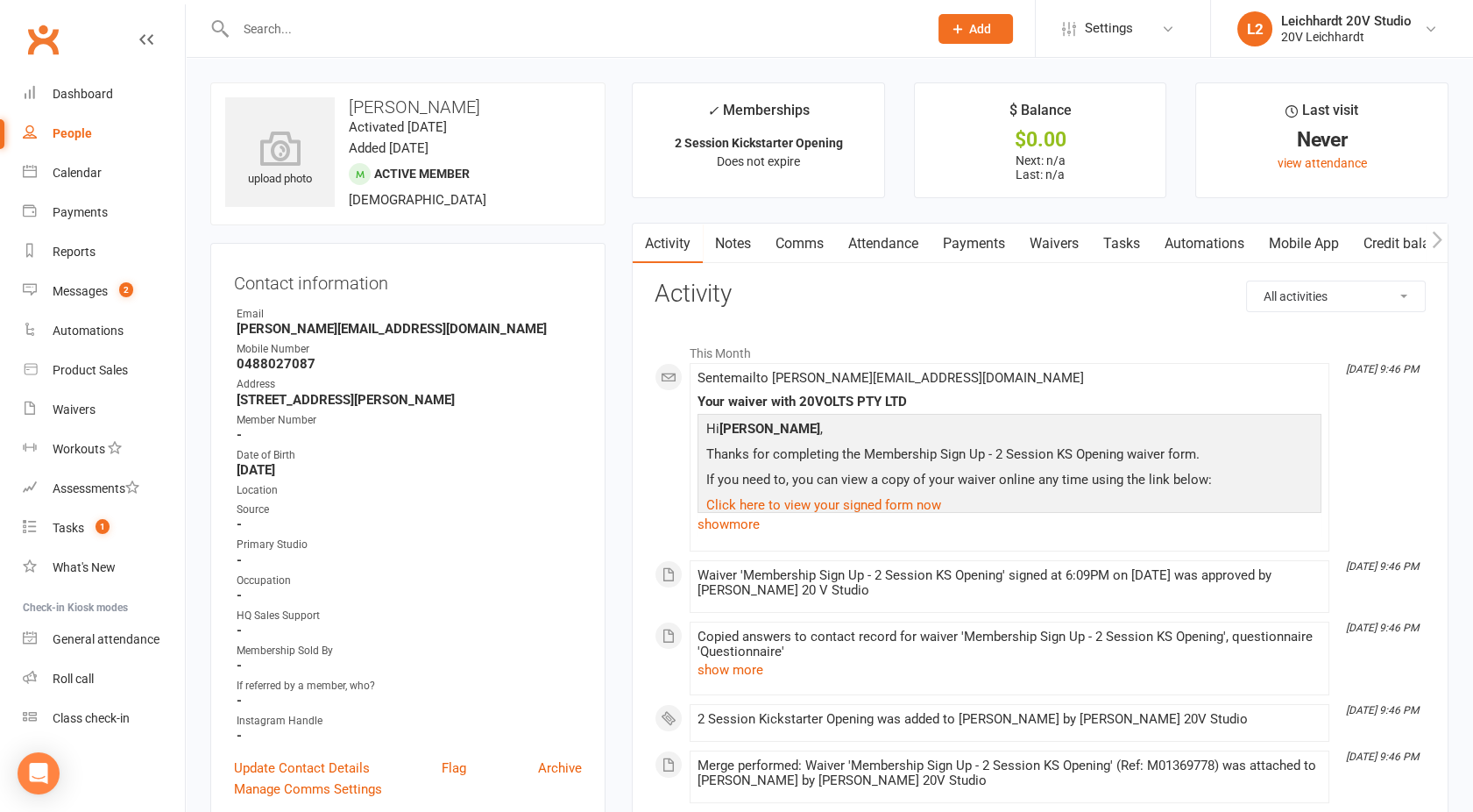
click at [734, 237] on link "Notes" at bounding box center [733, 243] width 61 height 40
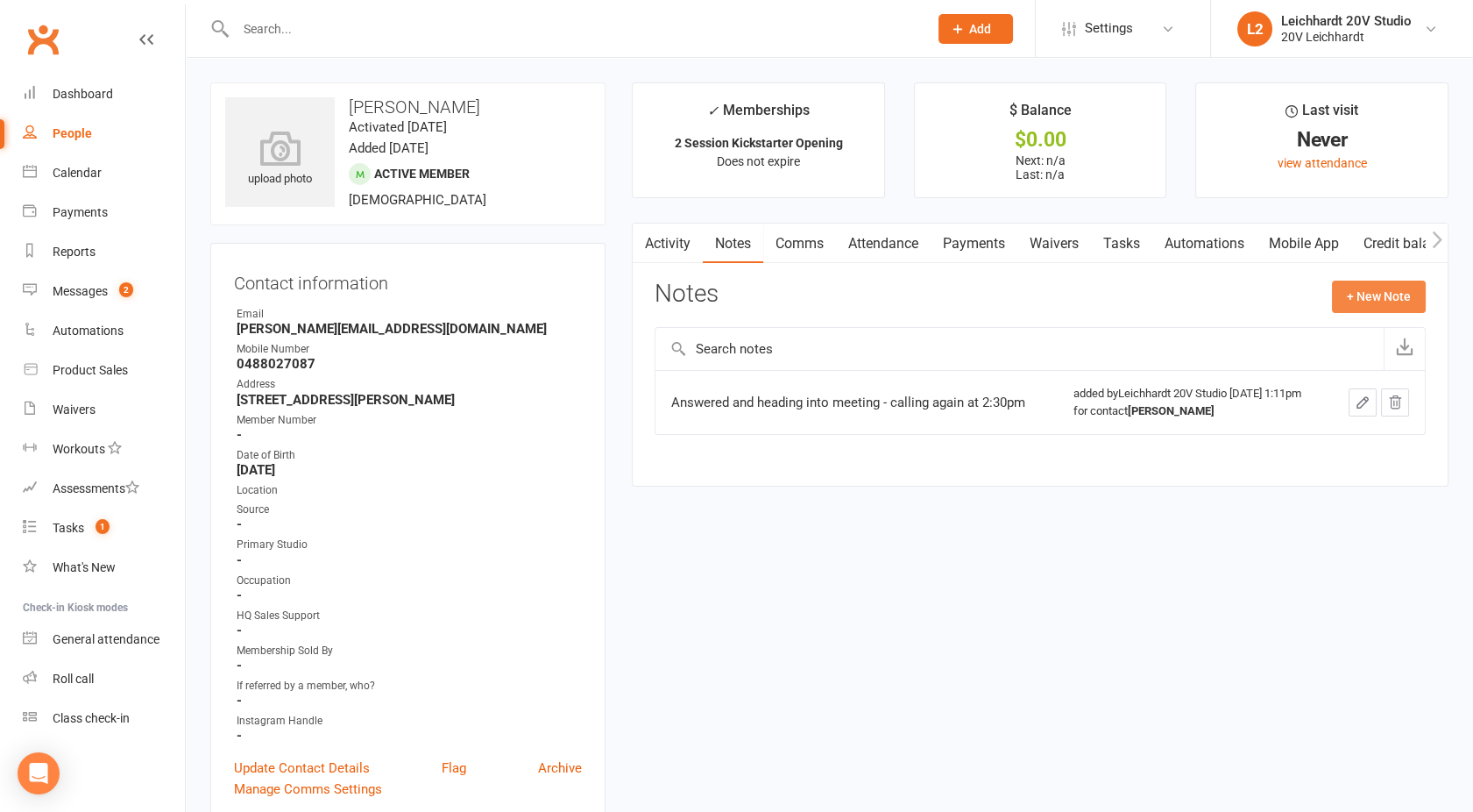
click at [1386, 291] on button "+ New Note" at bounding box center [1379, 296] width 94 height 31
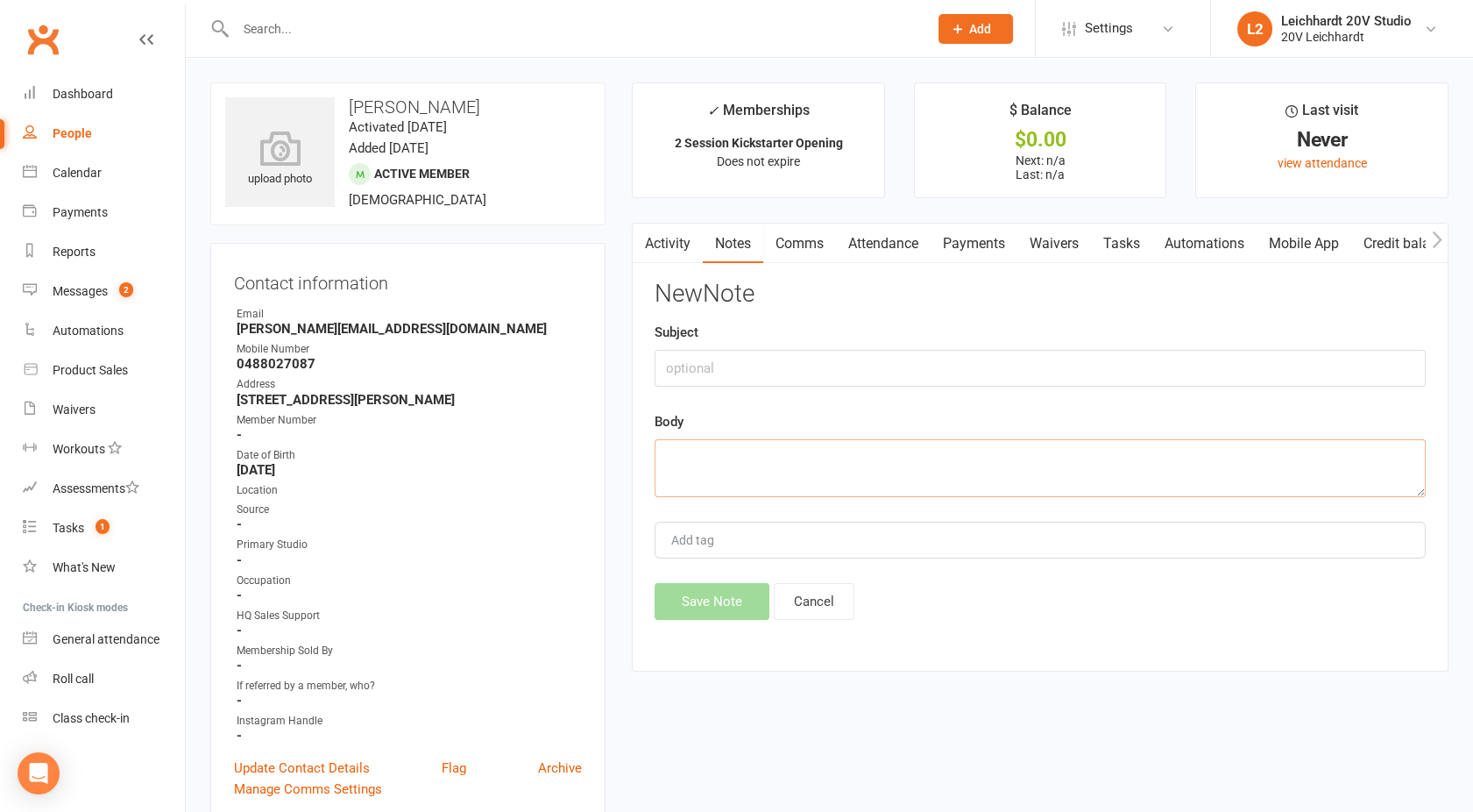
click at [733, 460] on textarea at bounding box center [1040, 468] width 771 height 58
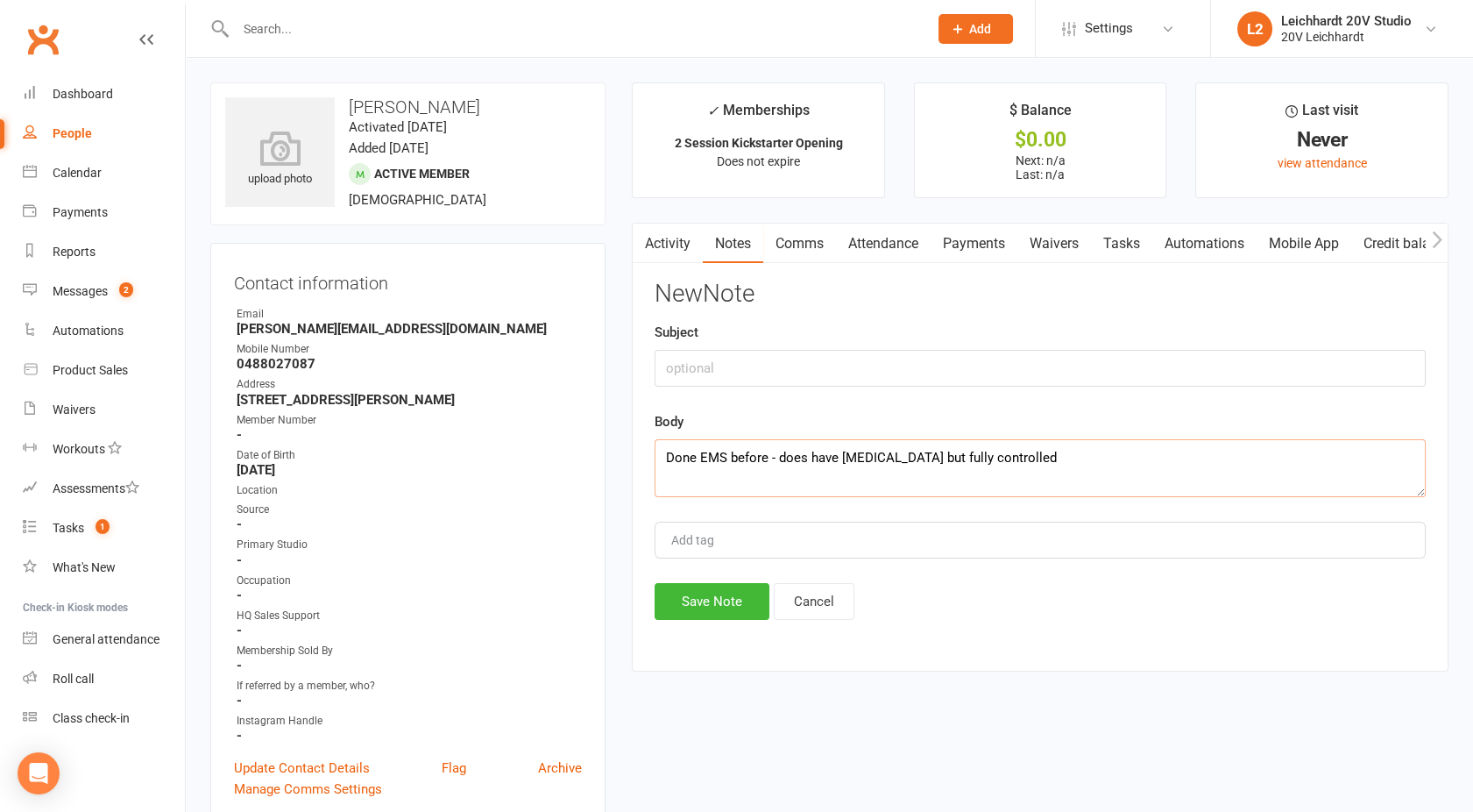
click at [768, 460] on textarea "Done EMS before - does have Type 2 Diabetes but fully controlled" at bounding box center [1040, 468] width 771 height 58
type textarea "Done EMS before at speedfit city - does have Type 2 Diabetes but fully controll…"
click at [726, 600] on button "Save Note" at bounding box center [712, 601] width 115 height 37
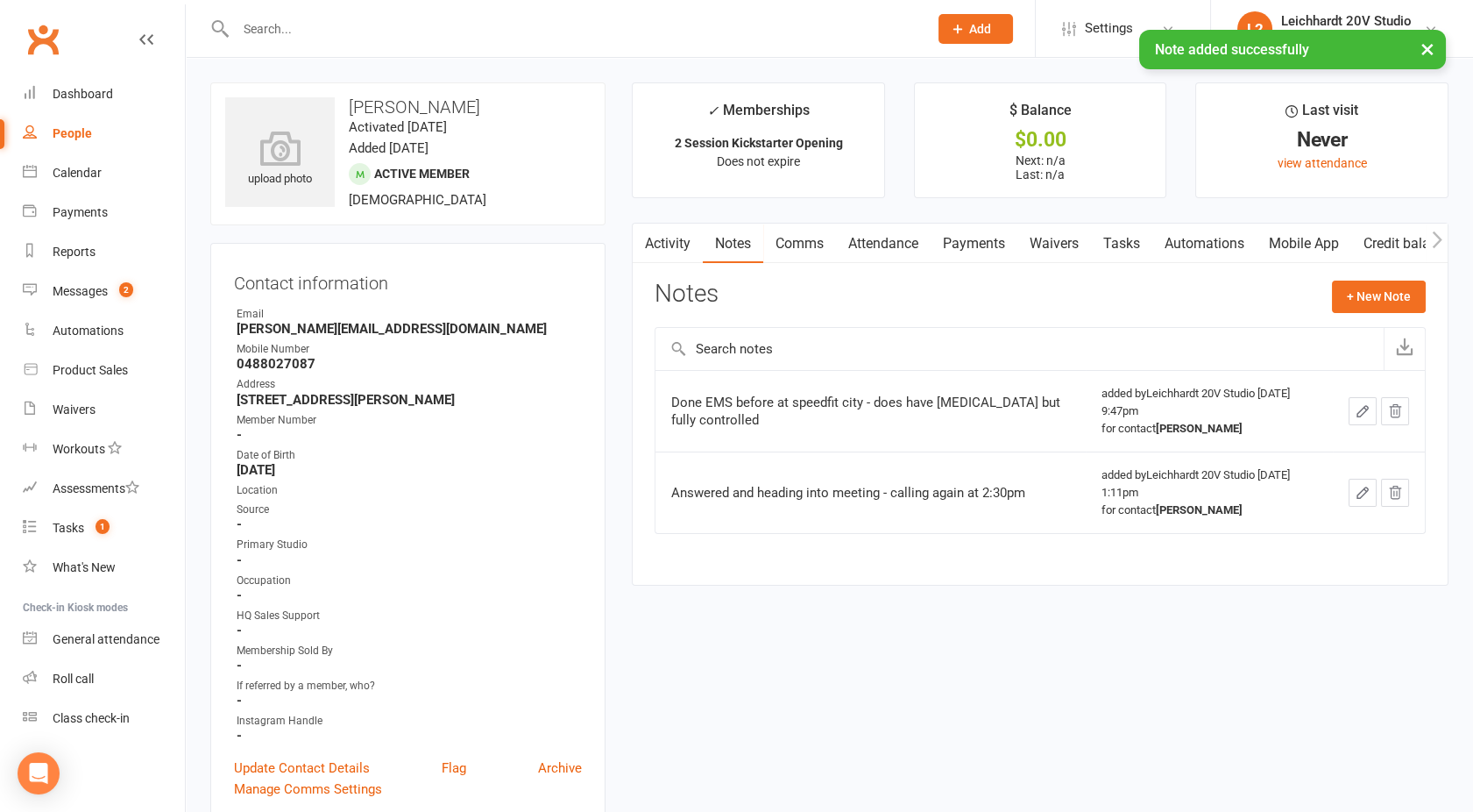
click at [665, 270] on div "Activity Notes Comms Attendance Payments Waivers Tasks Automations Mobile App C…" at bounding box center [1040, 404] width 817 height 363
click at [655, 242] on link "Activity" at bounding box center [669, 243] width 70 height 40
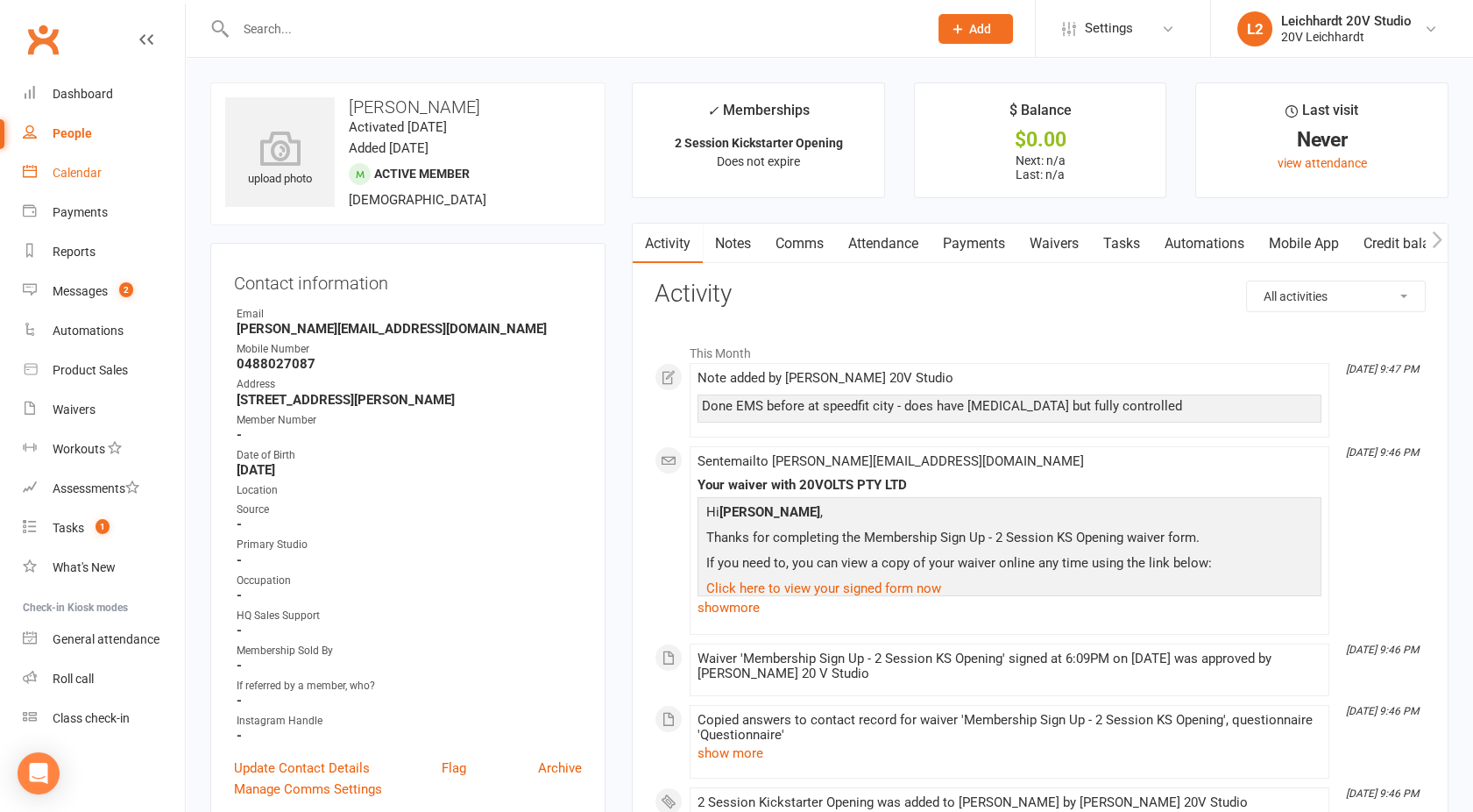
click at [92, 174] on div "Calendar" at bounding box center [77, 172] width 49 height 14
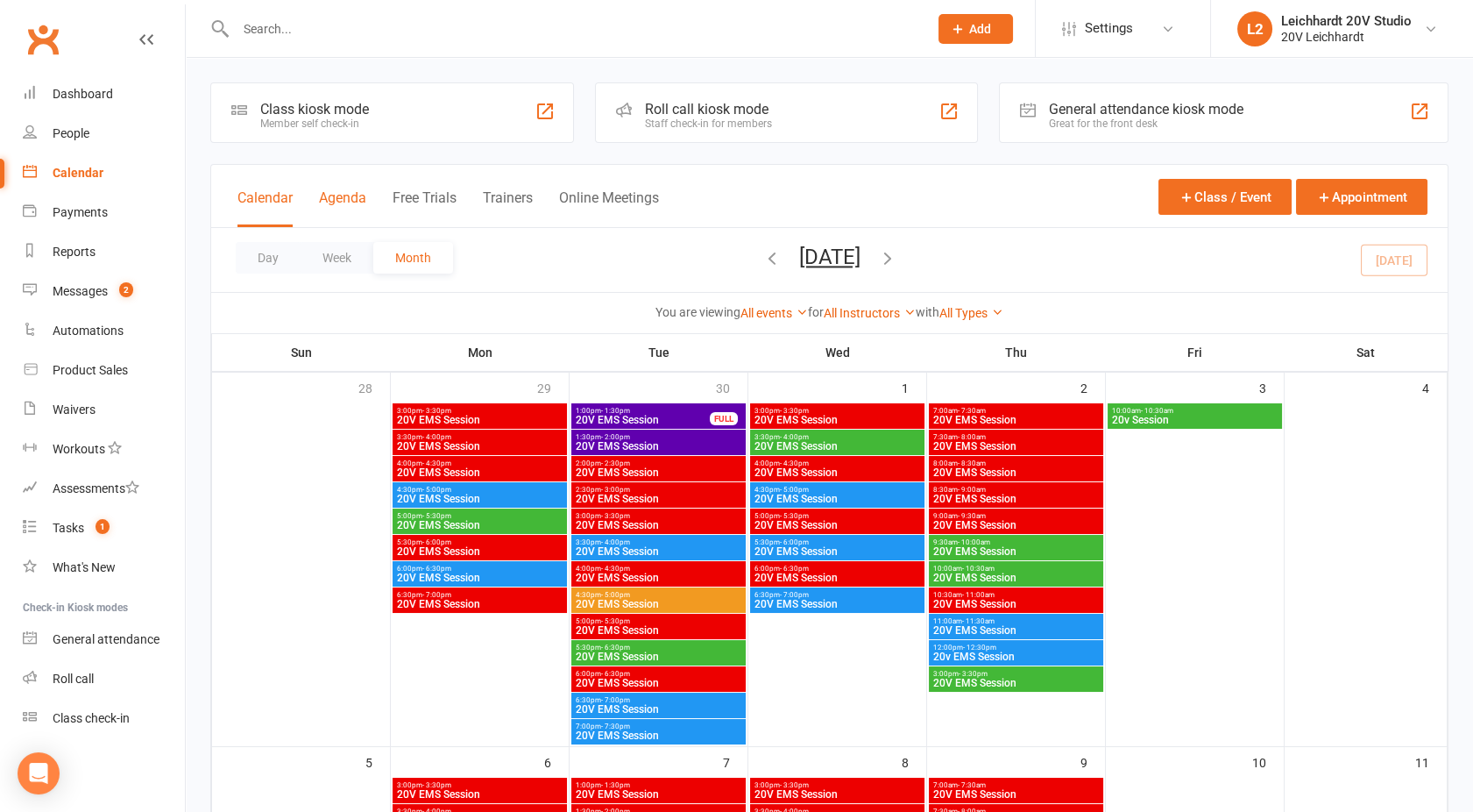
click at [343, 203] on button "Agenda" at bounding box center [343, 208] width 48 height 38
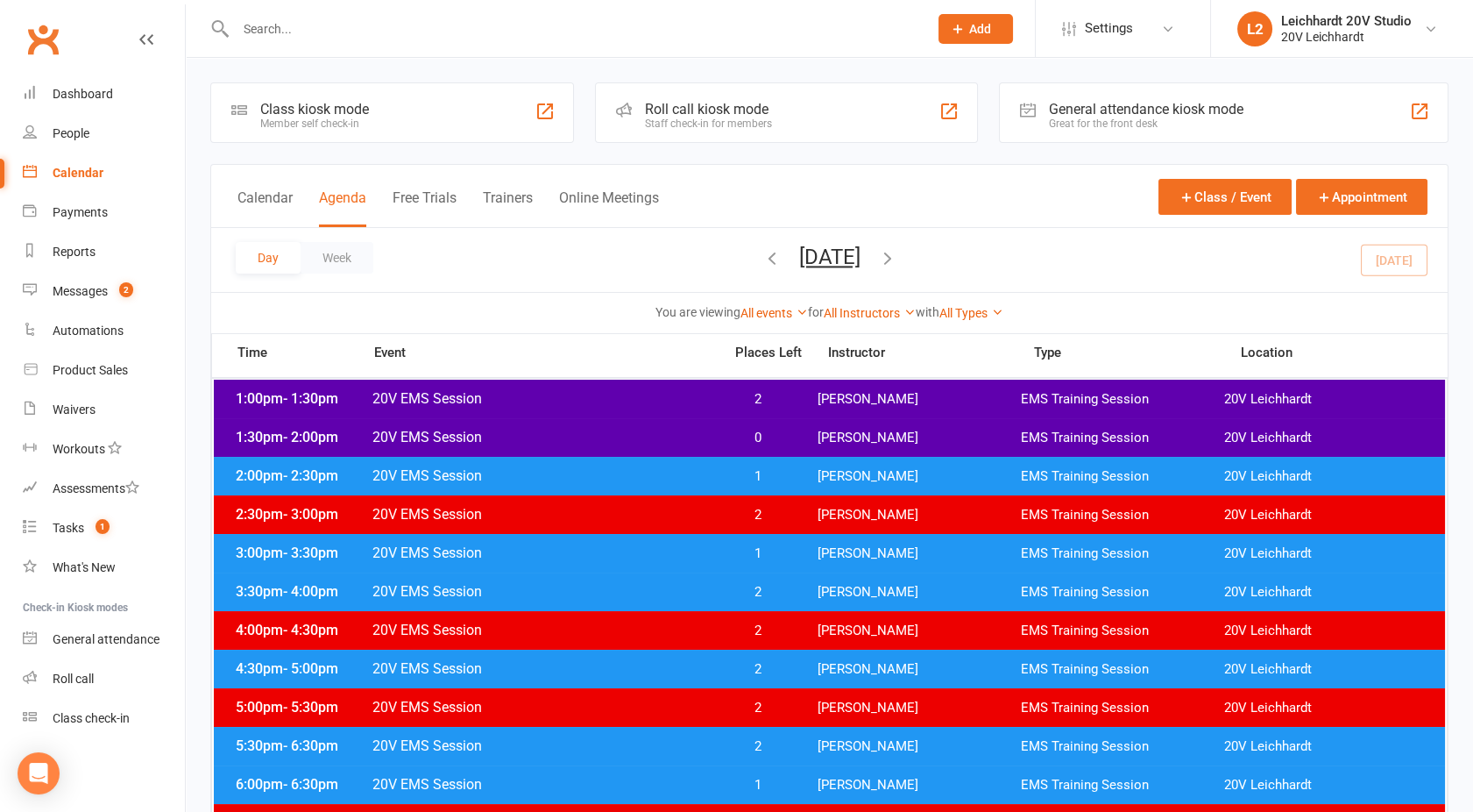
click at [800, 253] on button "[DATE]" at bounding box center [830, 257] width 62 height 25
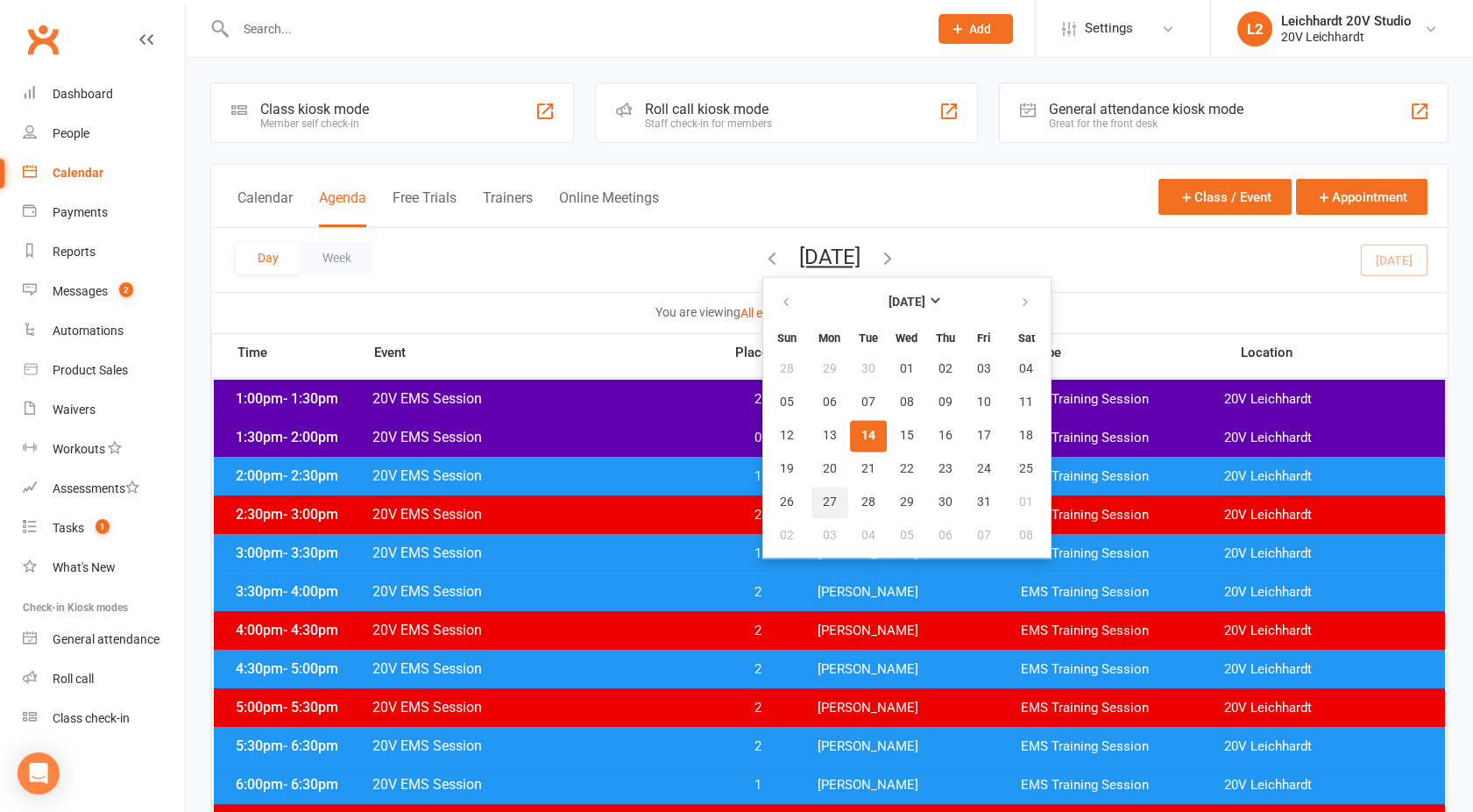
click at [824, 501] on span "27" at bounding box center [830, 502] width 14 height 14
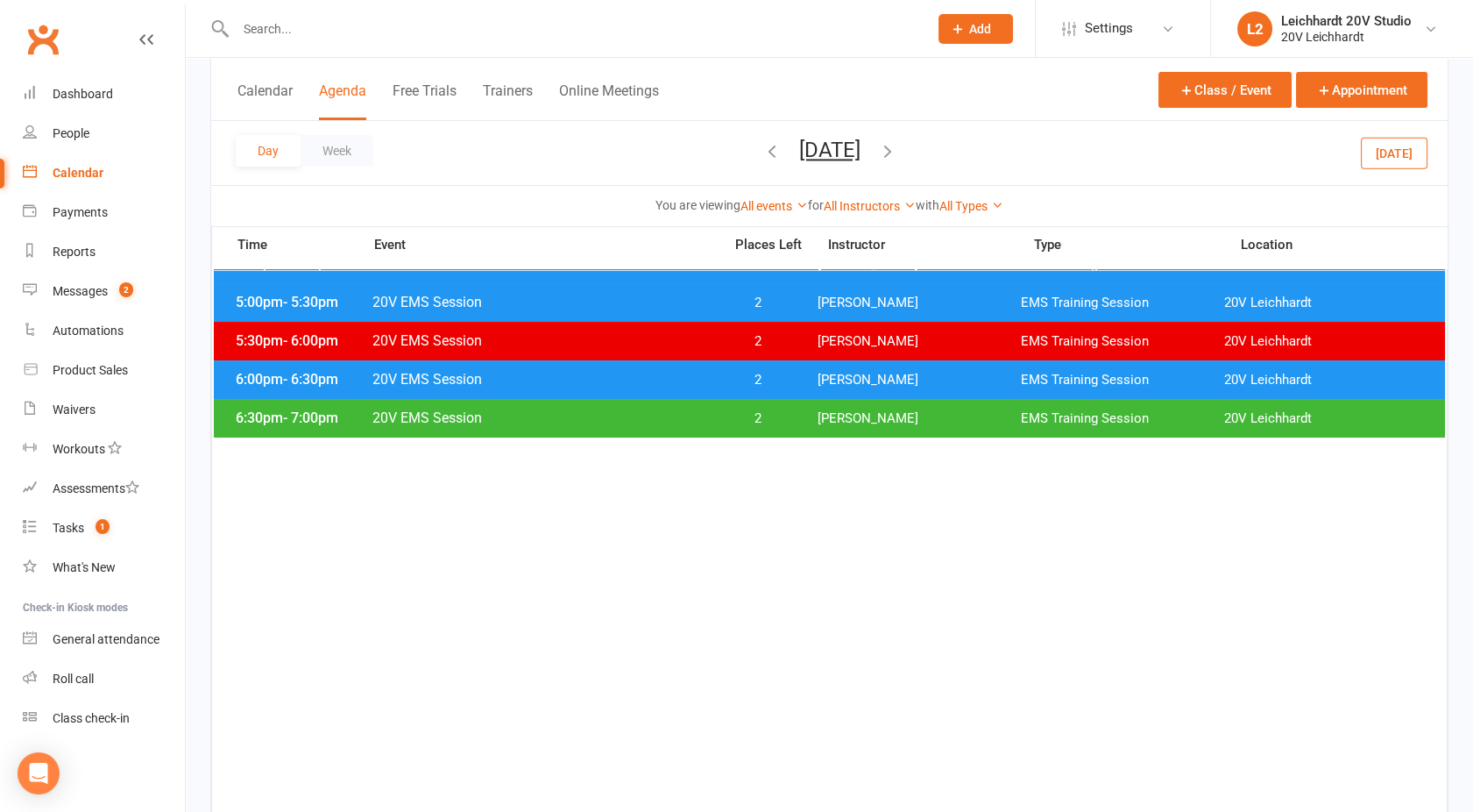
scroll to position [218, 0]
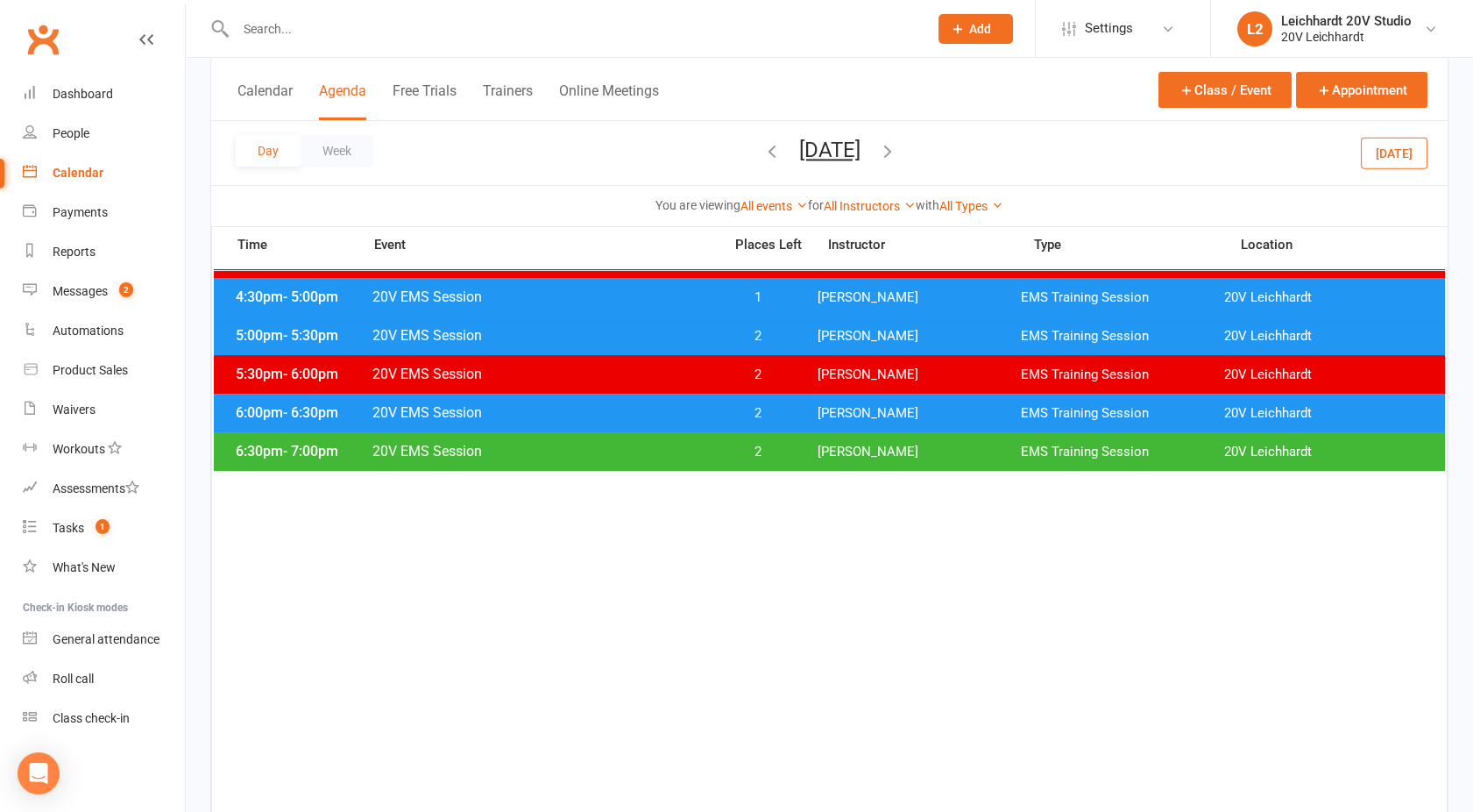
click at [661, 454] on span "20V EMS Session" at bounding box center [542, 451] width 341 height 17
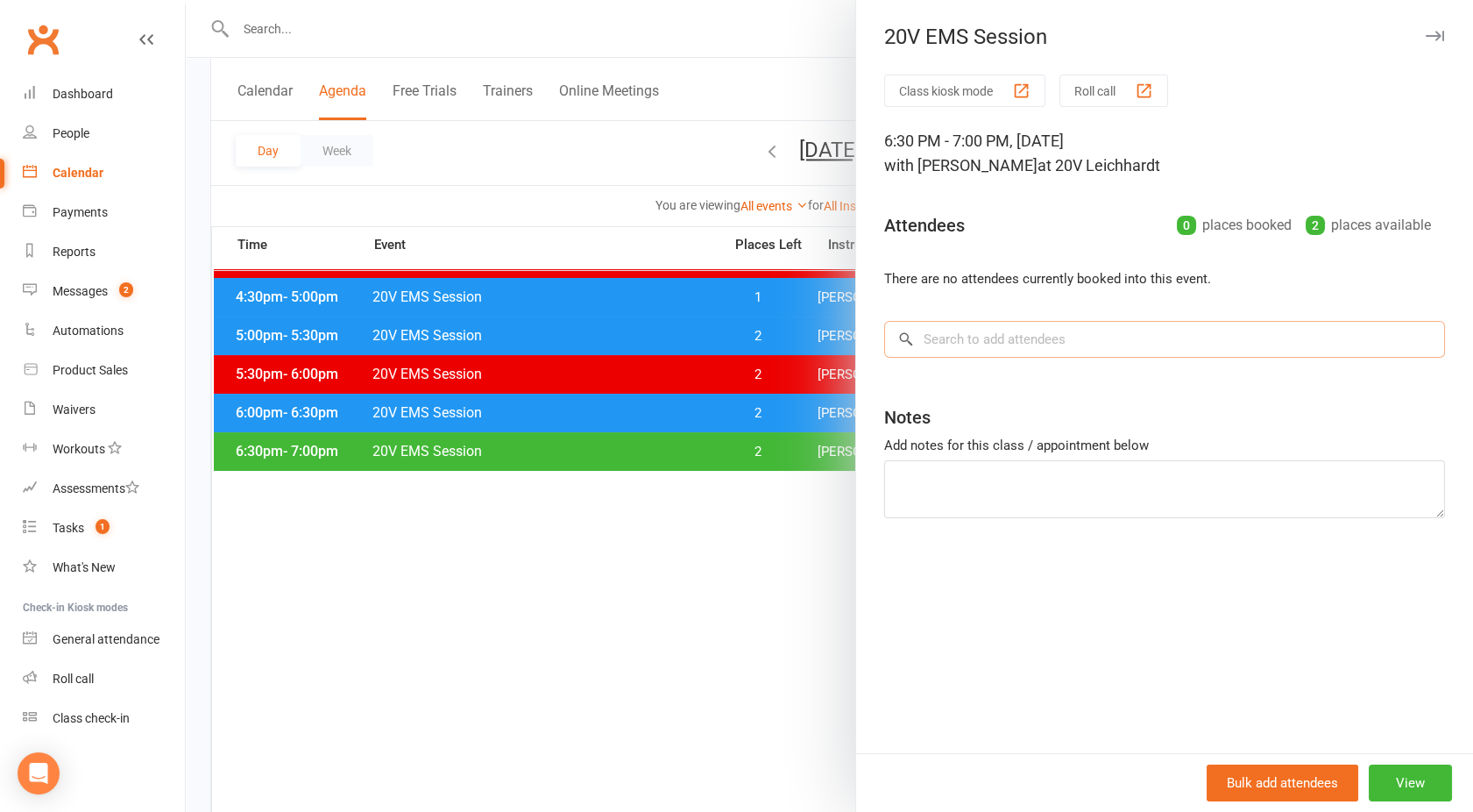
click at [993, 342] on input "search" at bounding box center [1165, 338] width 561 height 37
click at [975, 358] on div "Adam × No results Adam Dent adam@adamdent.com" at bounding box center [1165, 338] width 561 height 37
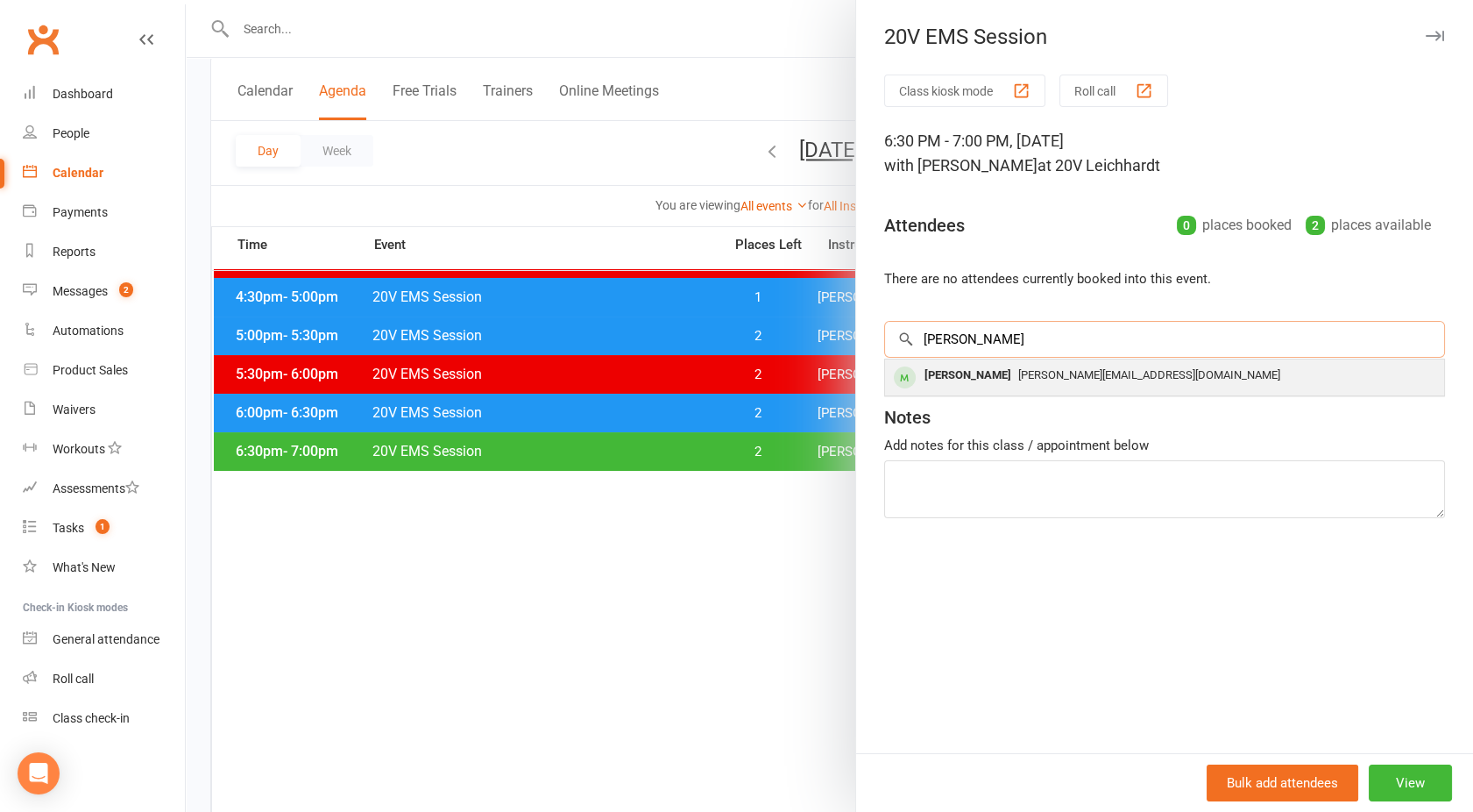
type input "Adam"
click at [969, 372] on div "Adam Dent" at bounding box center [968, 376] width 101 height 26
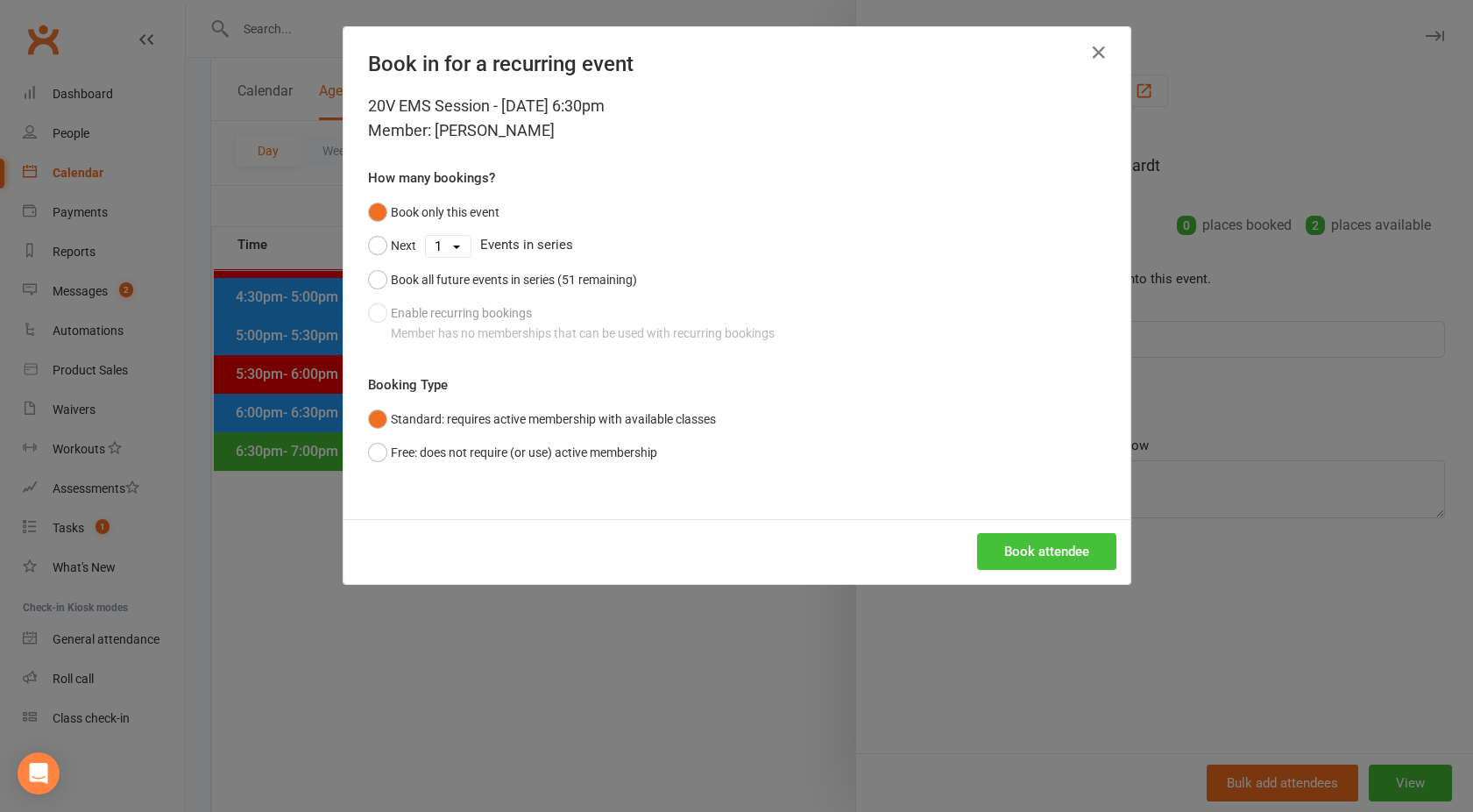
click at [1018, 540] on button "Book attendee" at bounding box center [1047, 551] width 140 height 37
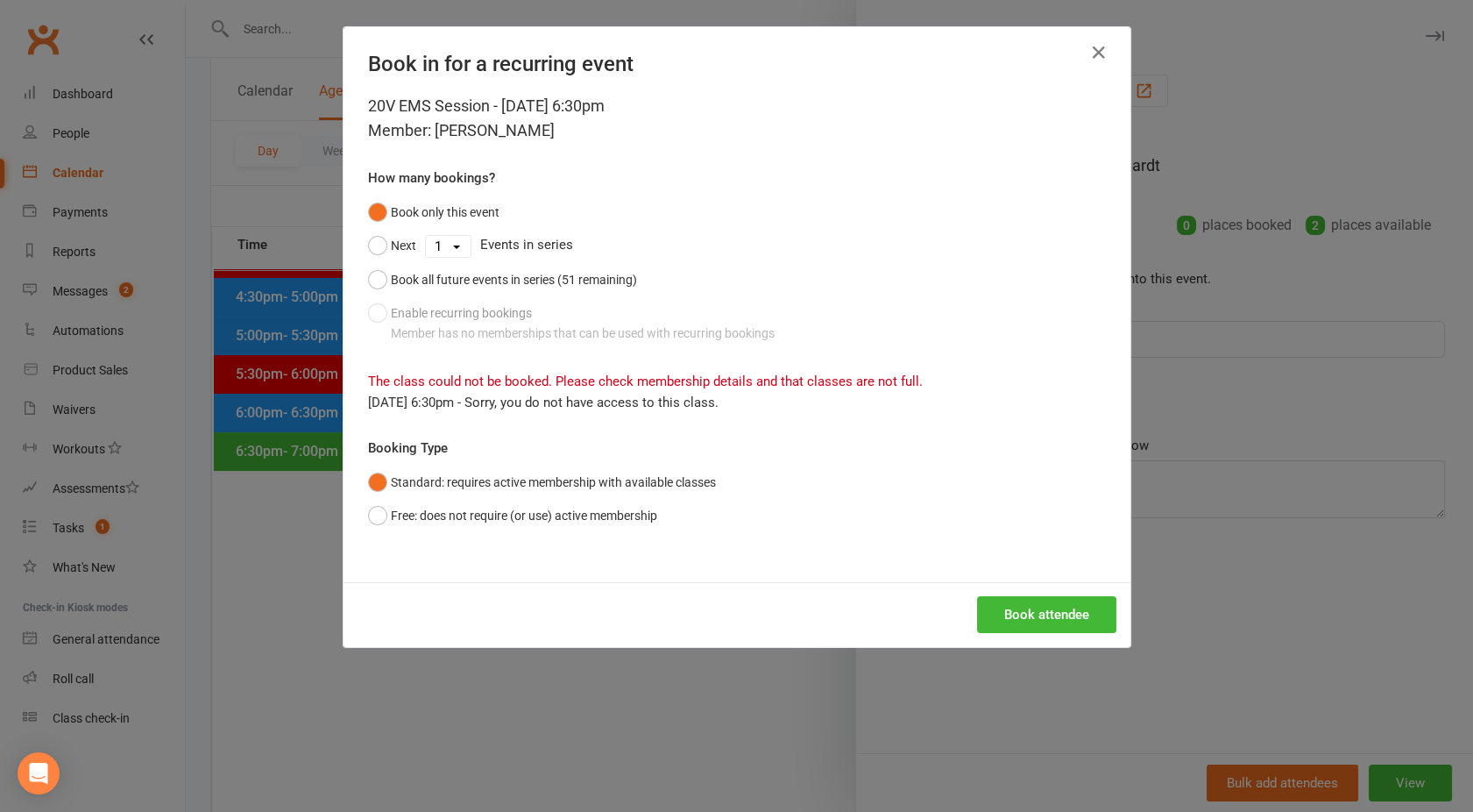
click at [1239, 469] on div "Book in for a recurring event 20V EMS Session - Oct 27, 2025 6:30pm Member: Ada…" at bounding box center [736, 406] width 1473 height 812
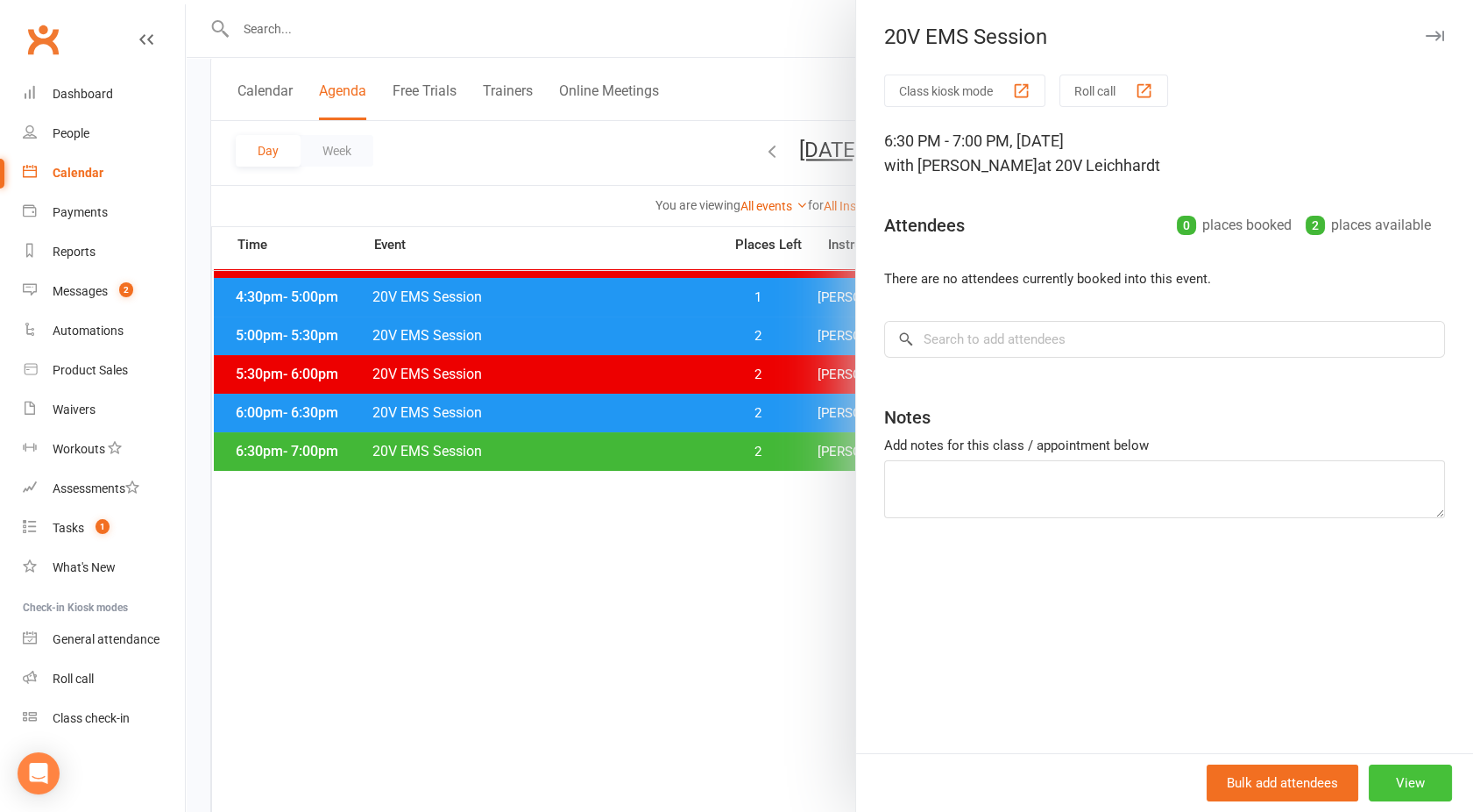
click at [1413, 780] on button "View" at bounding box center [1411, 783] width 84 height 37
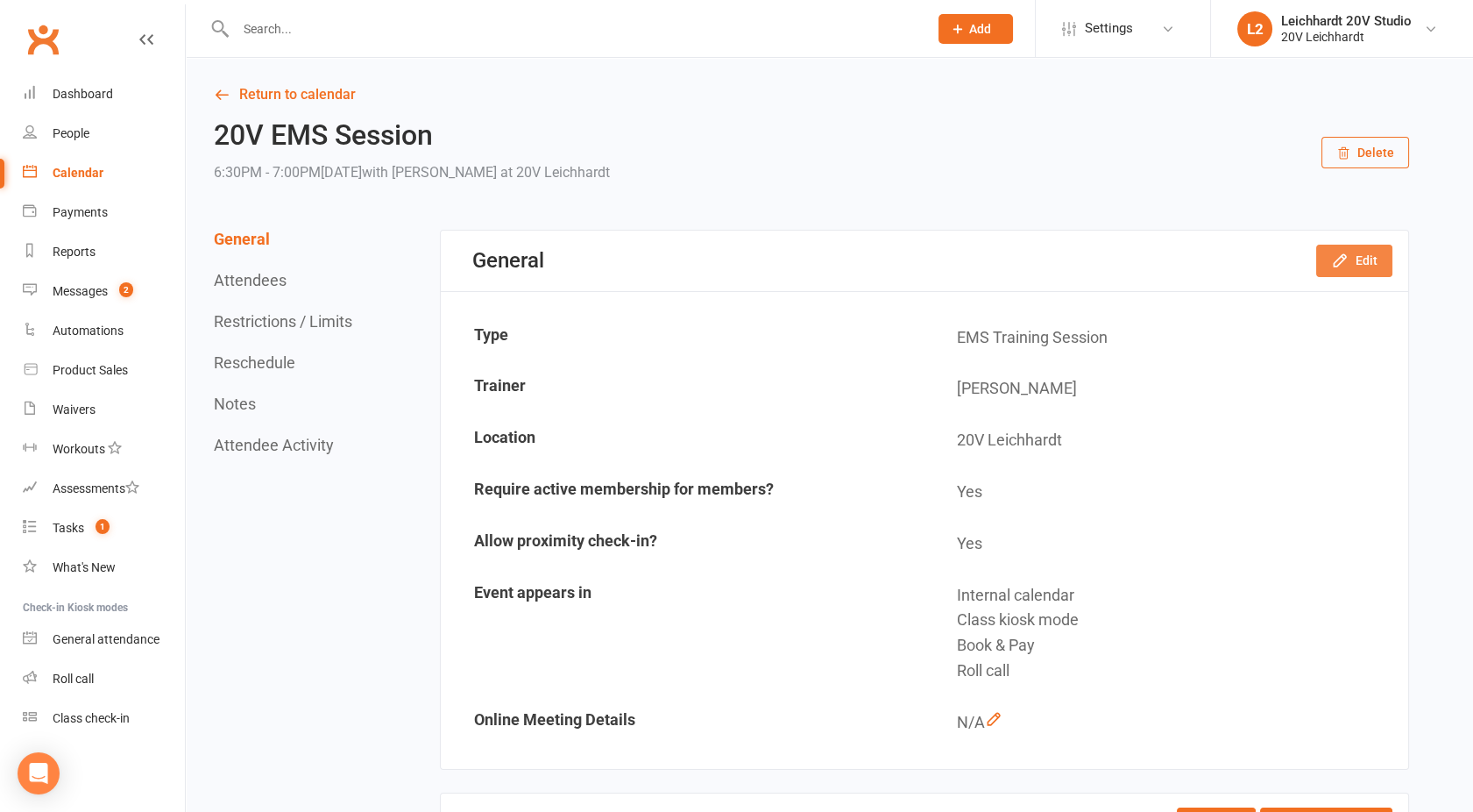
click at [1360, 249] on button "Edit" at bounding box center [1354, 260] width 76 height 31
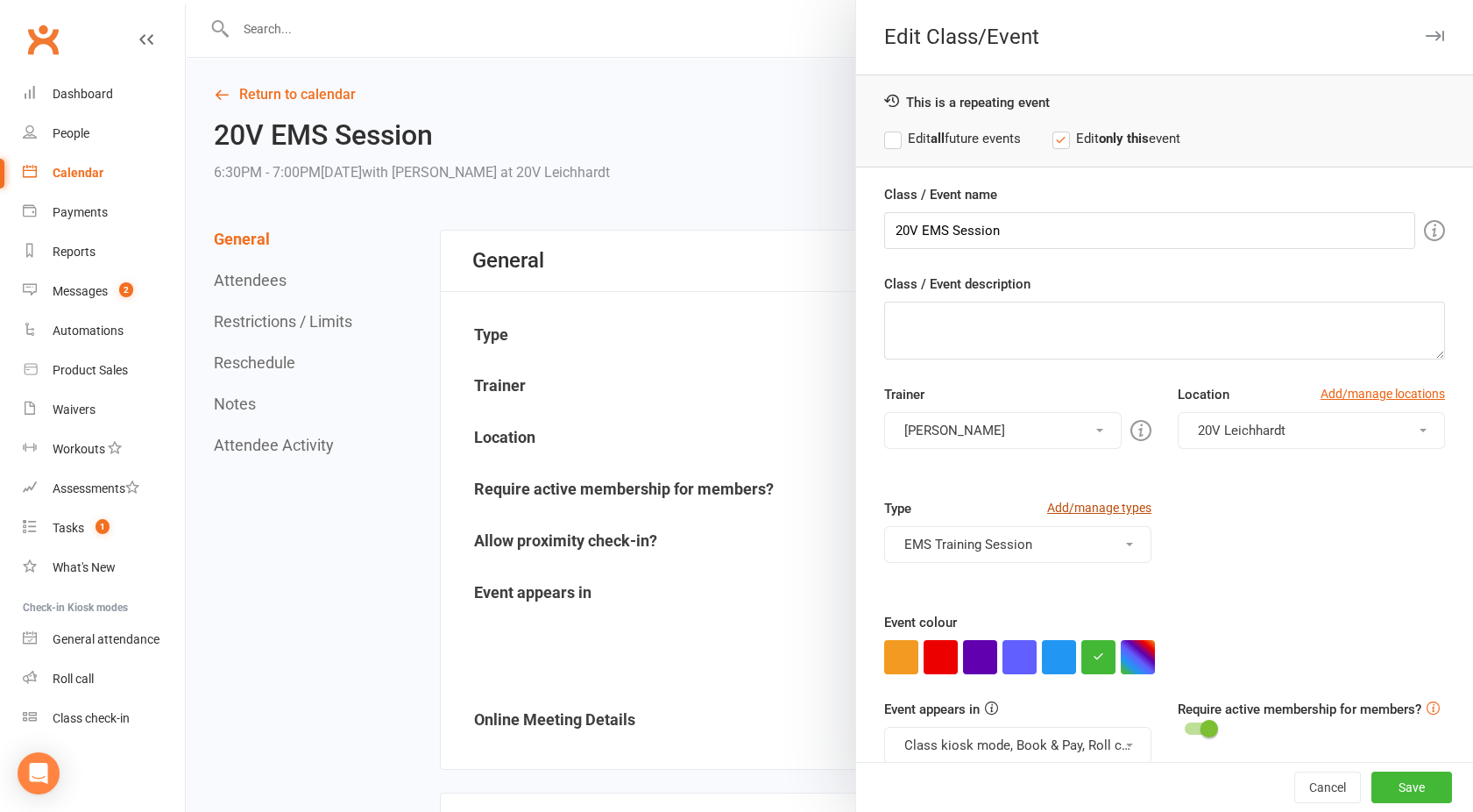
scroll to position [98, 0]
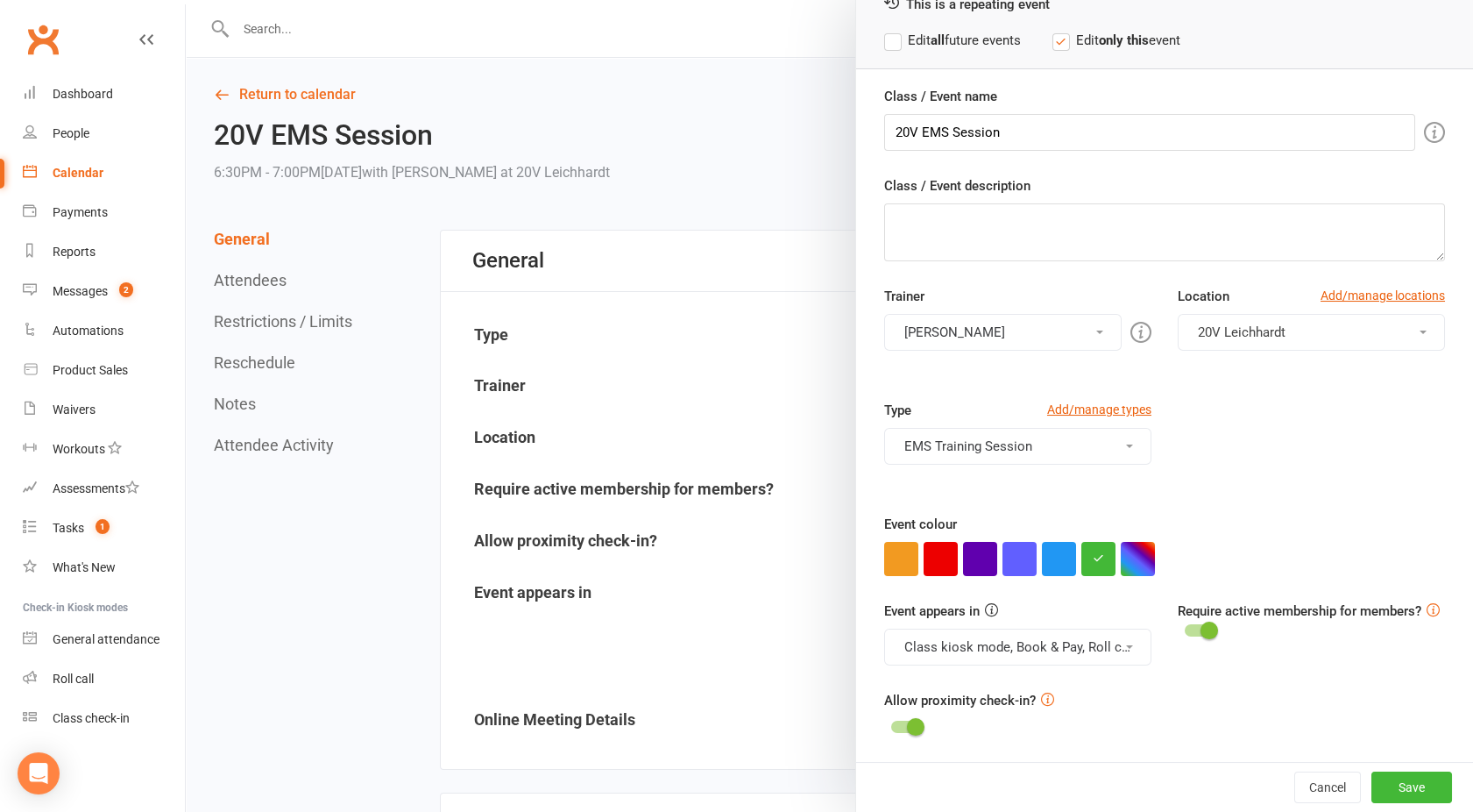
click at [964, 463] on div "Type Add/manage types EMS Training Session Class EMS Training Session Sauna Tra…" at bounding box center [1018, 444] width 294 height 89
click at [960, 442] on button "EMS Training Session" at bounding box center [1018, 446] width 267 height 37
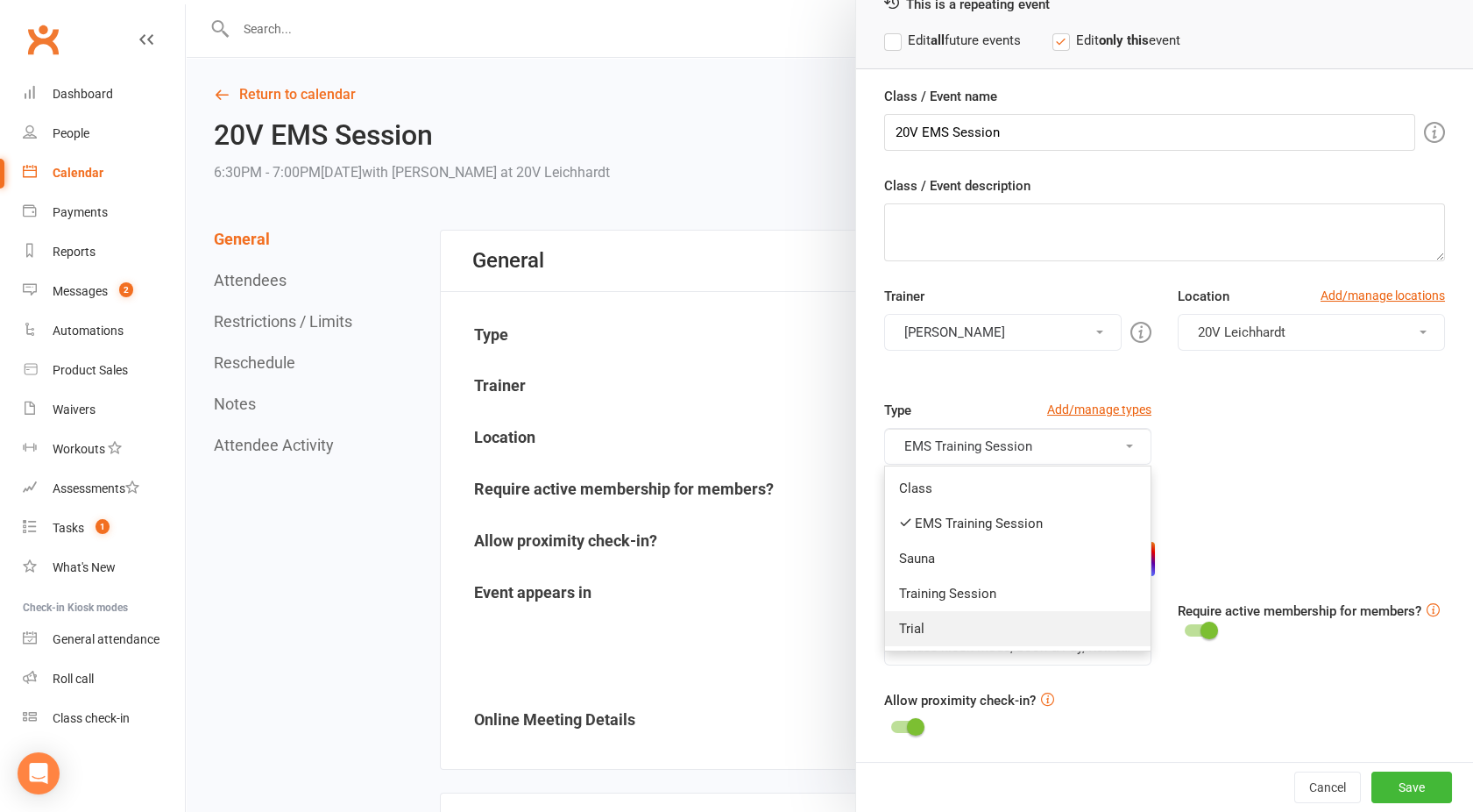
click at [934, 628] on link "Trial" at bounding box center [1018, 628] width 265 height 35
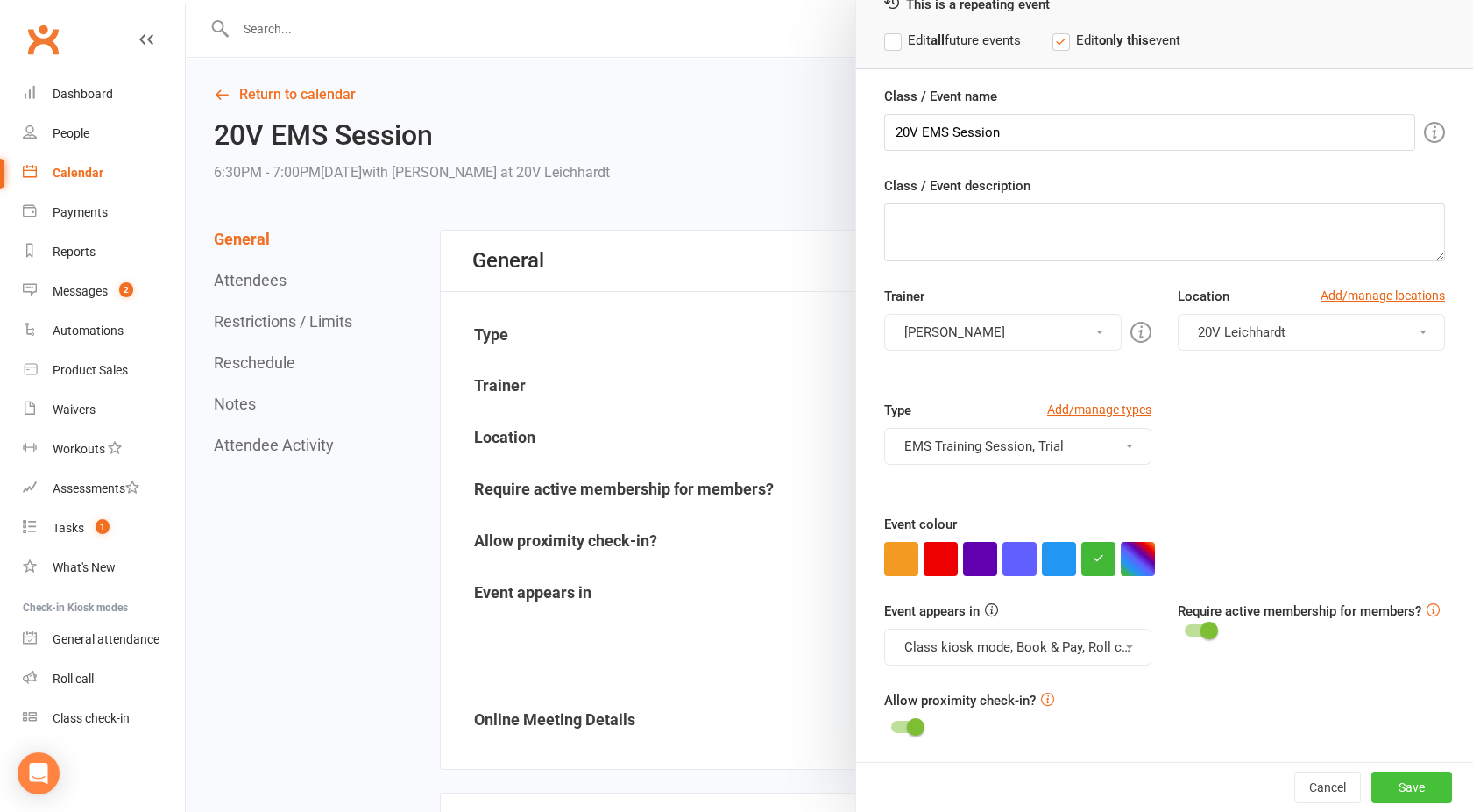
click at [1372, 779] on button "Save" at bounding box center [1412, 786] width 81 height 31
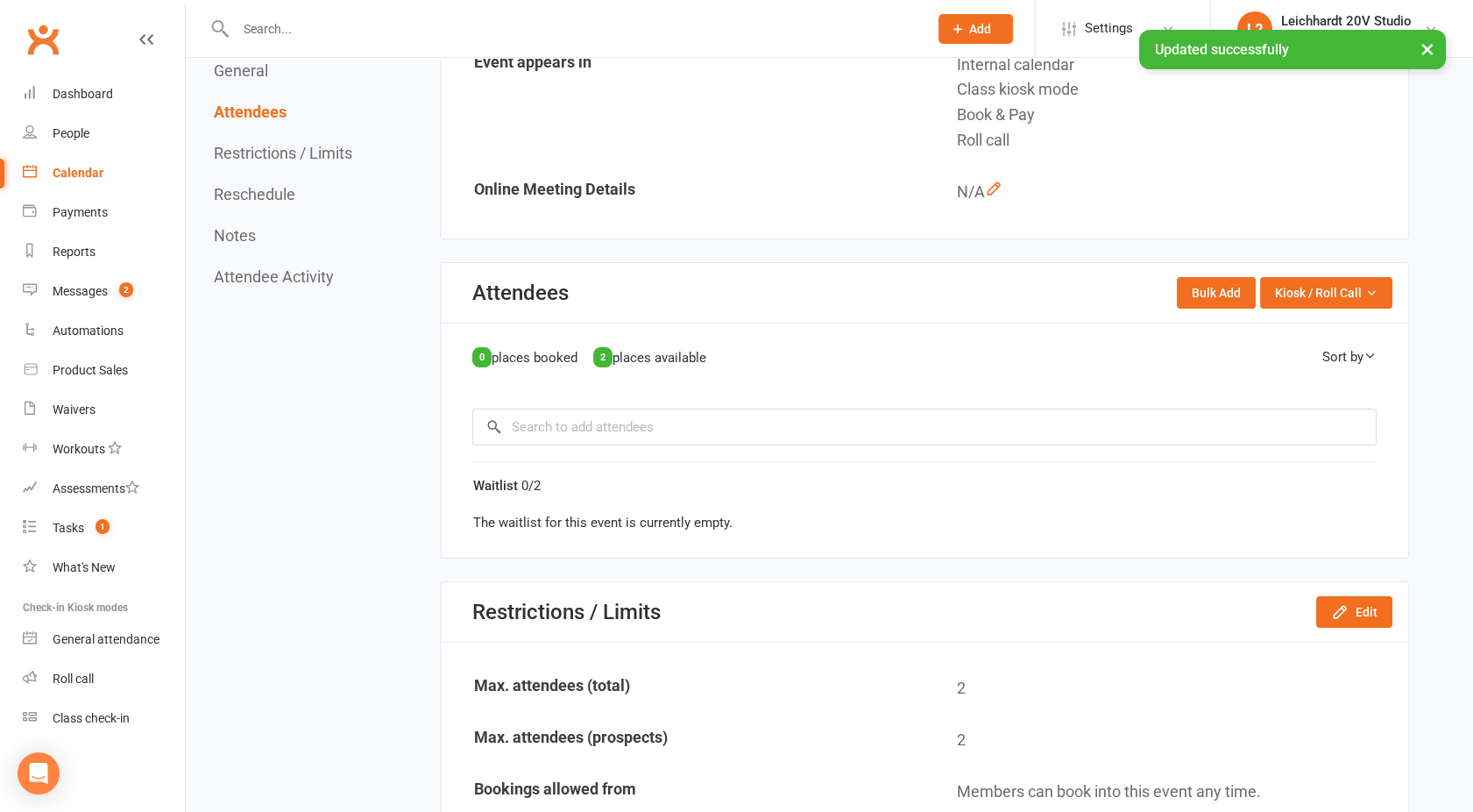
scroll to position [540, 0]
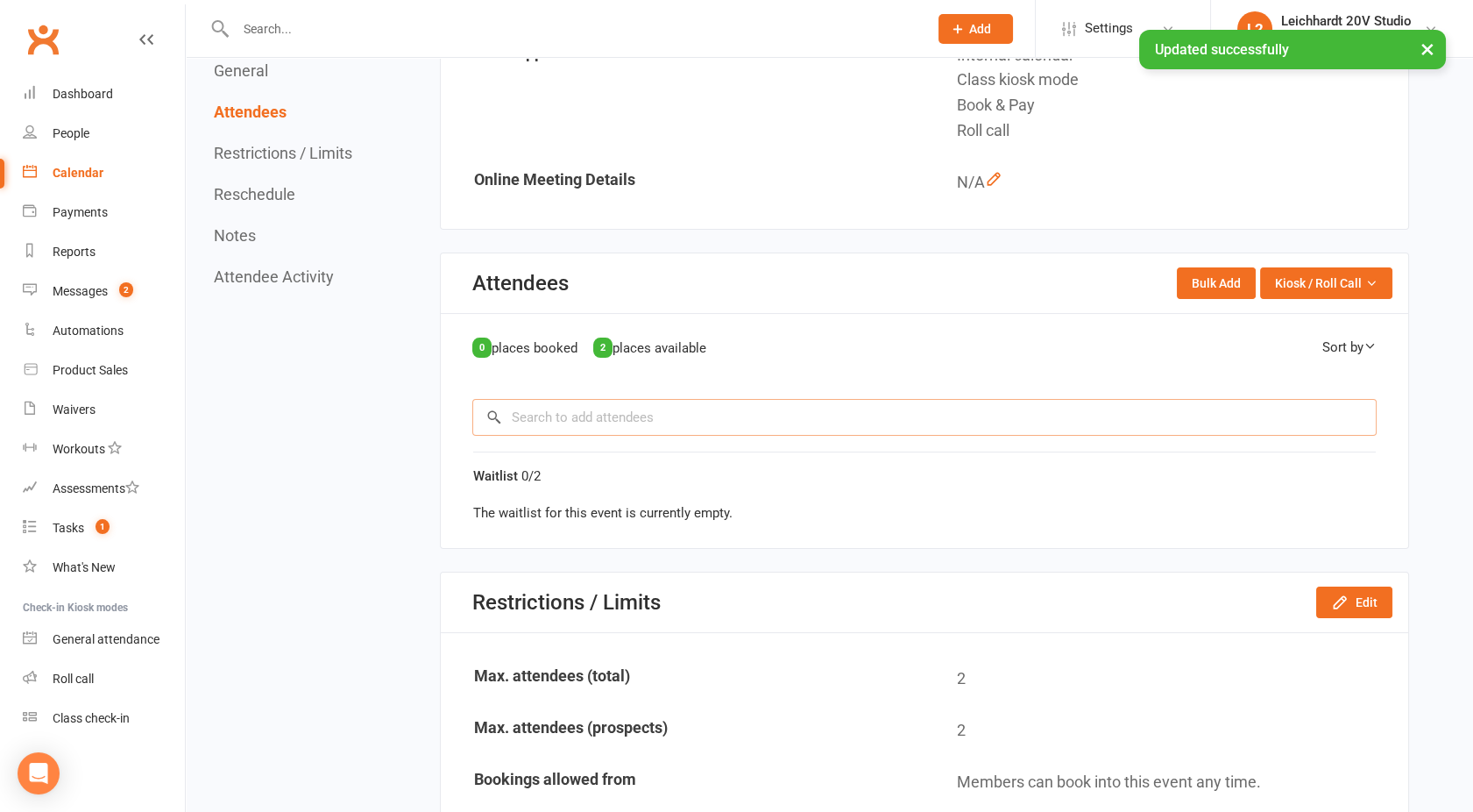
click at [664, 426] on input "search" at bounding box center [924, 416] width 904 height 37
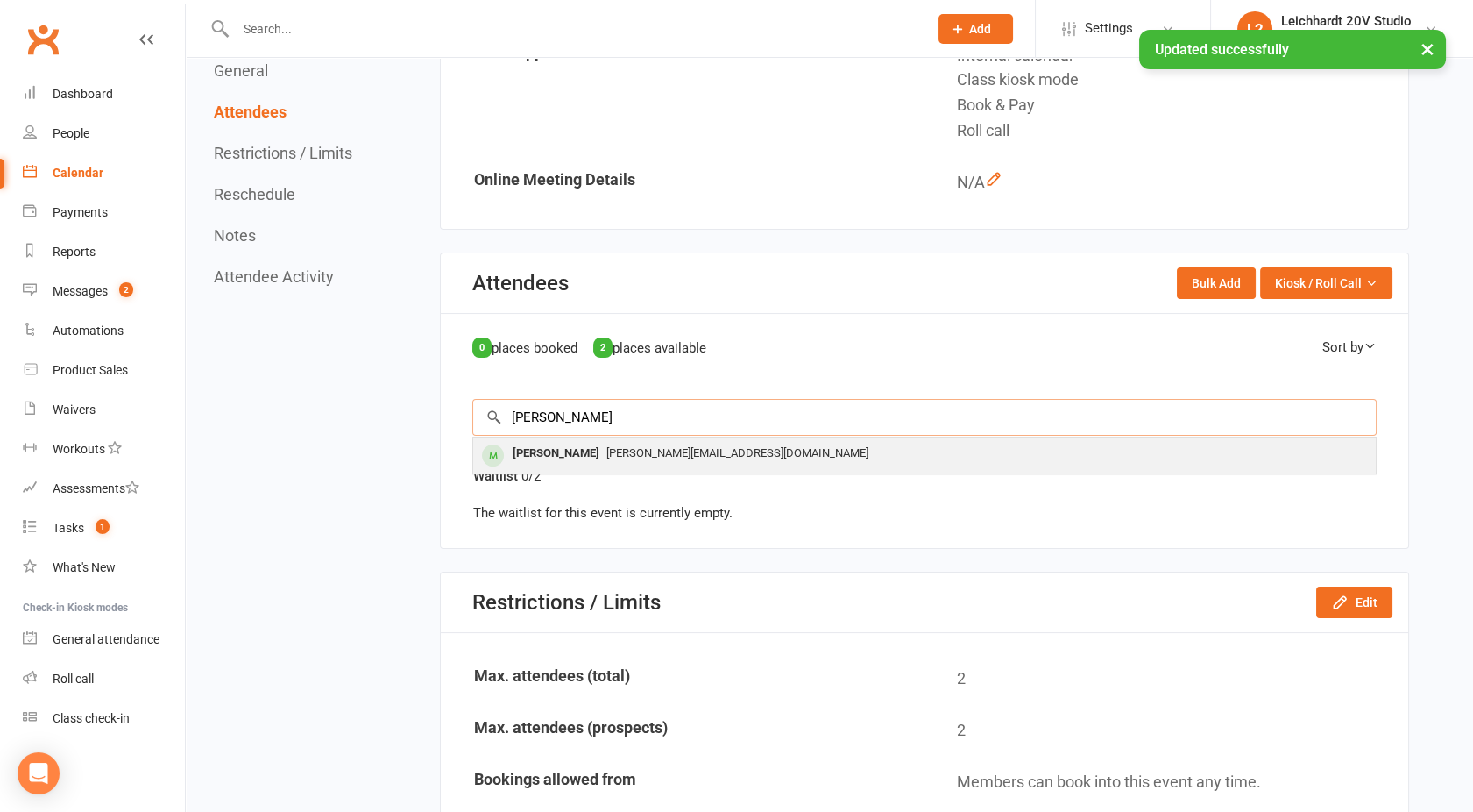
type input "adam"
click at [617, 453] on span "adam@adamdent.com" at bounding box center [738, 453] width 262 height 13
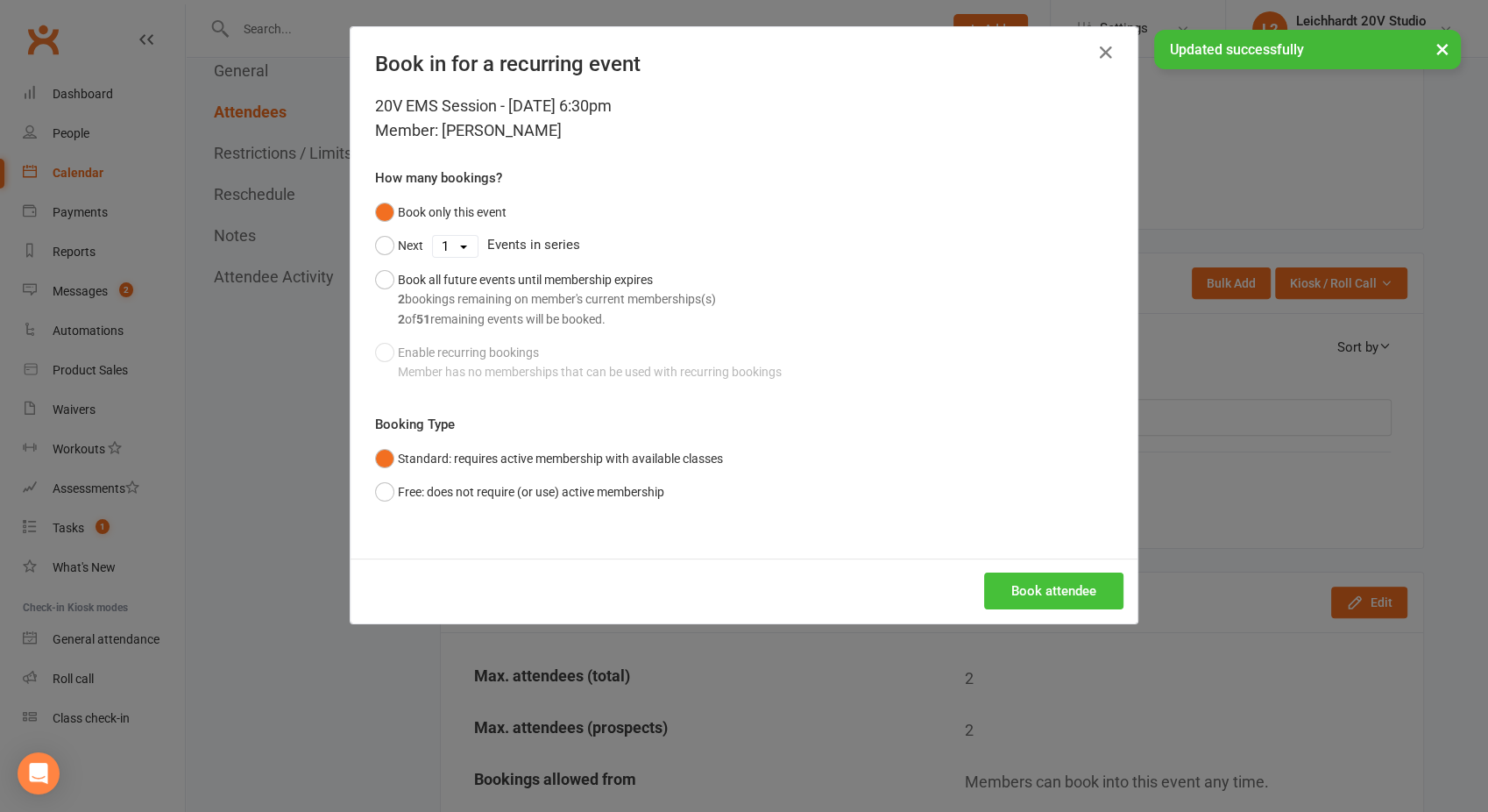
click at [1007, 577] on button "Book attendee" at bounding box center [1053, 590] width 140 height 37
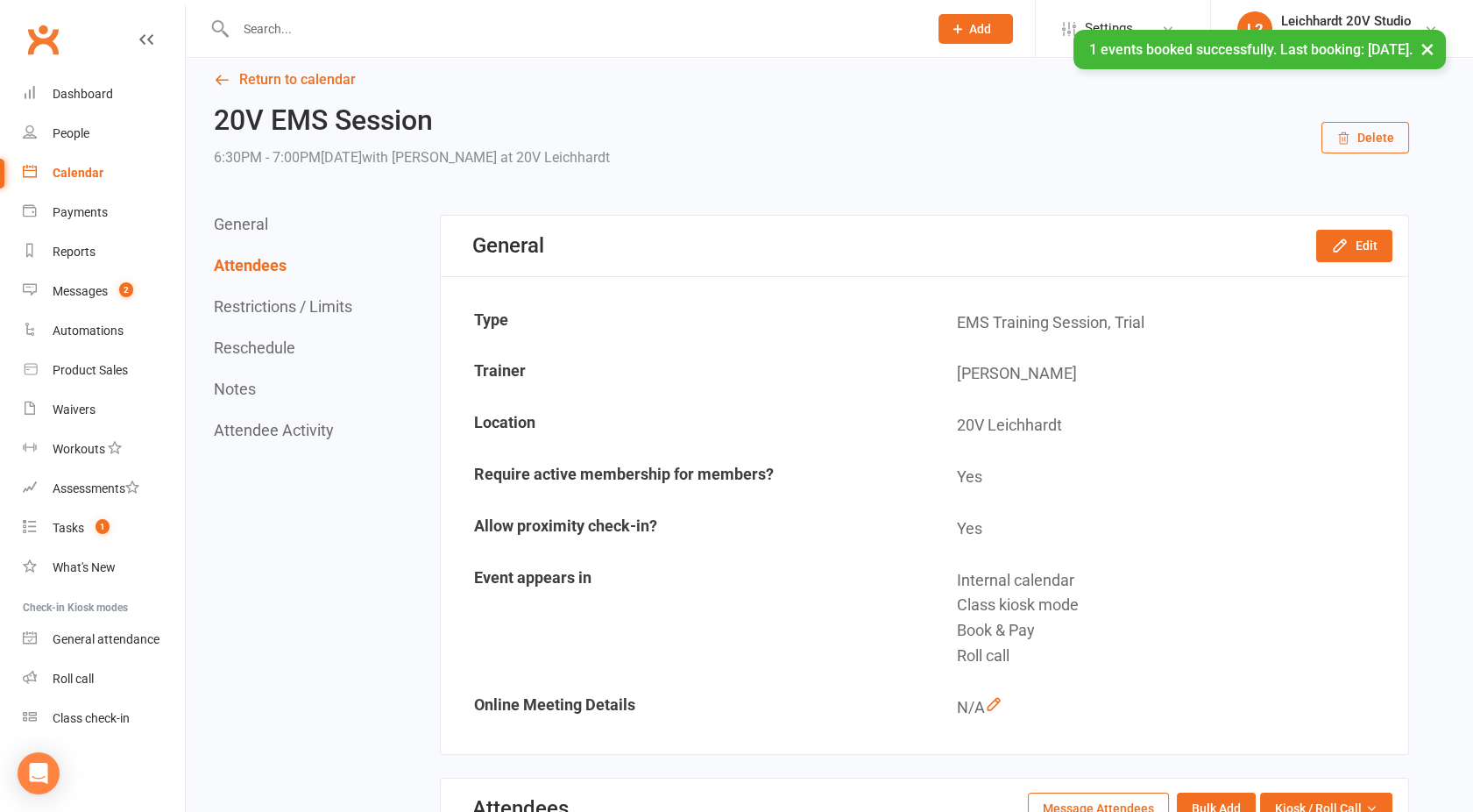
scroll to position [0, 0]
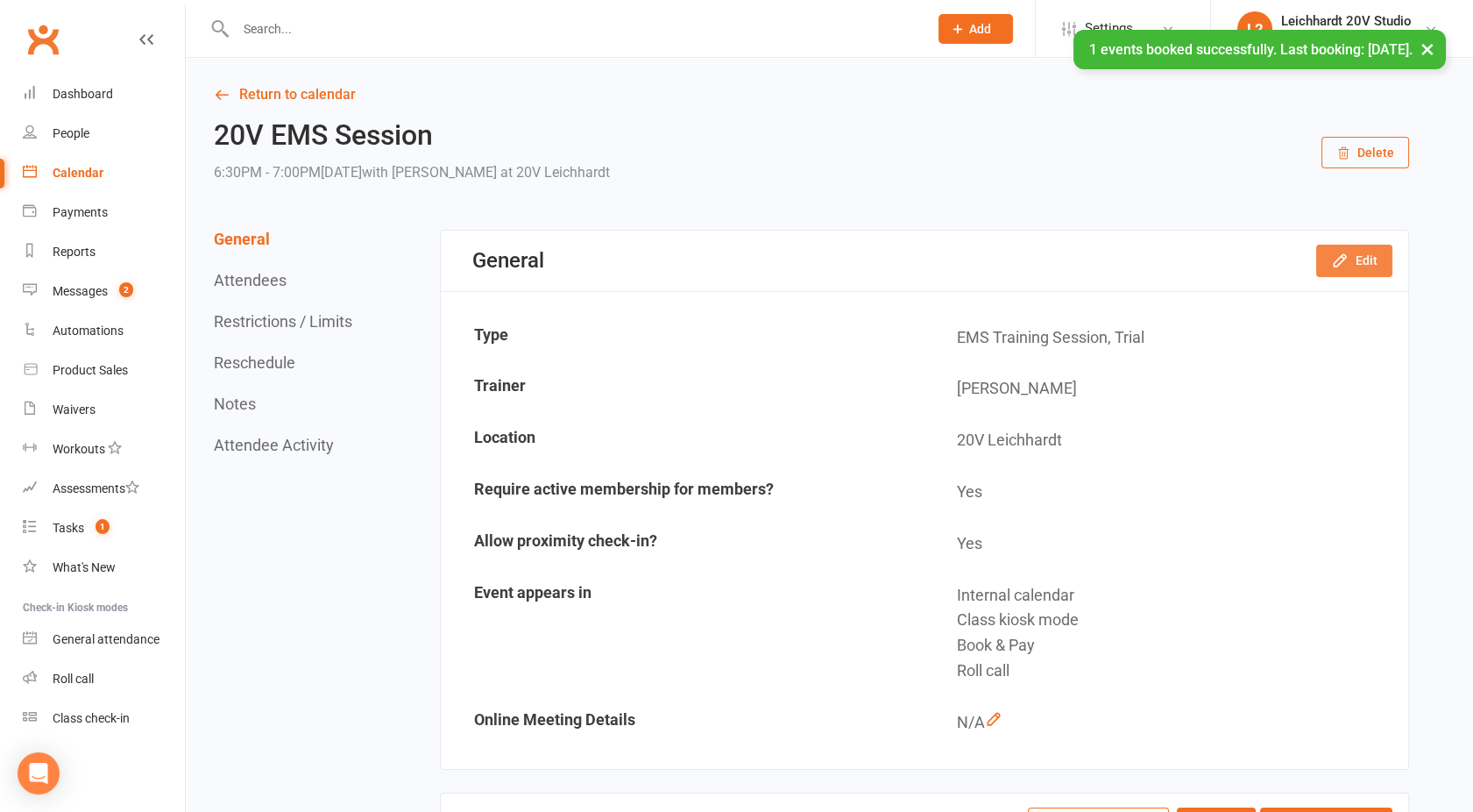
click at [1361, 260] on button "Edit" at bounding box center [1354, 260] width 76 height 31
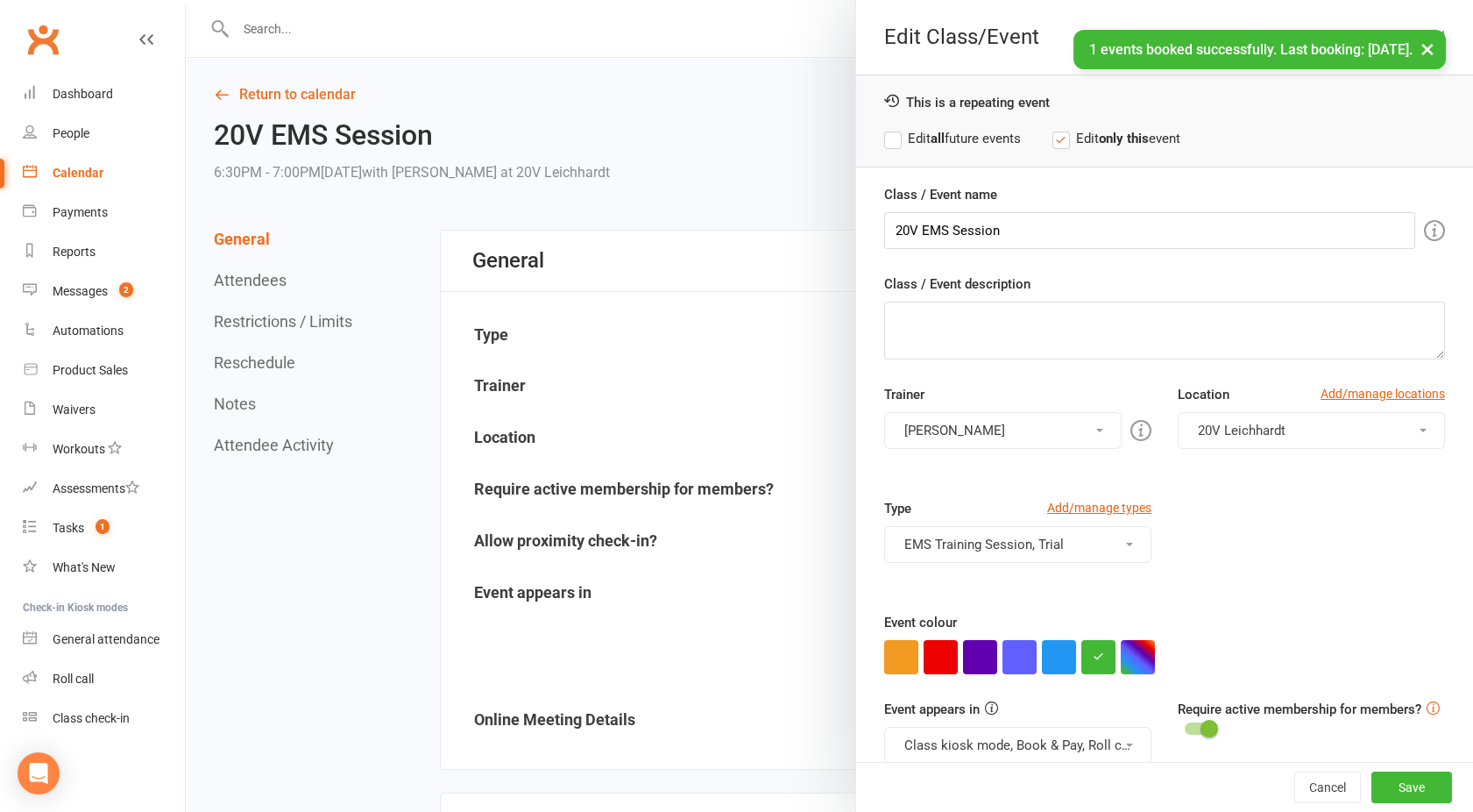
click at [891, 136] on label "Edit all future events" at bounding box center [953, 139] width 137 height 21
click at [1076, 129] on label "Edit only this event" at bounding box center [1116, 139] width 128 height 21
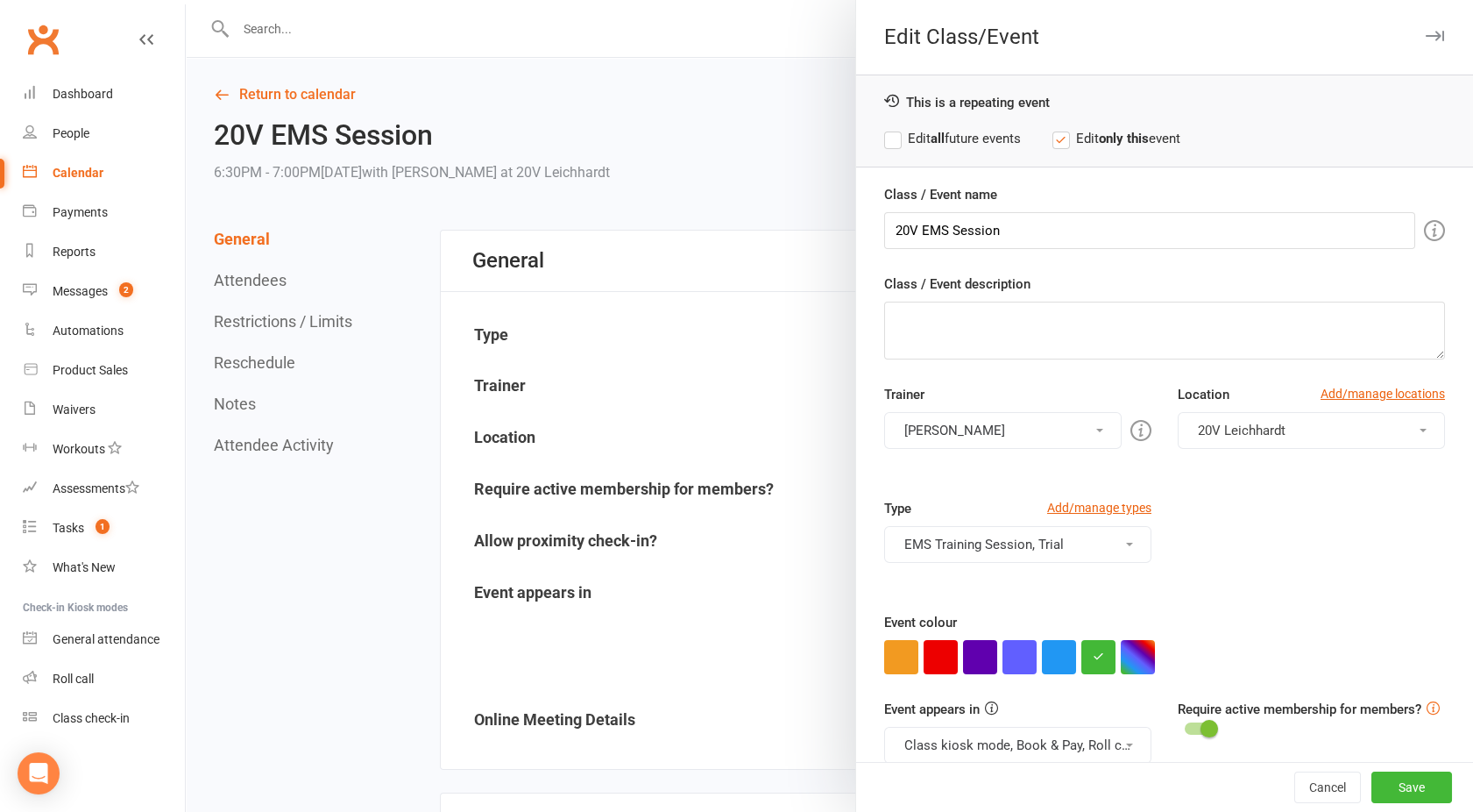
click at [769, 169] on div at bounding box center [829, 406] width 1288 height 812
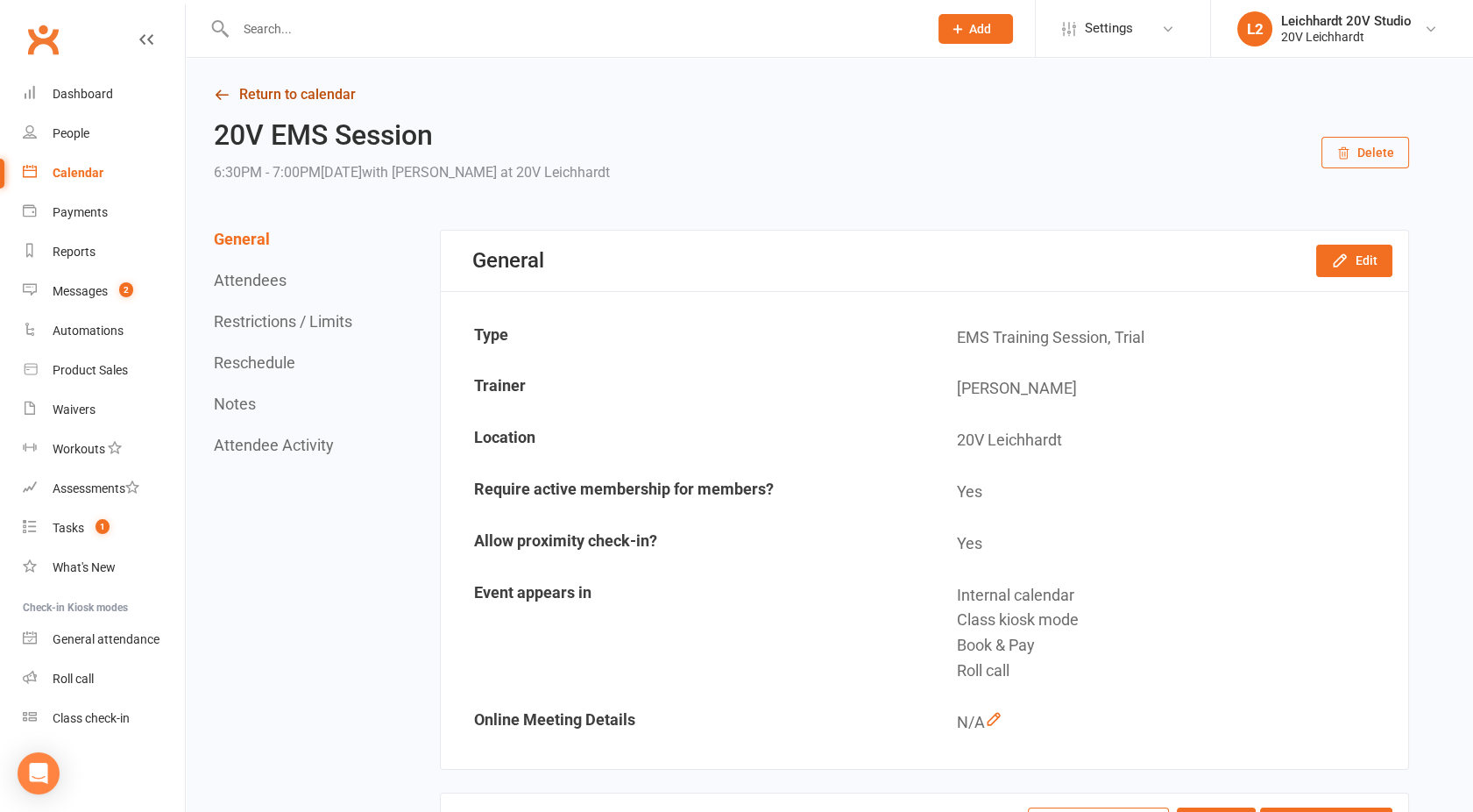
click at [247, 89] on link "Return to calendar" at bounding box center [811, 95] width 1195 height 25
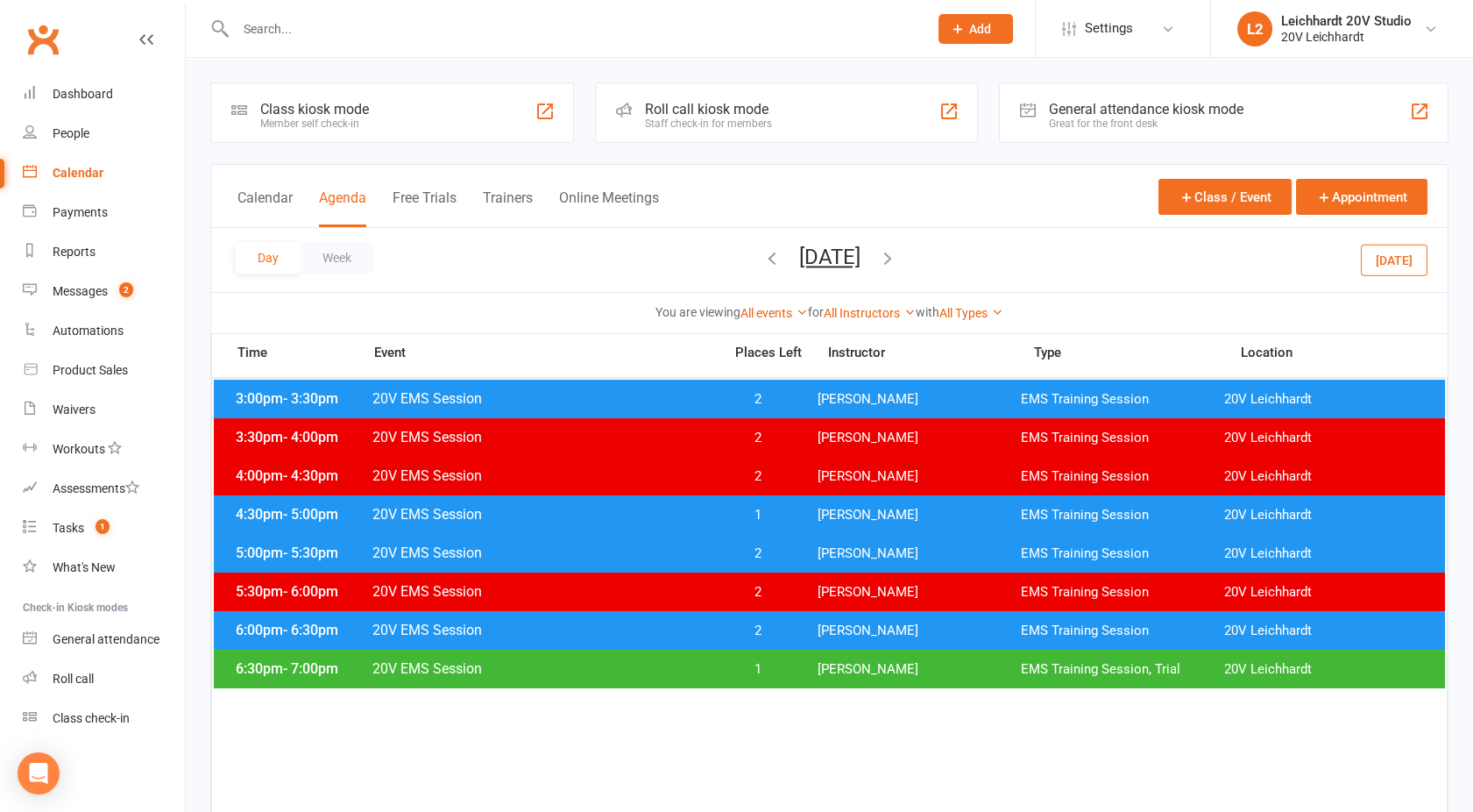
click at [810, 245] on button "Monday, Oct 27, 2025" at bounding box center [830, 257] width 62 height 25
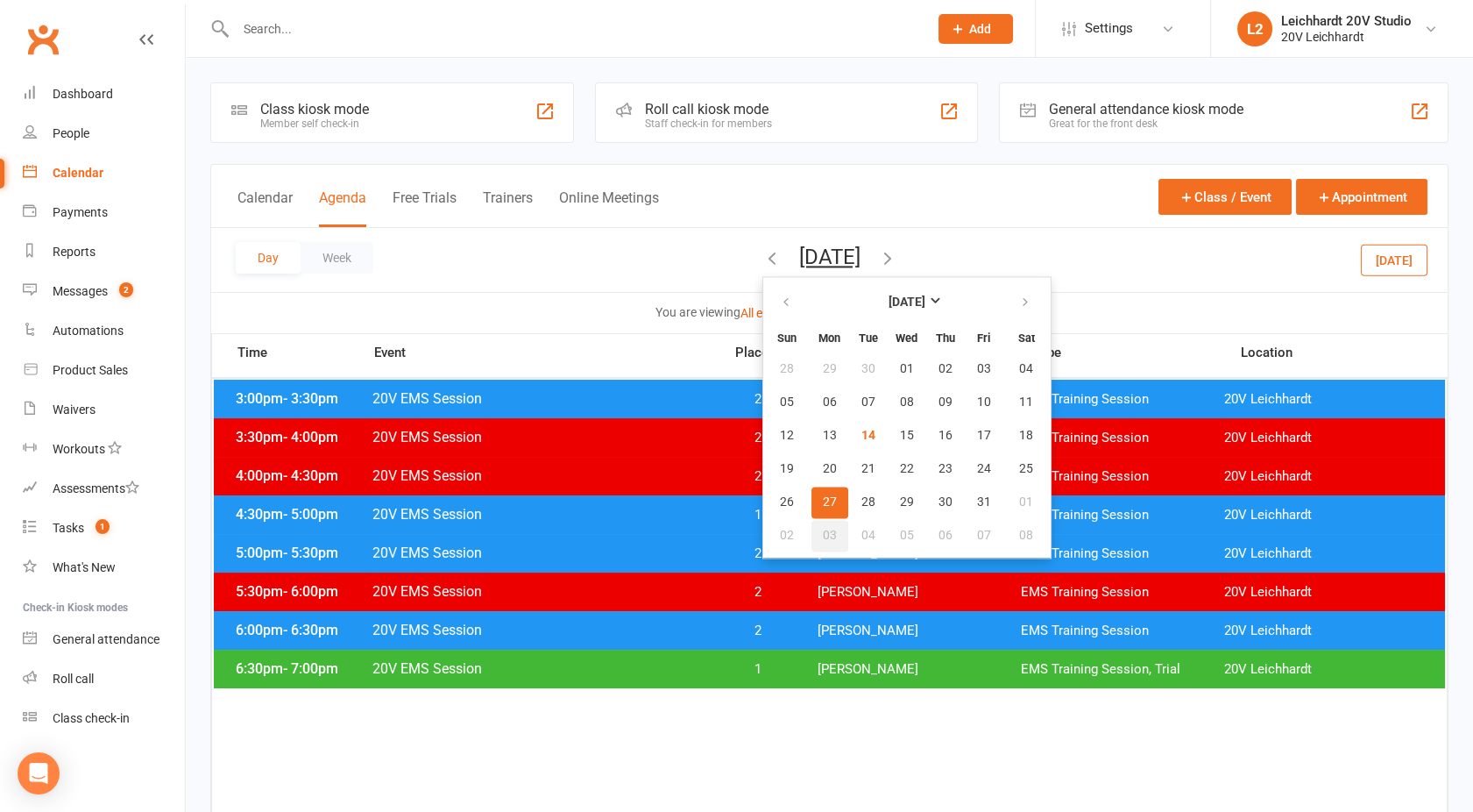
click at [824, 533] on span "03" at bounding box center [830, 535] width 14 height 14
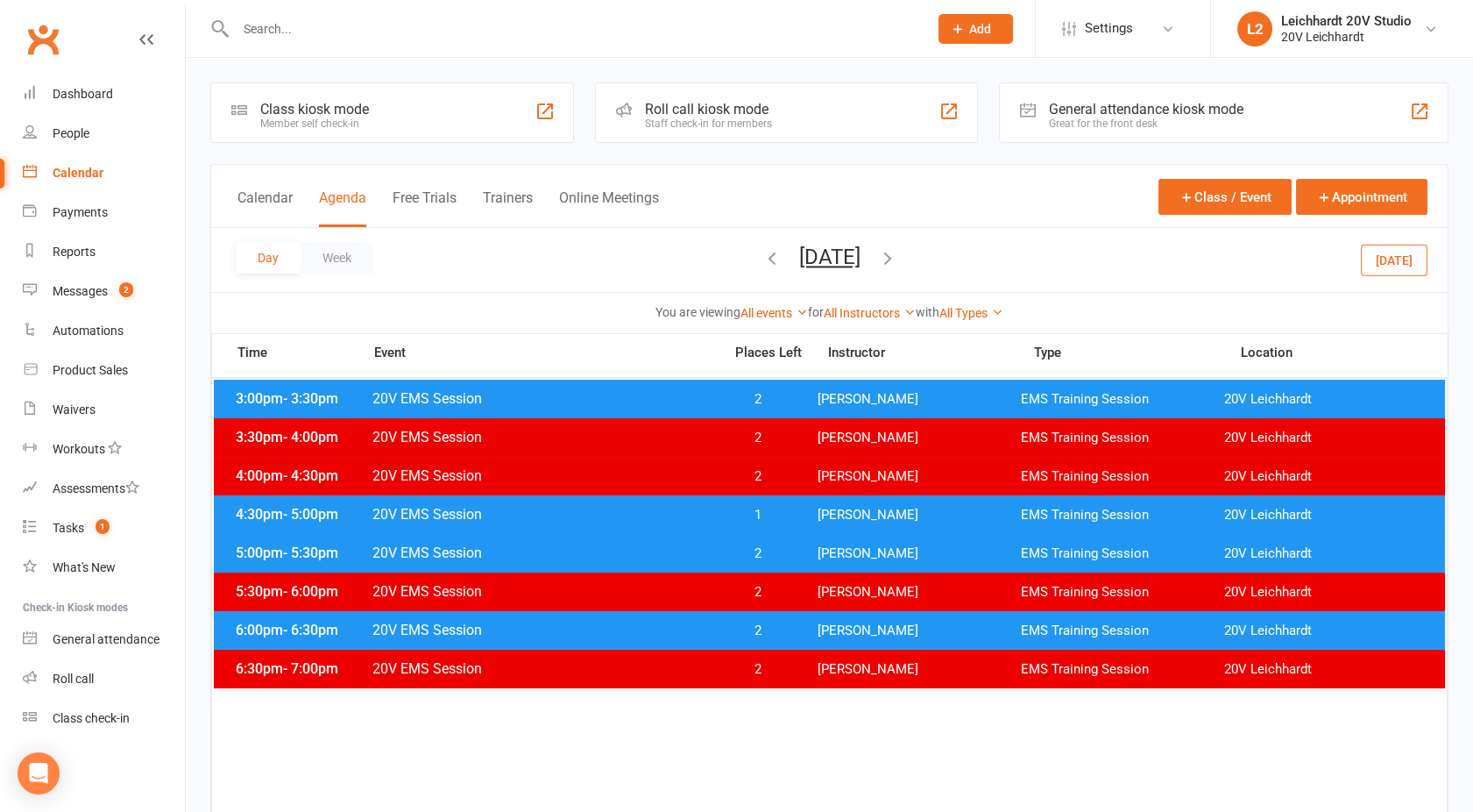
click at [634, 658] on div "6:30pm - 7:00pm 20V EMS Session 2 Joel Cox EMS Training Session 20V Leichhardt" at bounding box center [829, 668] width 1231 height 39
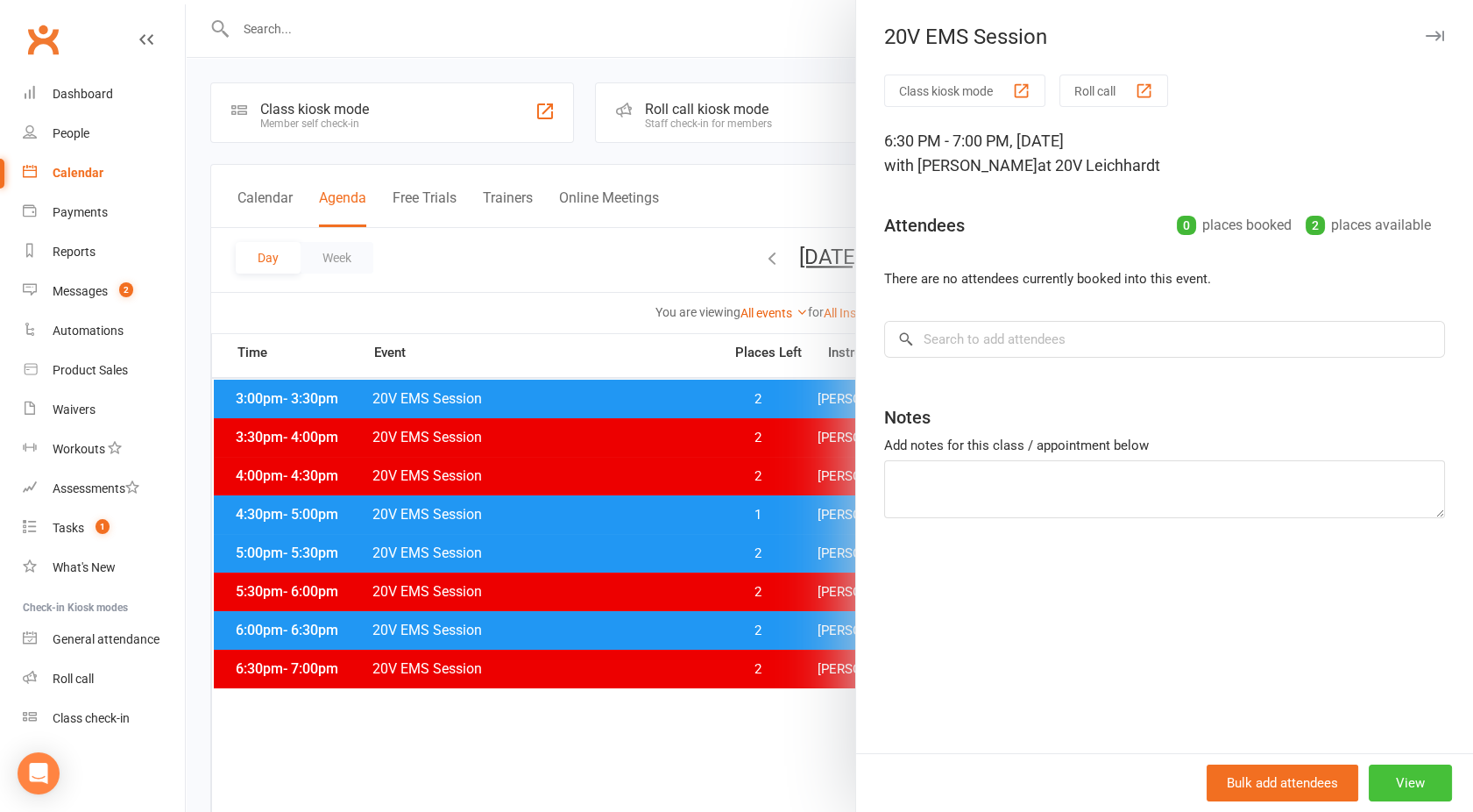
click at [1372, 774] on button "View" at bounding box center [1411, 783] width 84 height 37
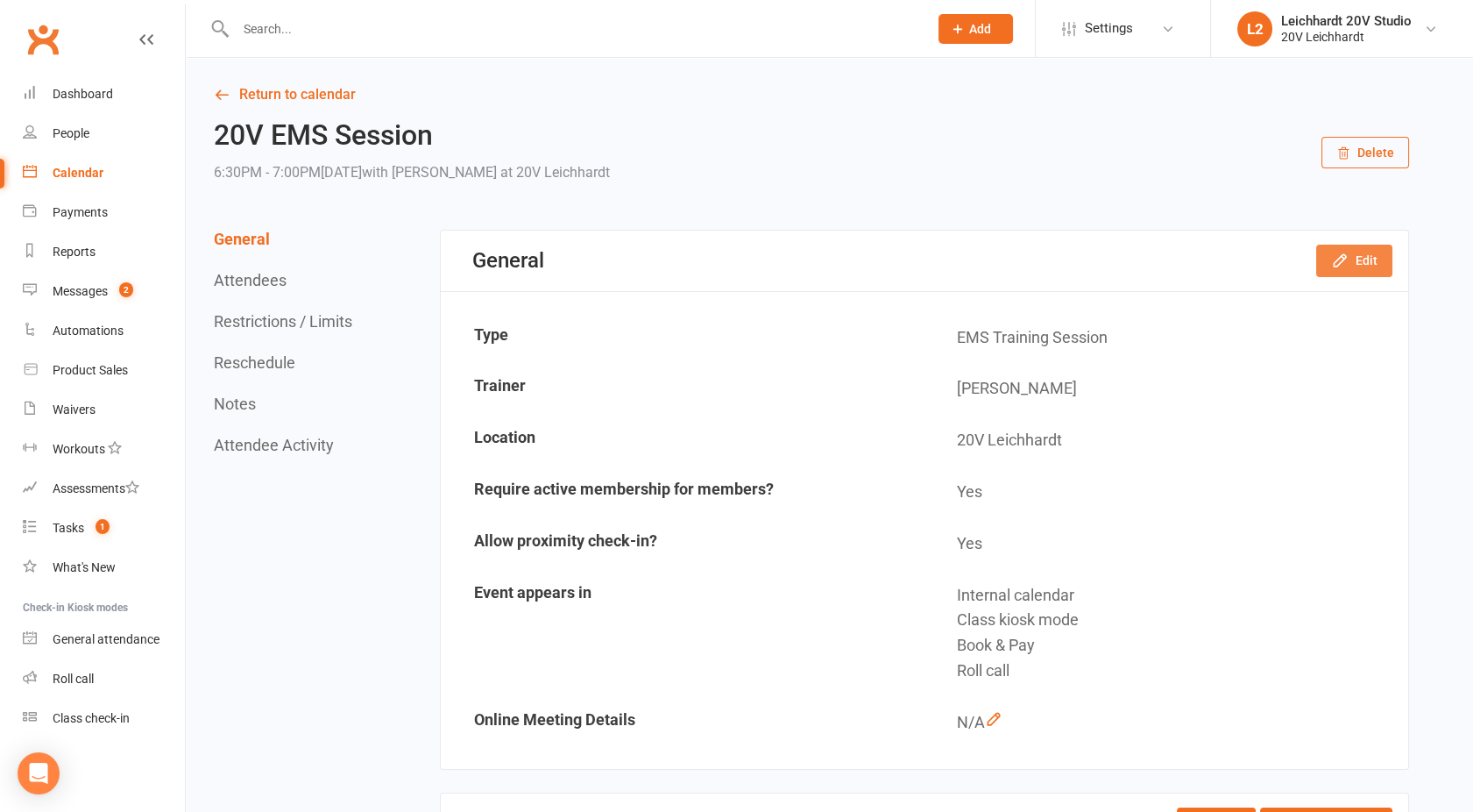
click at [1361, 260] on button "Edit" at bounding box center [1354, 260] width 76 height 31
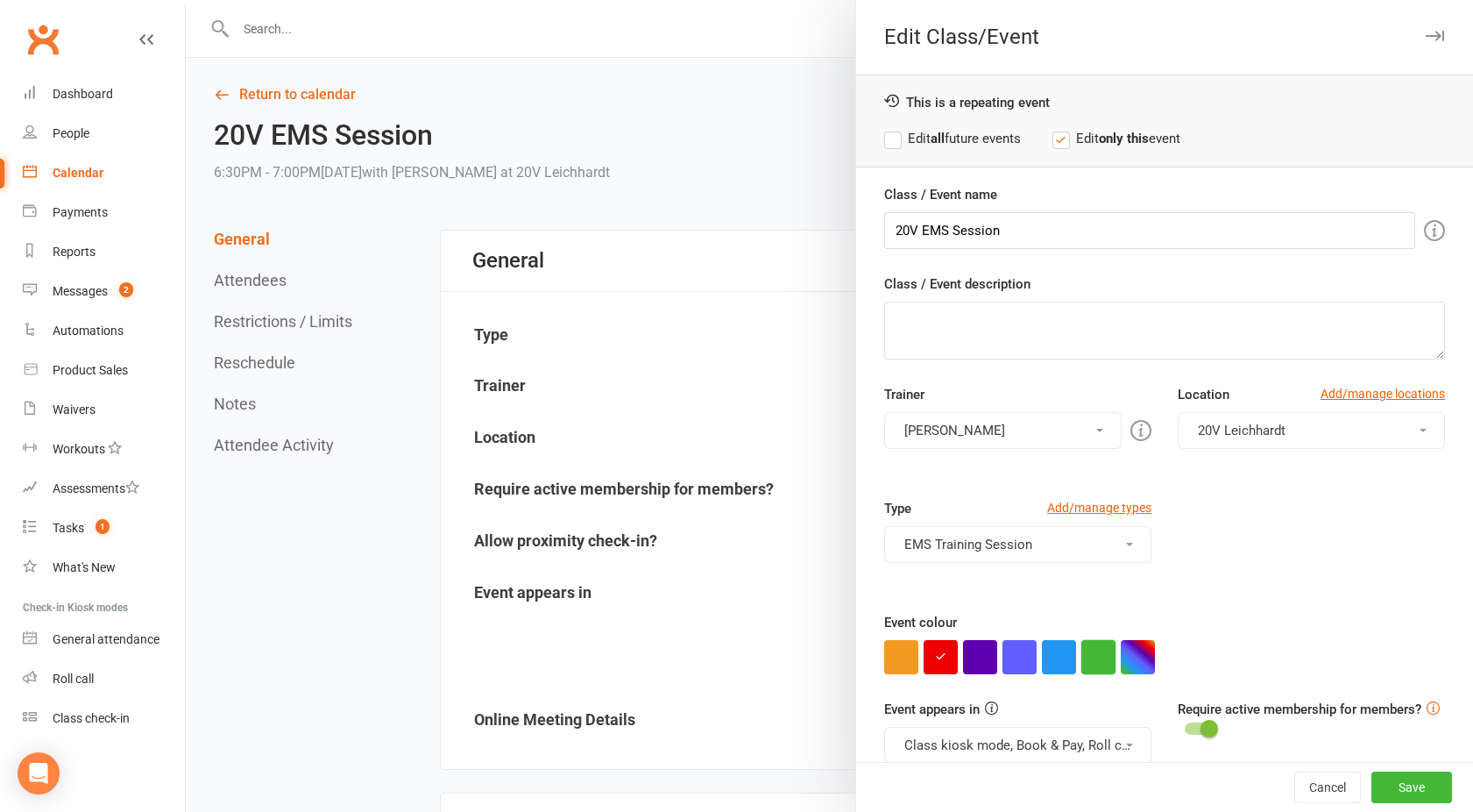
click at [1090, 651] on button "button" at bounding box center [1098, 657] width 34 height 34
click at [958, 547] on button "EMS Training Session" at bounding box center [1018, 544] width 267 height 37
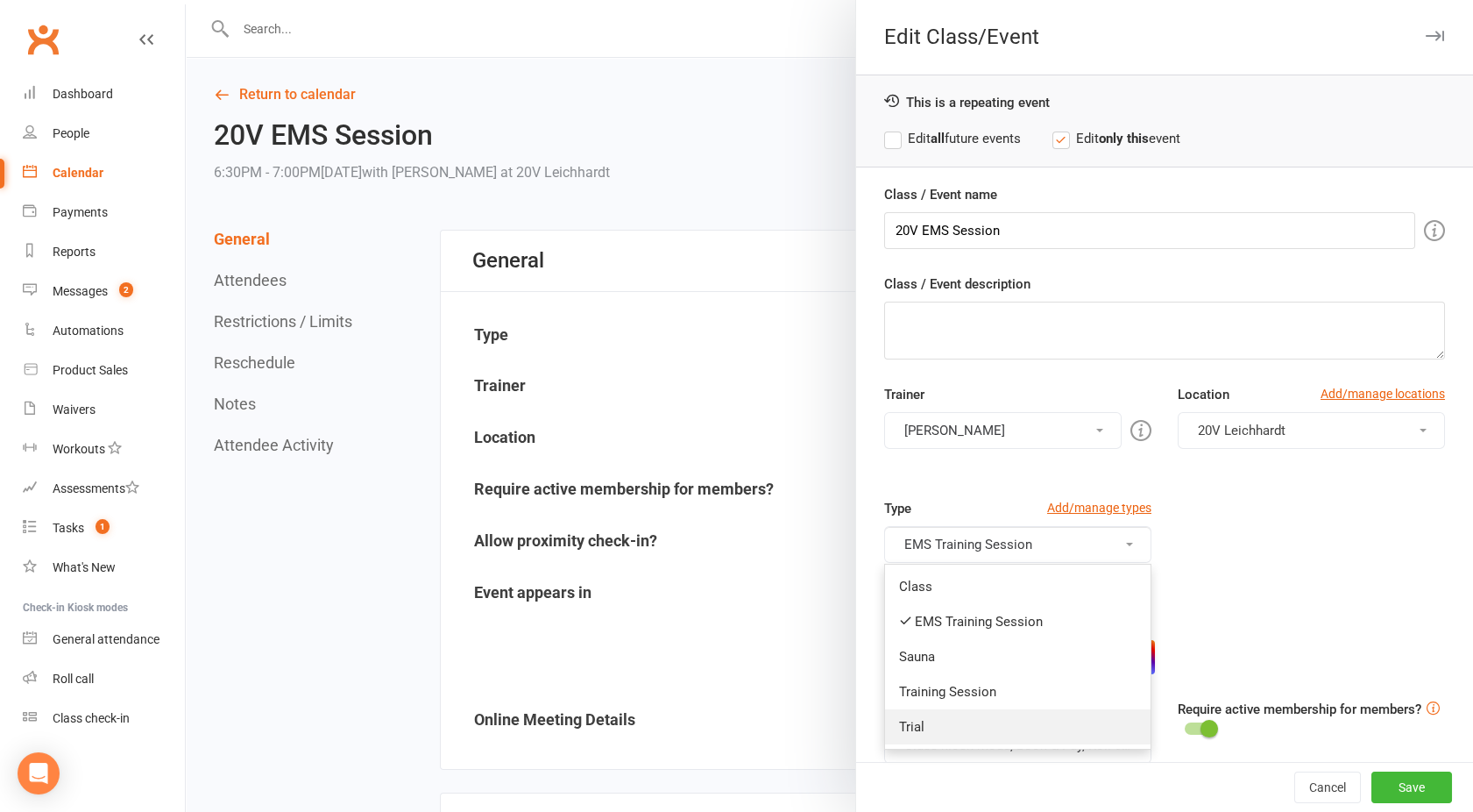
click at [934, 715] on link "Trial" at bounding box center [1018, 726] width 265 height 35
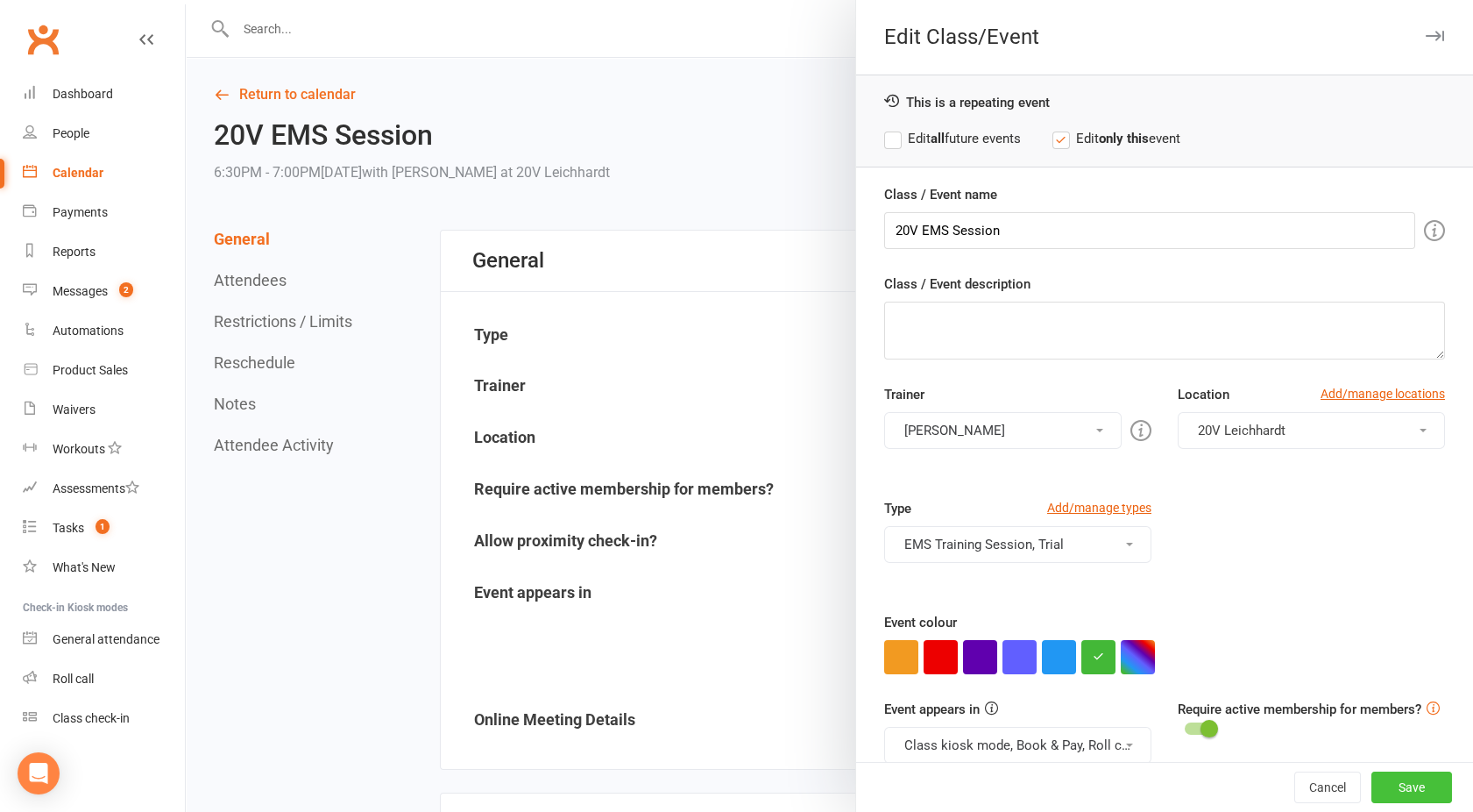
click at [1376, 785] on button "Save" at bounding box center [1412, 786] width 81 height 31
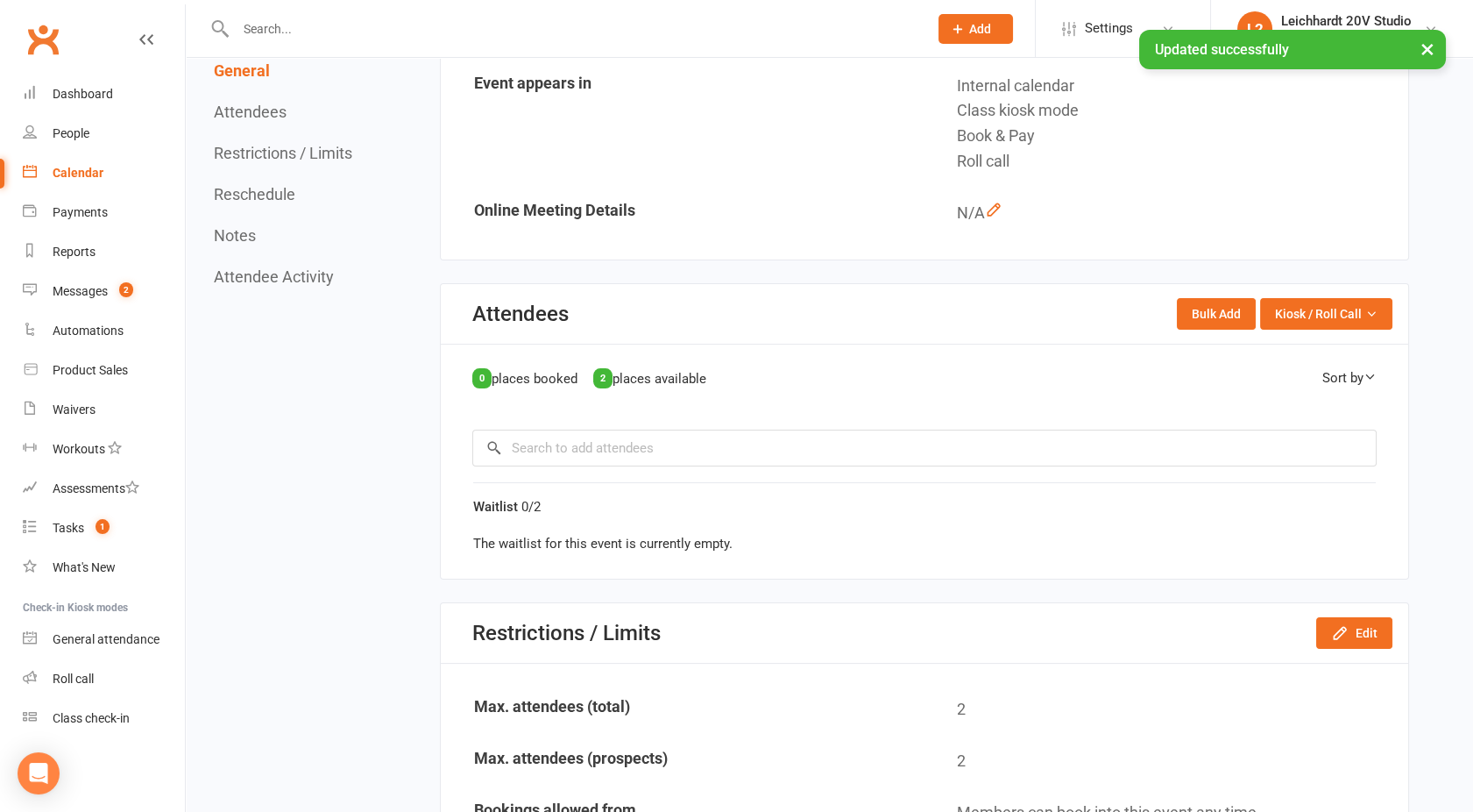
scroll to position [512, 0]
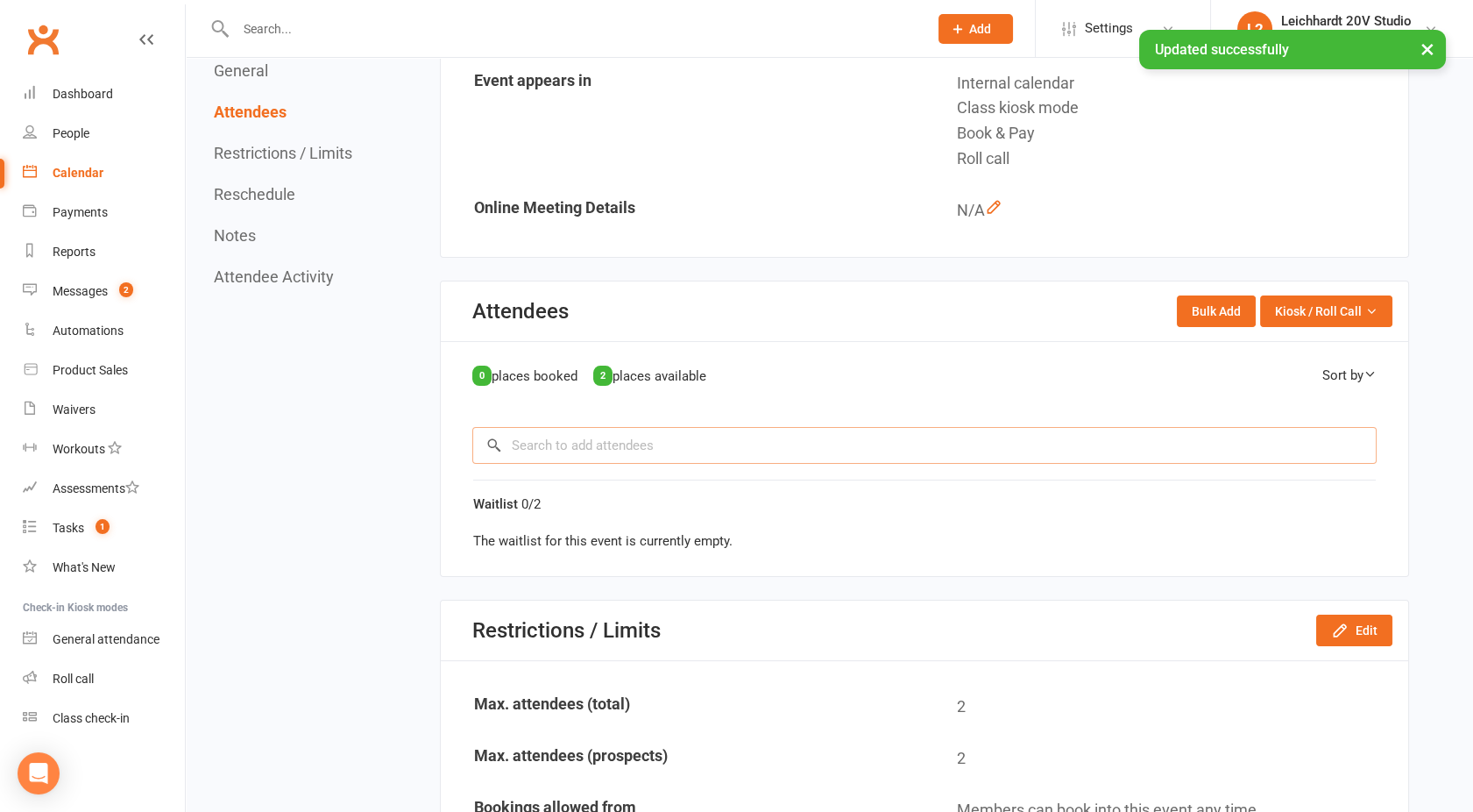
click at [581, 435] on input "search" at bounding box center [924, 445] width 904 height 37
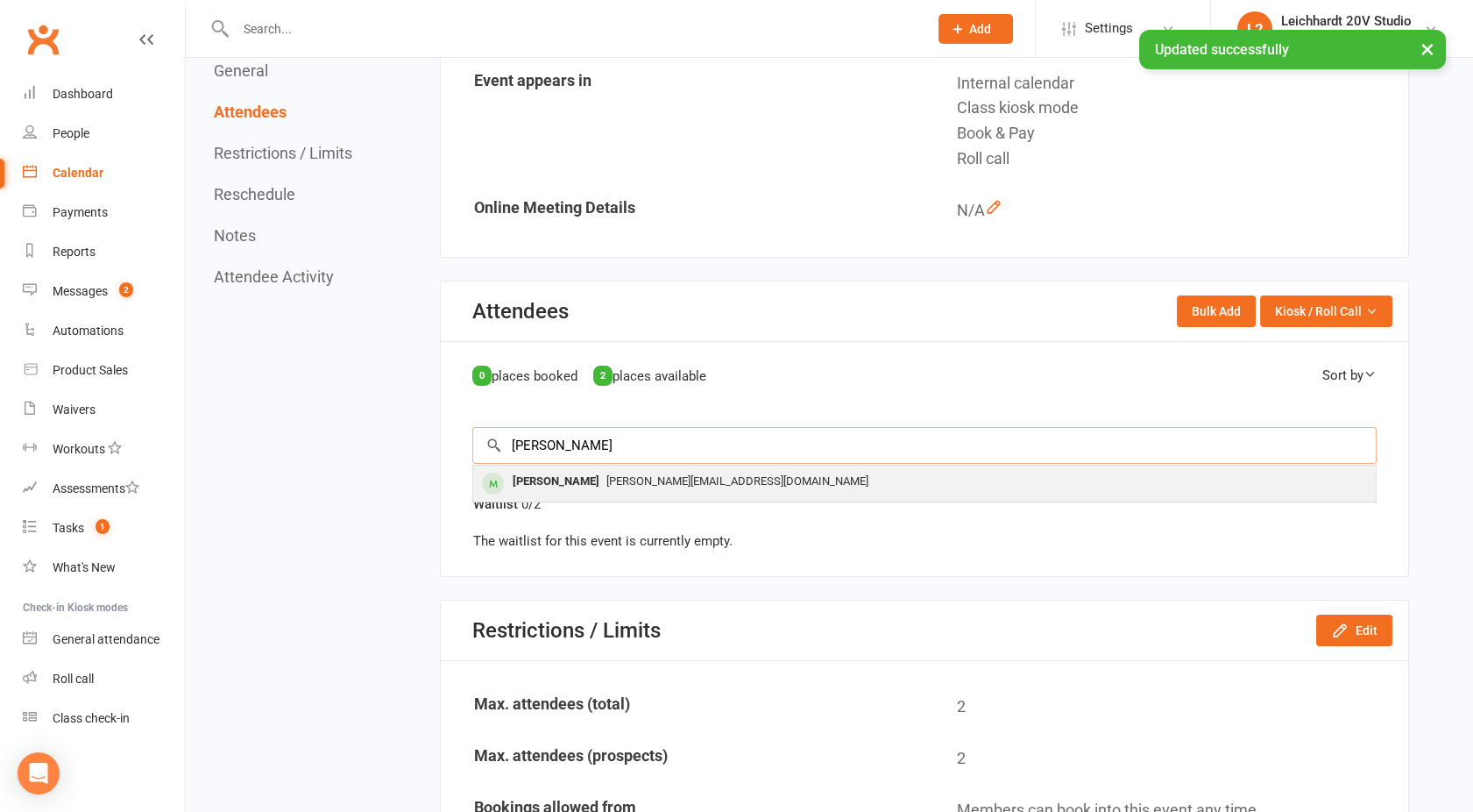
type input "adam"
click at [571, 493] on div "Adam Dent adam@adamdent.com" at bounding box center [924, 483] width 902 height 36
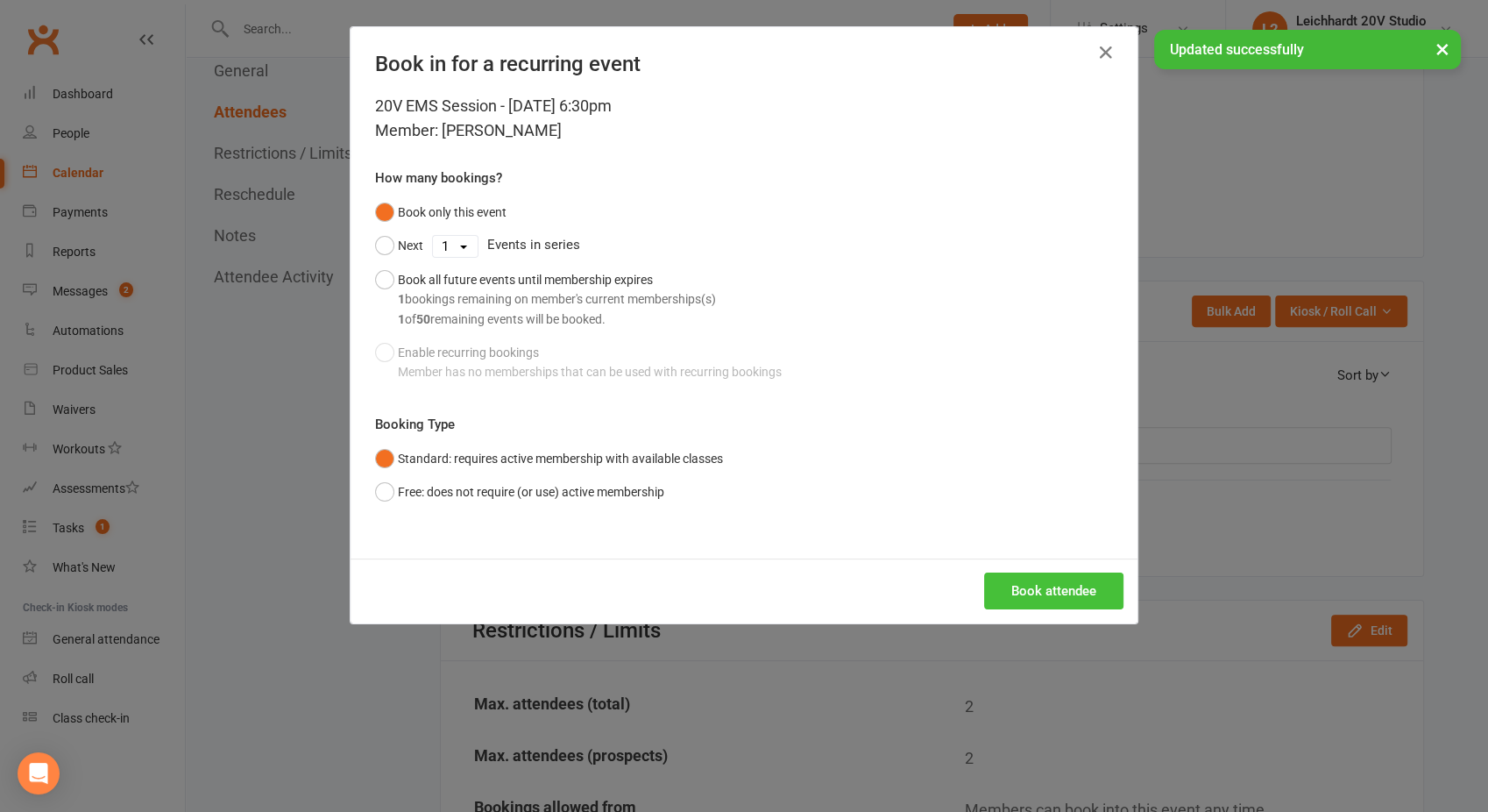
click at [1007, 596] on button "Book attendee" at bounding box center [1053, 590] width 140 height 37
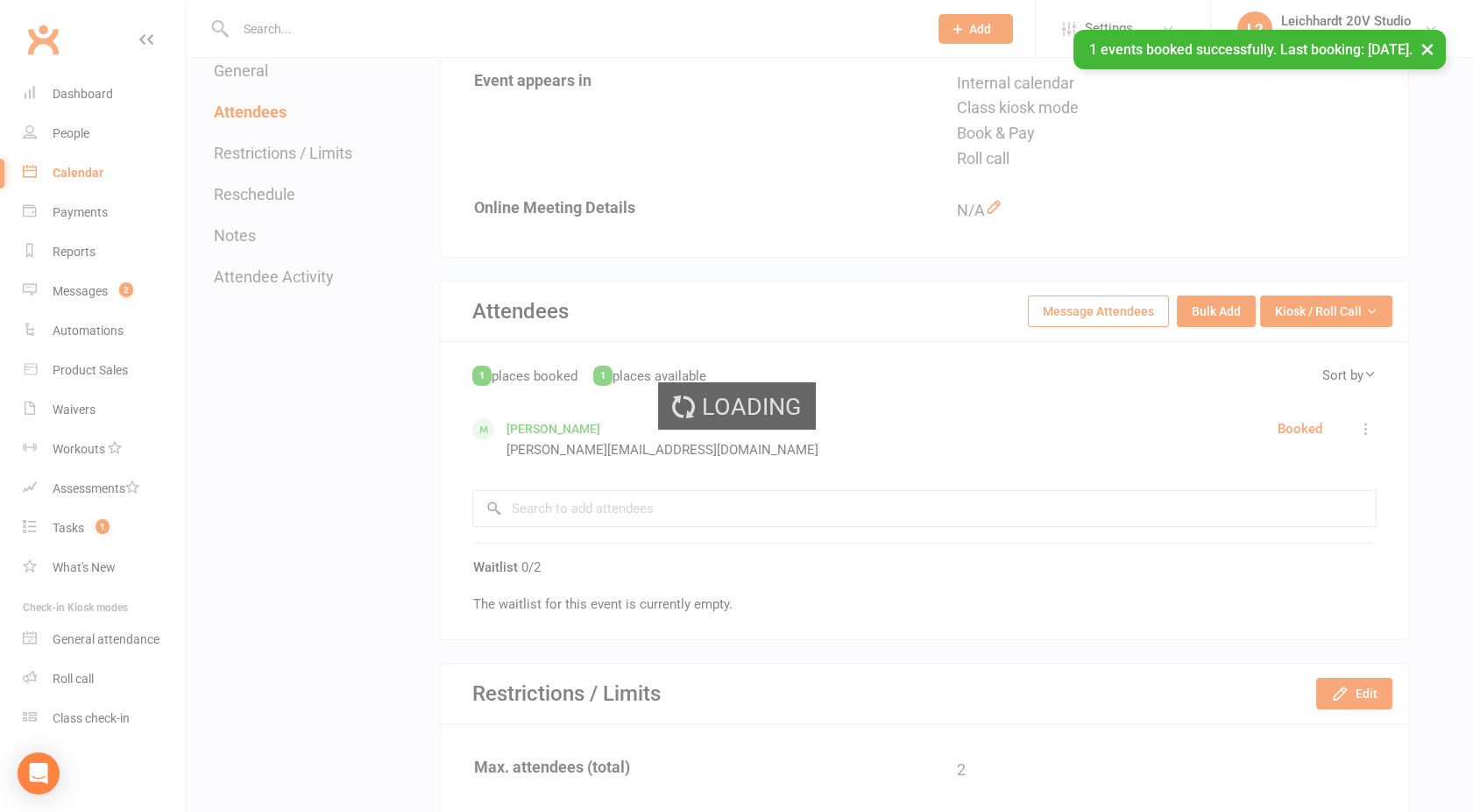
click at [107, 294] on div "Loading" at bounding box center [736, 406] width 1473 height 812
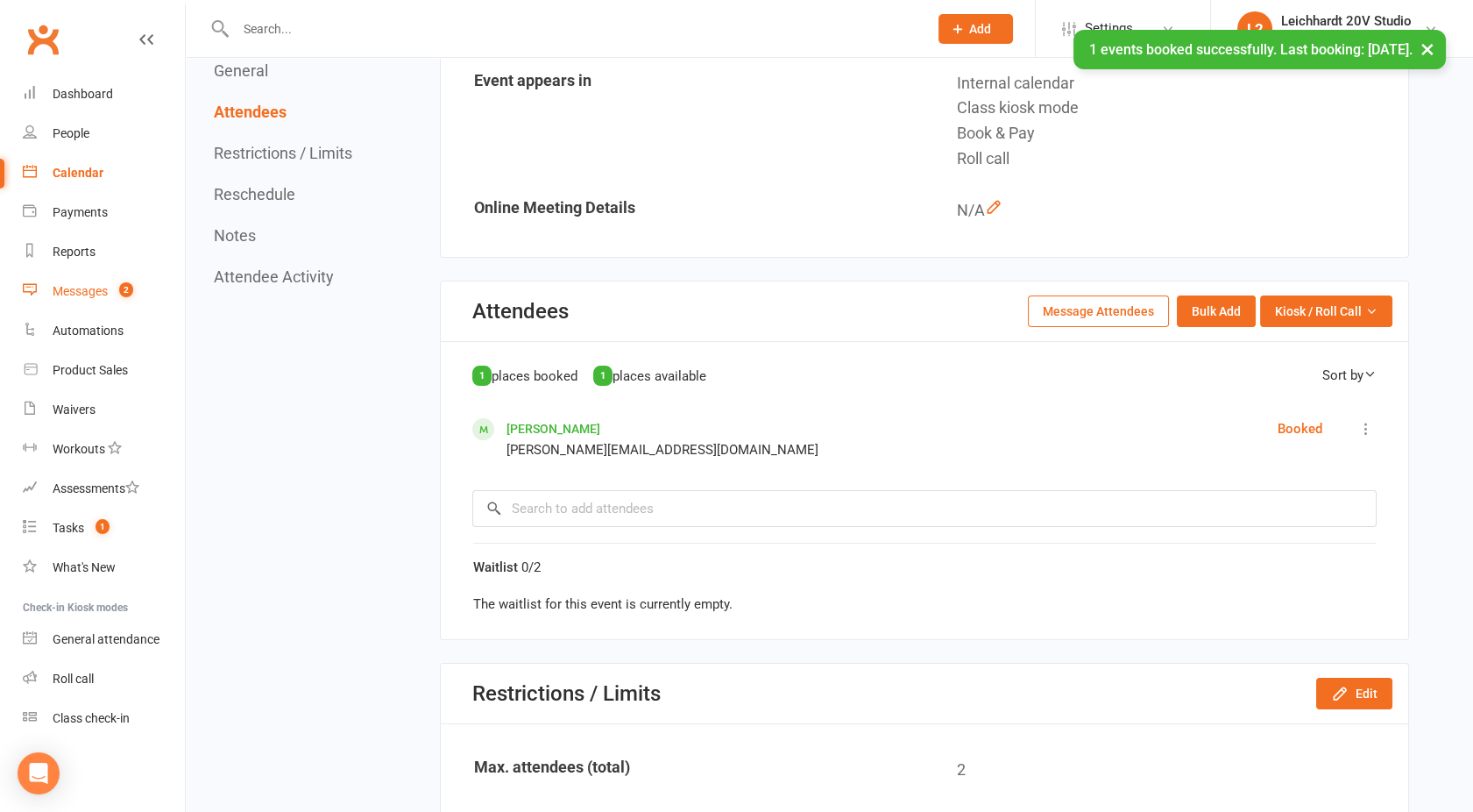
click at [98, 290] on div "Messages" at bounding box center [80, 291] width 55 height 14
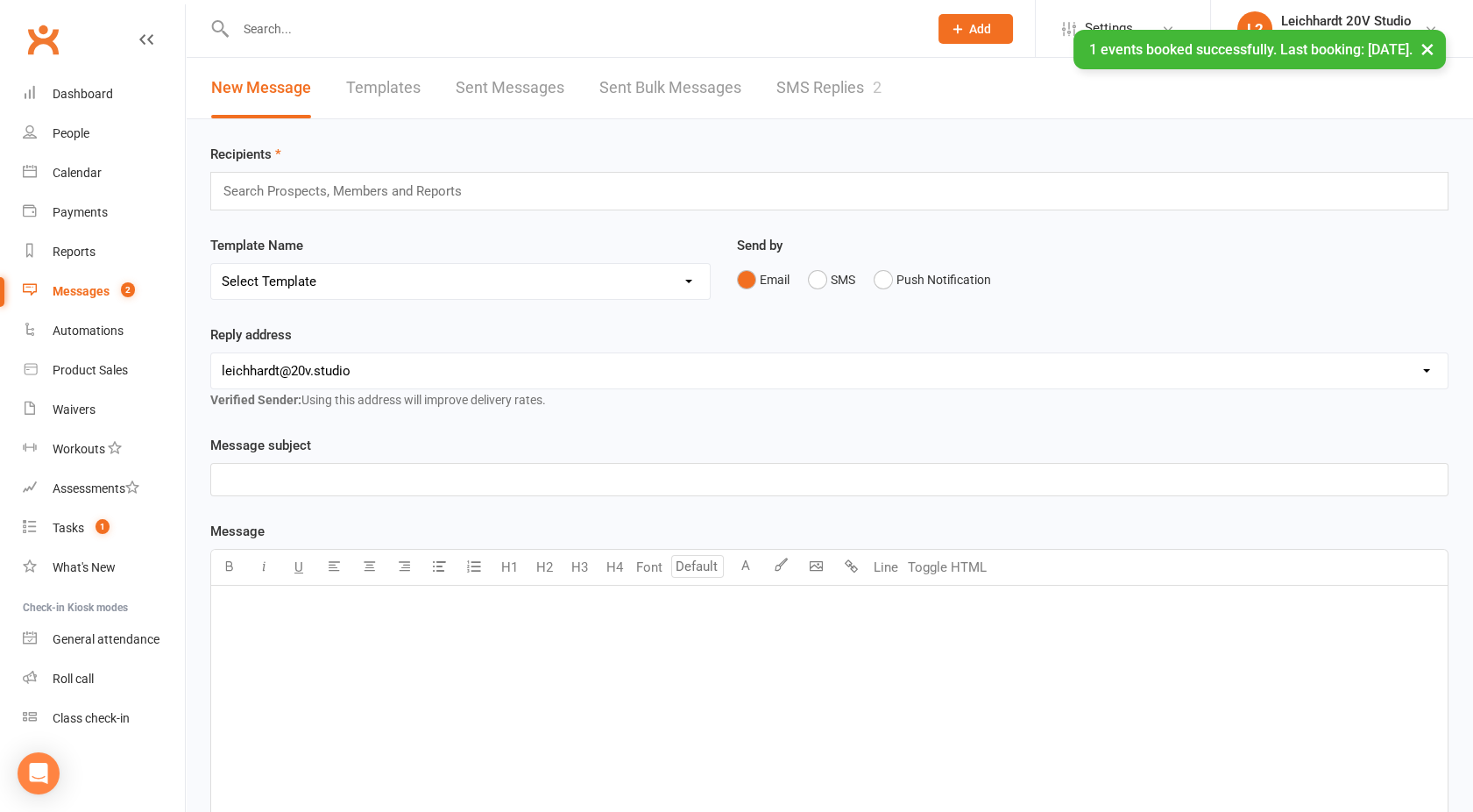
click at [824, 75] on link "SMS Replies 2" at bounding box center [829, 88] width 106 height 61
